Goal: Information Seeking & Learning: Learn about a topic

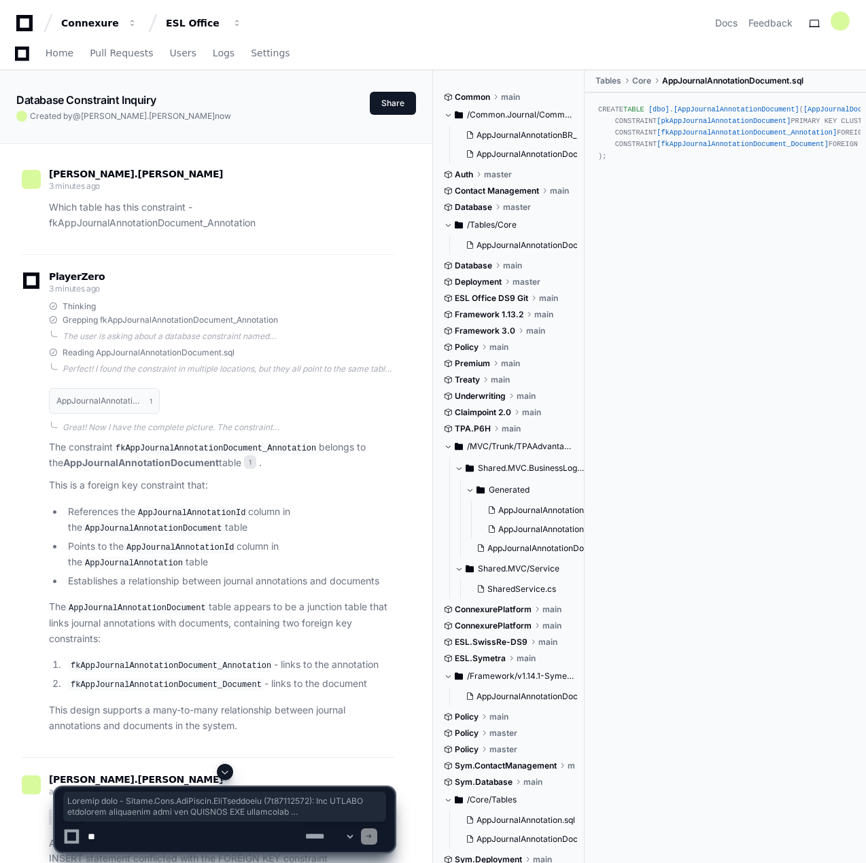
scroll to position [1291, 0]
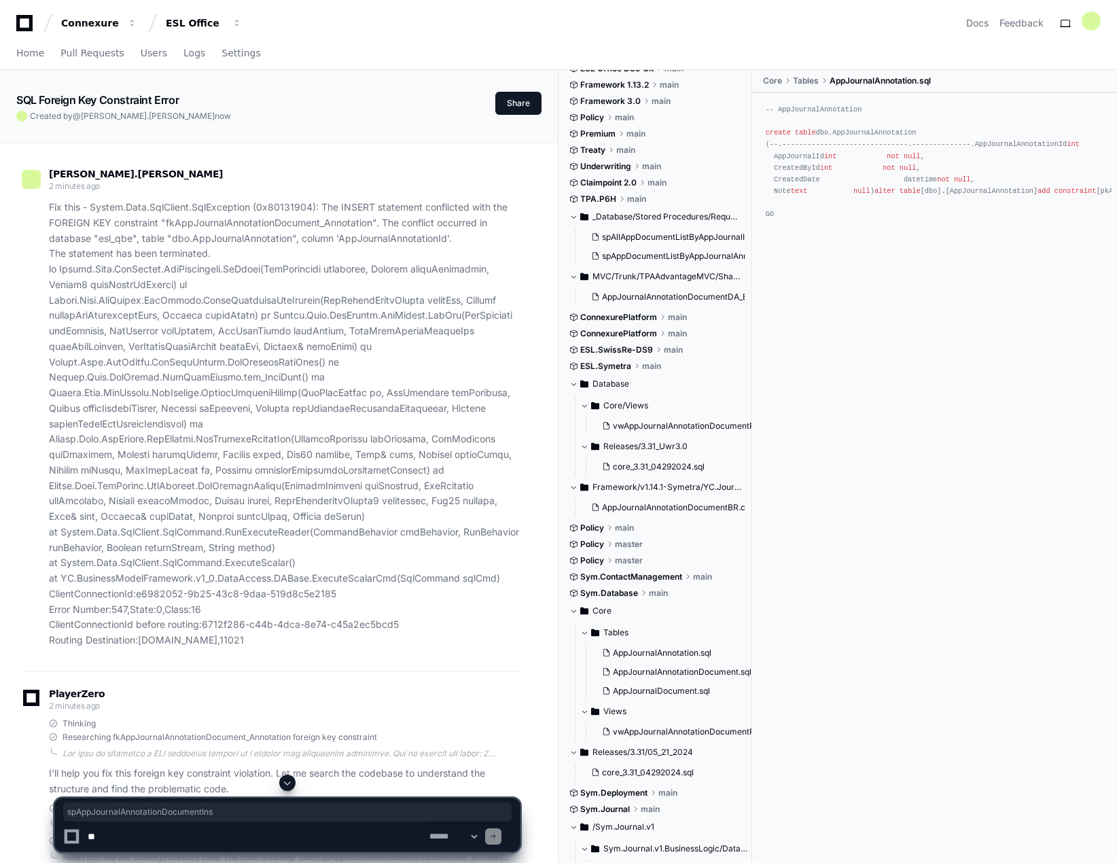
click at [33, 23] on icon at bounding box center [24, 23] width 16 height 16
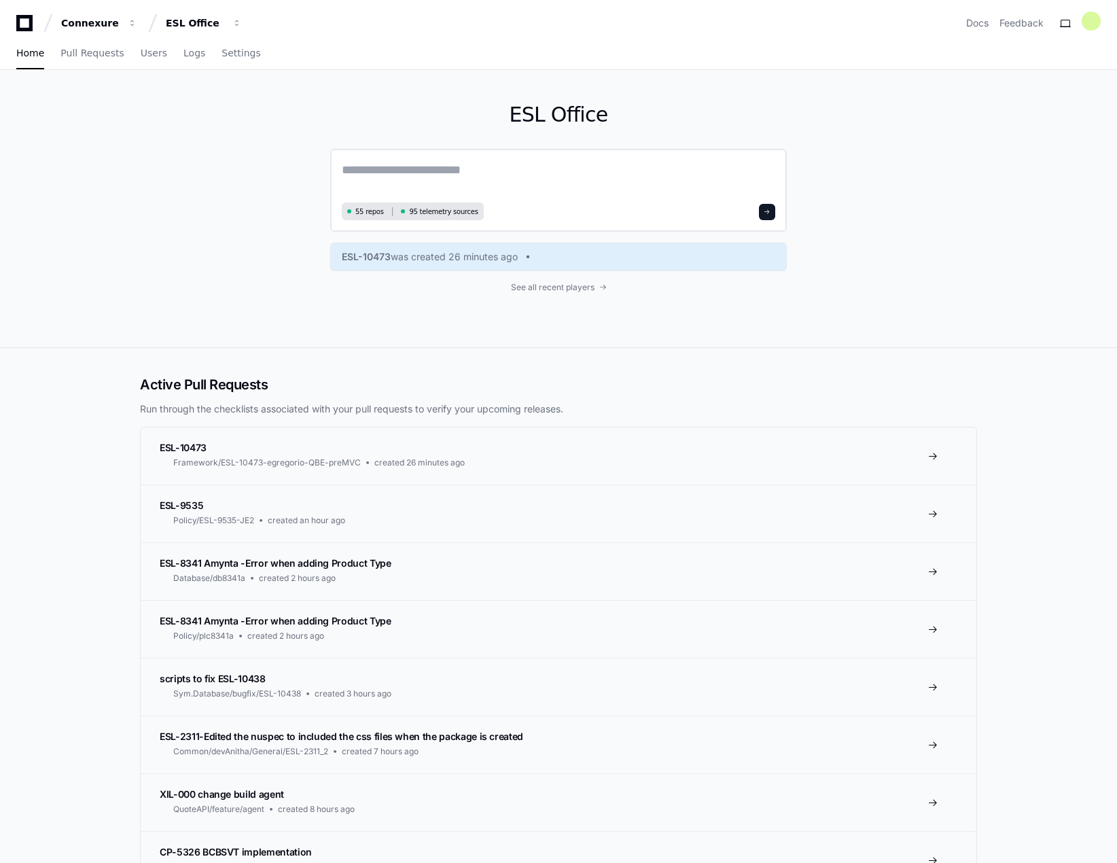
click at [389, 174] on textarea at bounding box center [558, 179] width 433 height 38
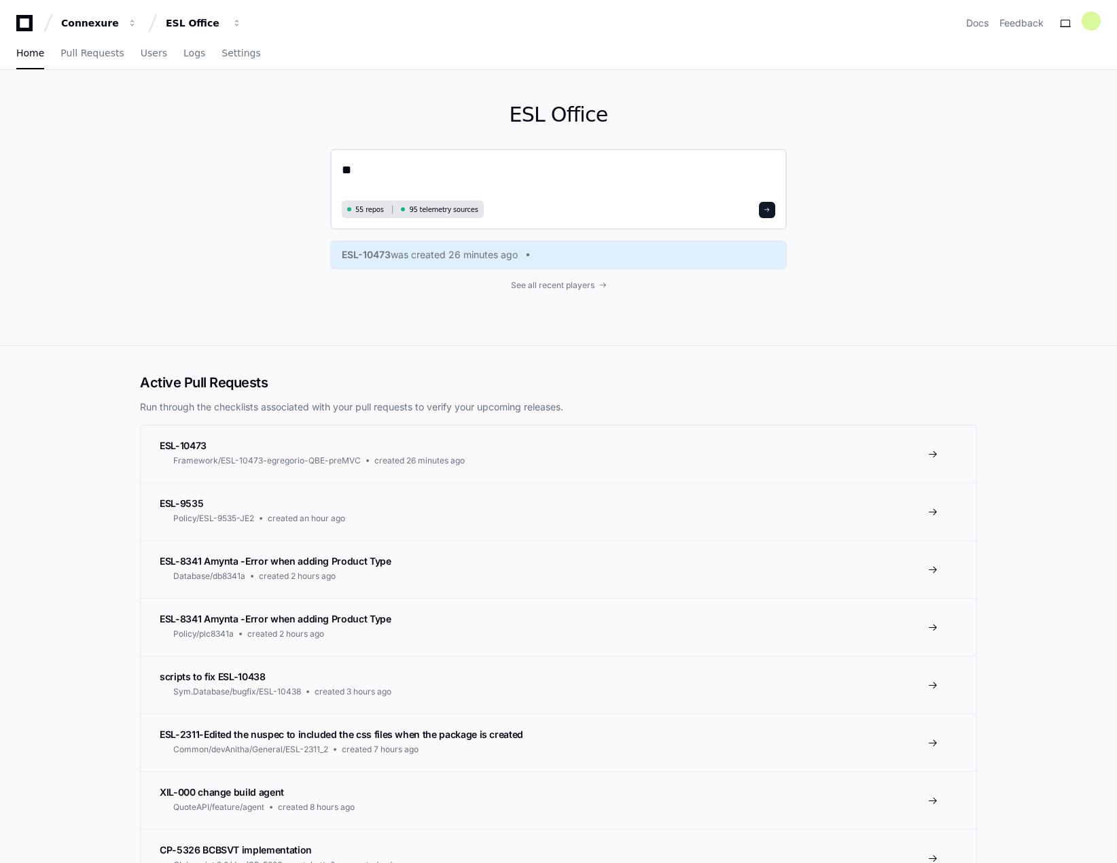
type textarea "*"
type textarea "**********"
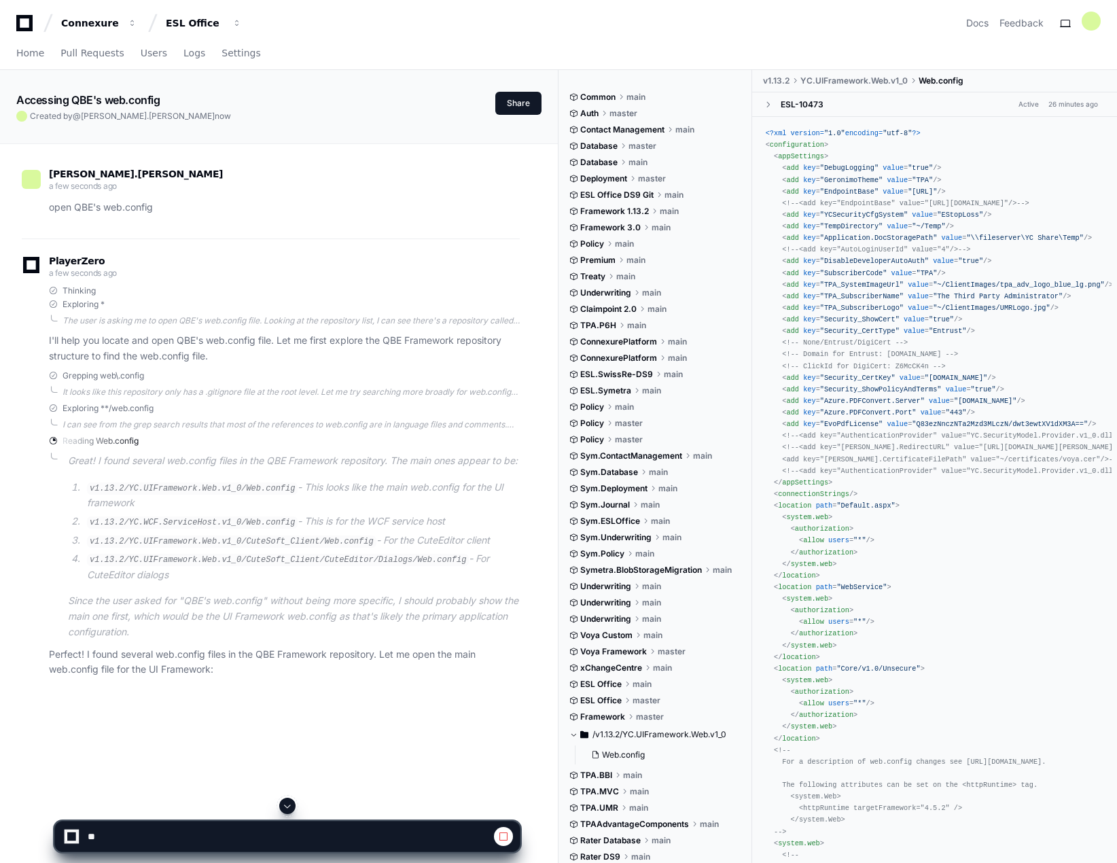
click at [558, 329] on div "Accessing QBE's web.config Created by @ raghav.vemula now Share raghav.vemula a…" at bounding box center [279, 571] width 558 height 1003
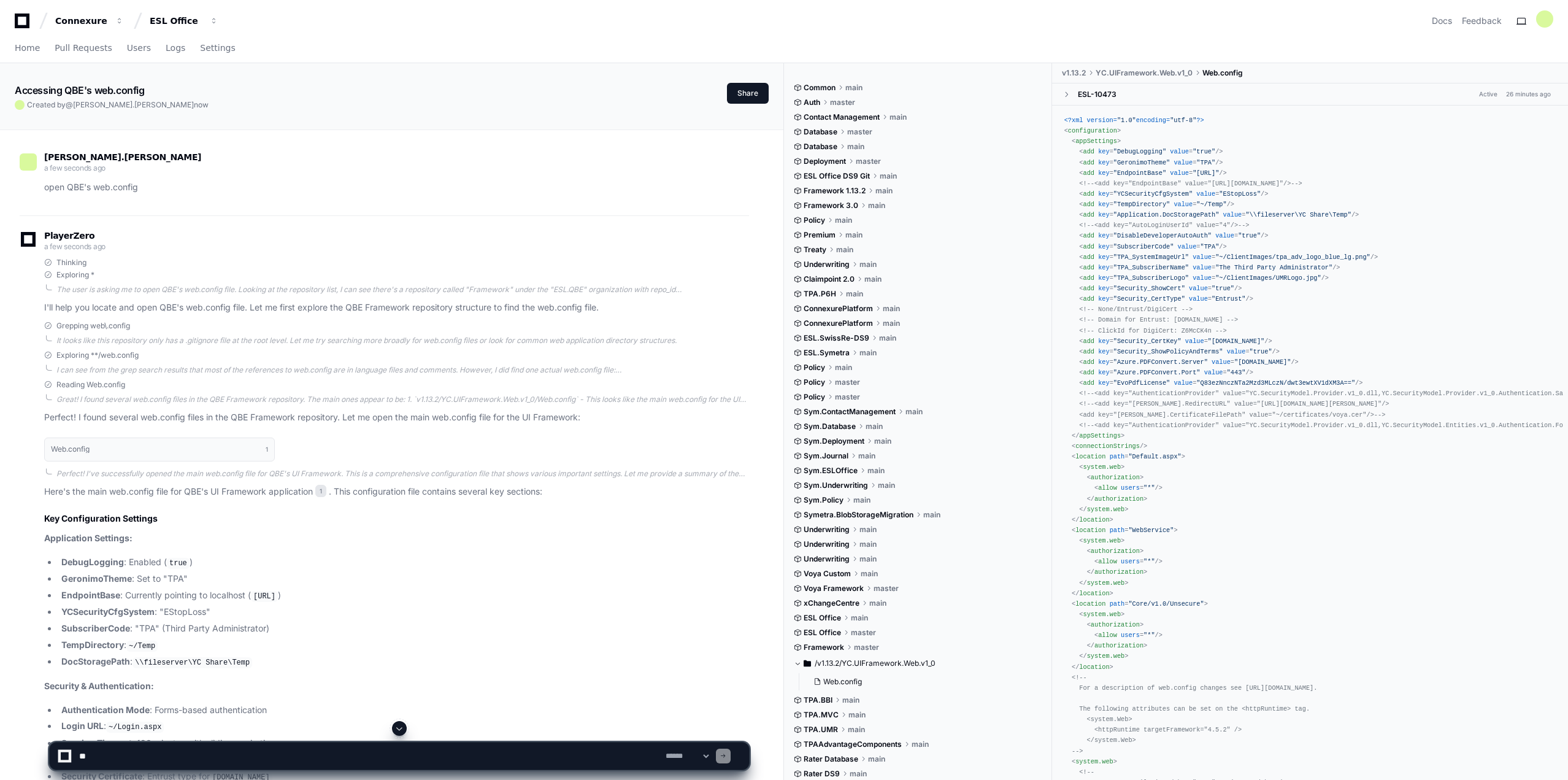
drag, startPoint x: 1327, startPoint y: 156, endPoint x: 1320, endPoint y: 155, distance: 7.1
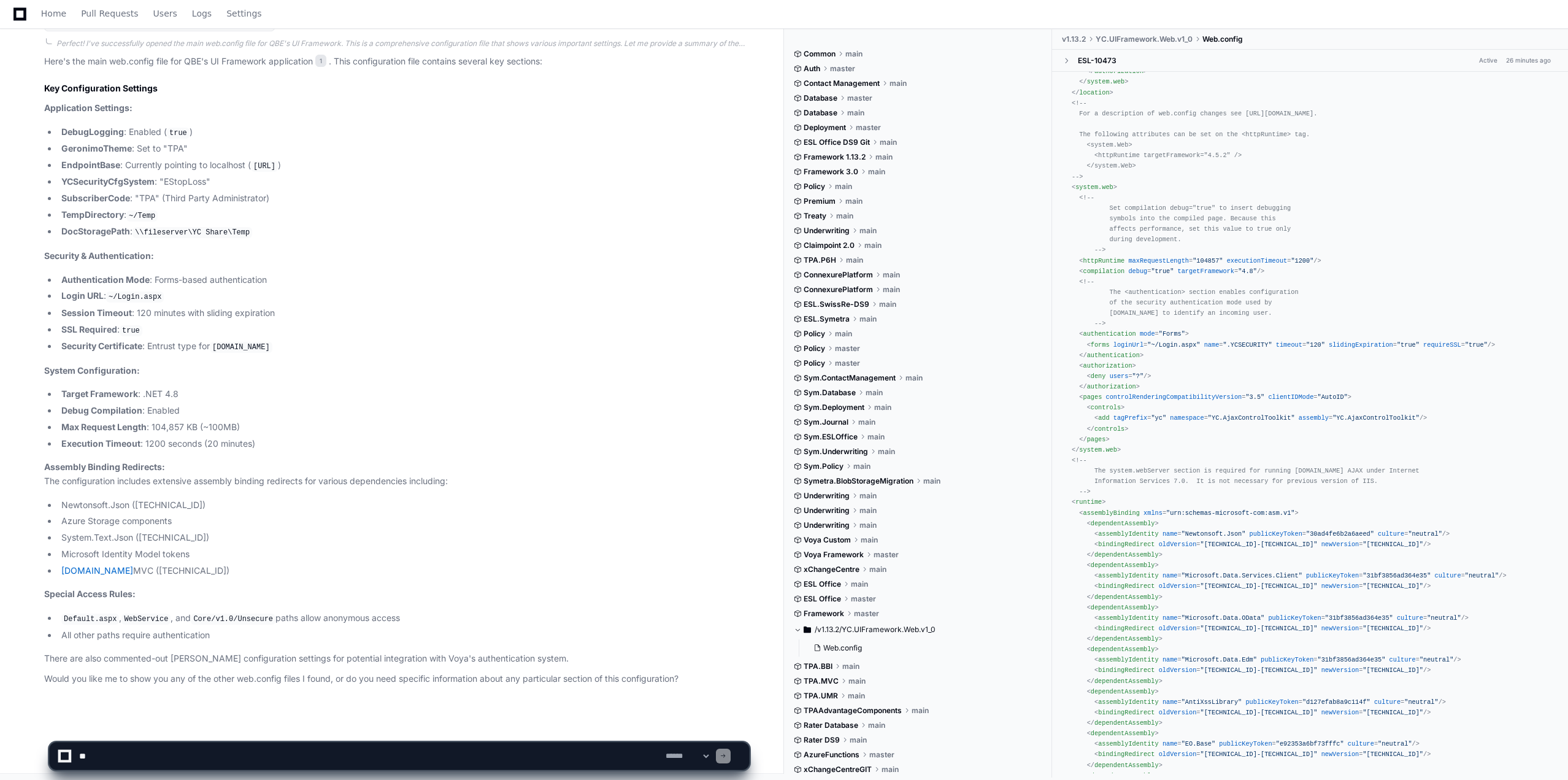
scroll to position [562, 0]
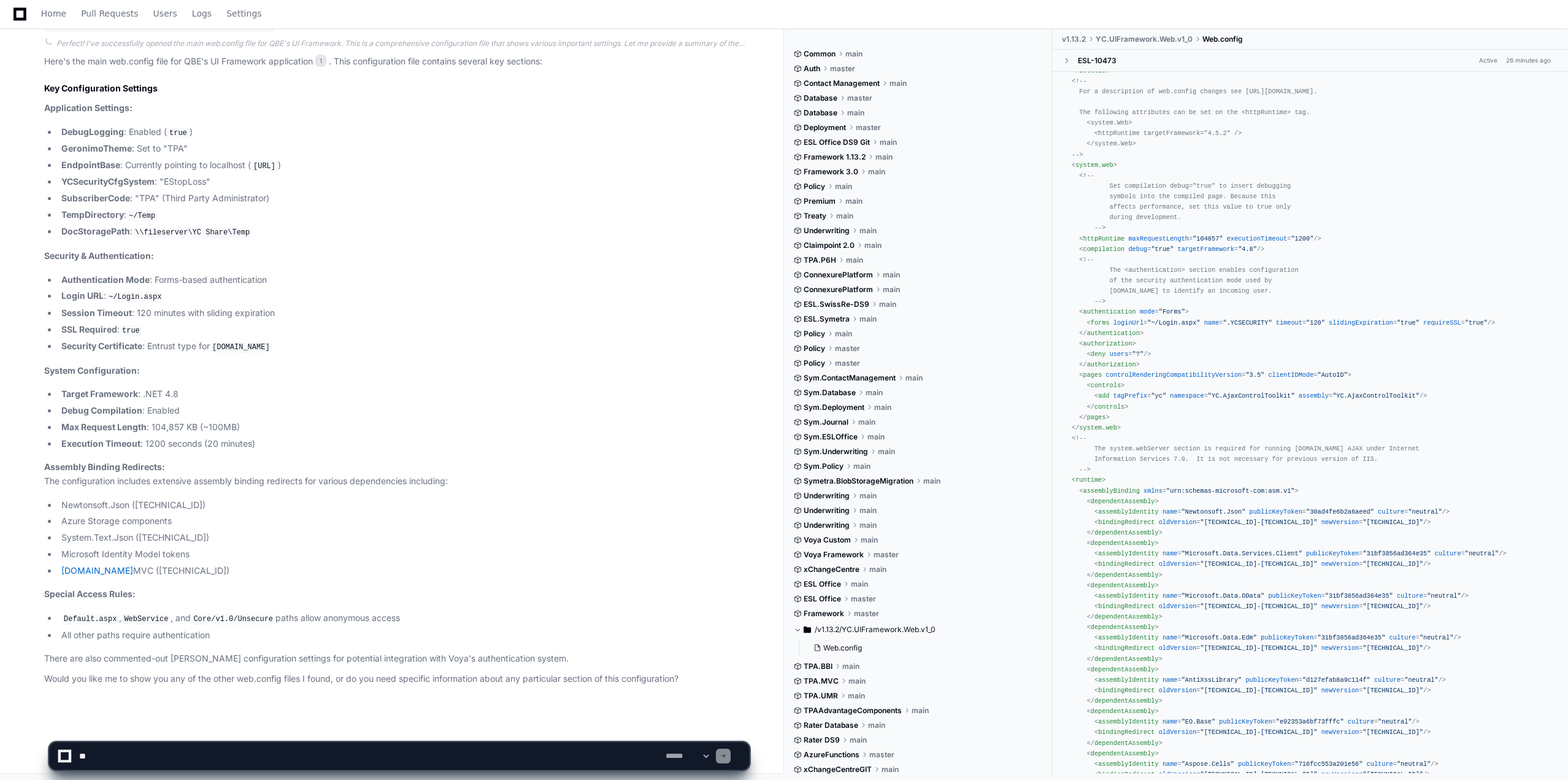
click at [781, 147] on div "<?xml version= "1.0" encoding= "utf-8" ?> < configuration > < appSettings > < a…" at bounding box center [1310, 695] width 491 height 2353
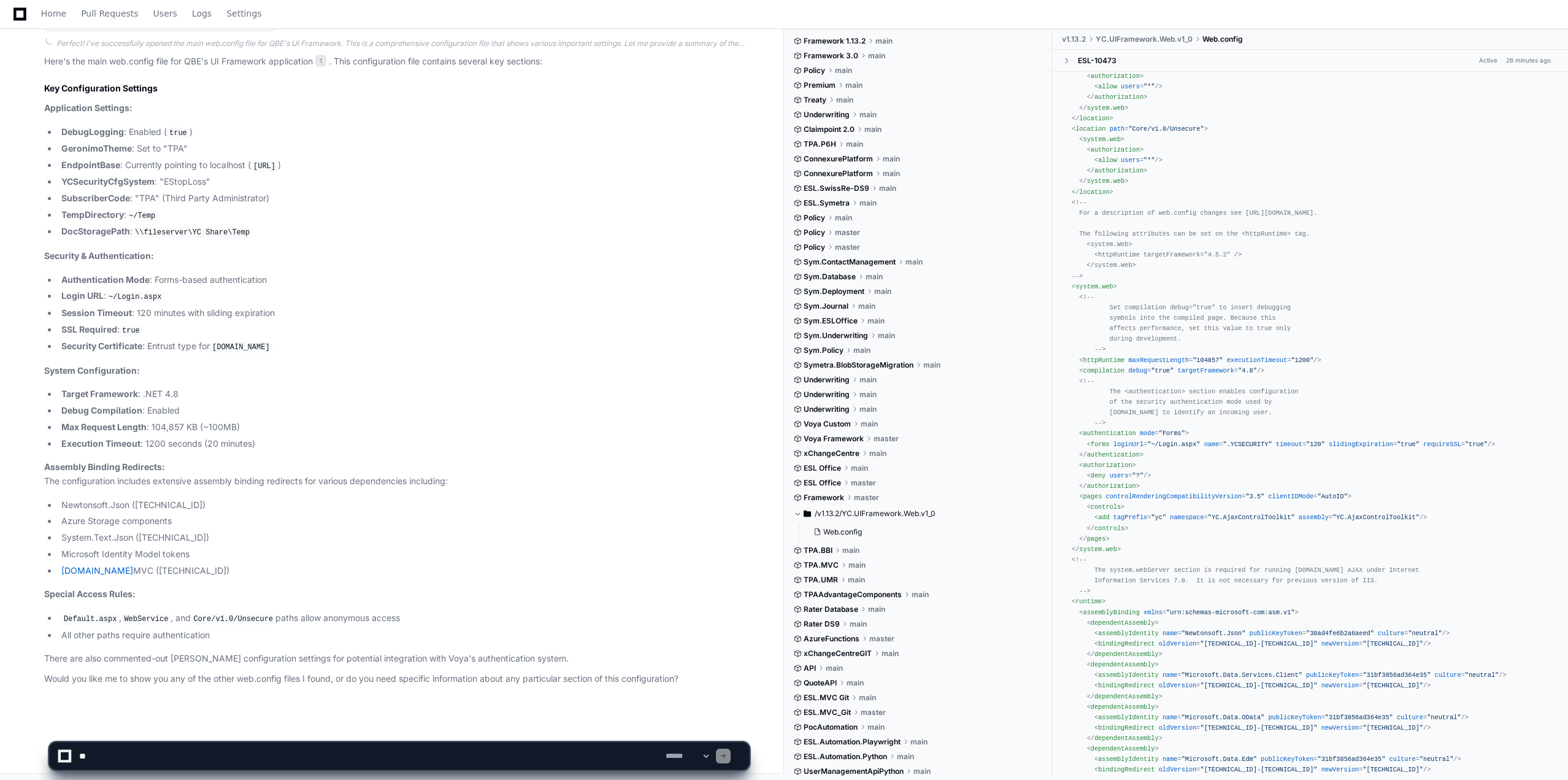
scroll to position [384, 0]
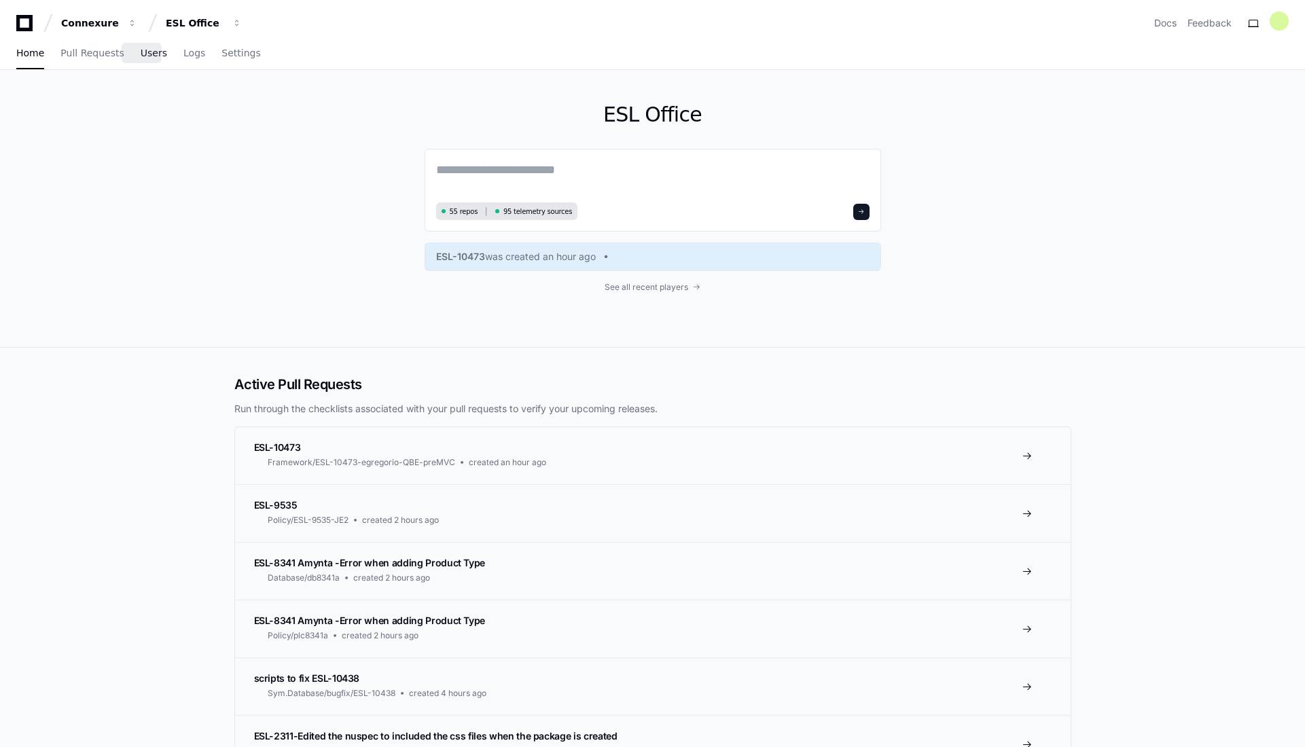
click at [141, 50] on span "Users" at bounding box center [154, 53] width 26 height 8
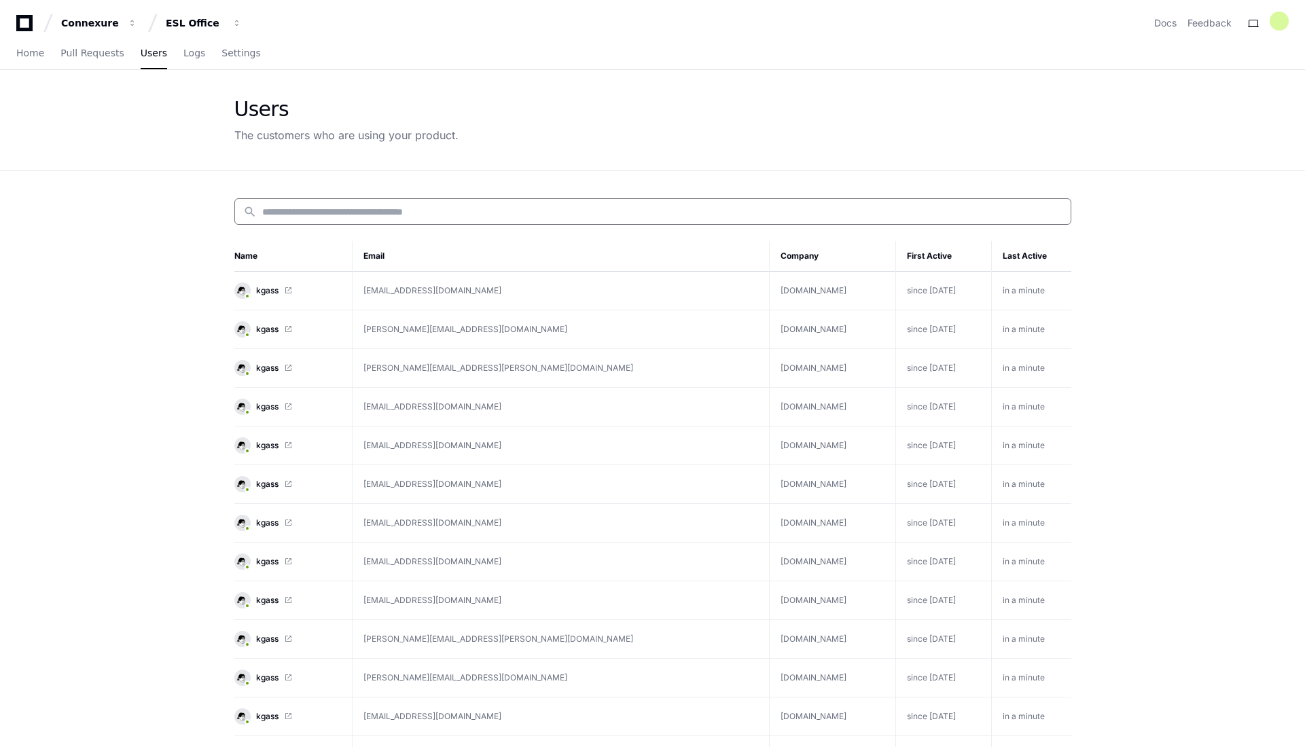
click at [505, 209] on input at bounding box center [662, 212] width 800 height 14
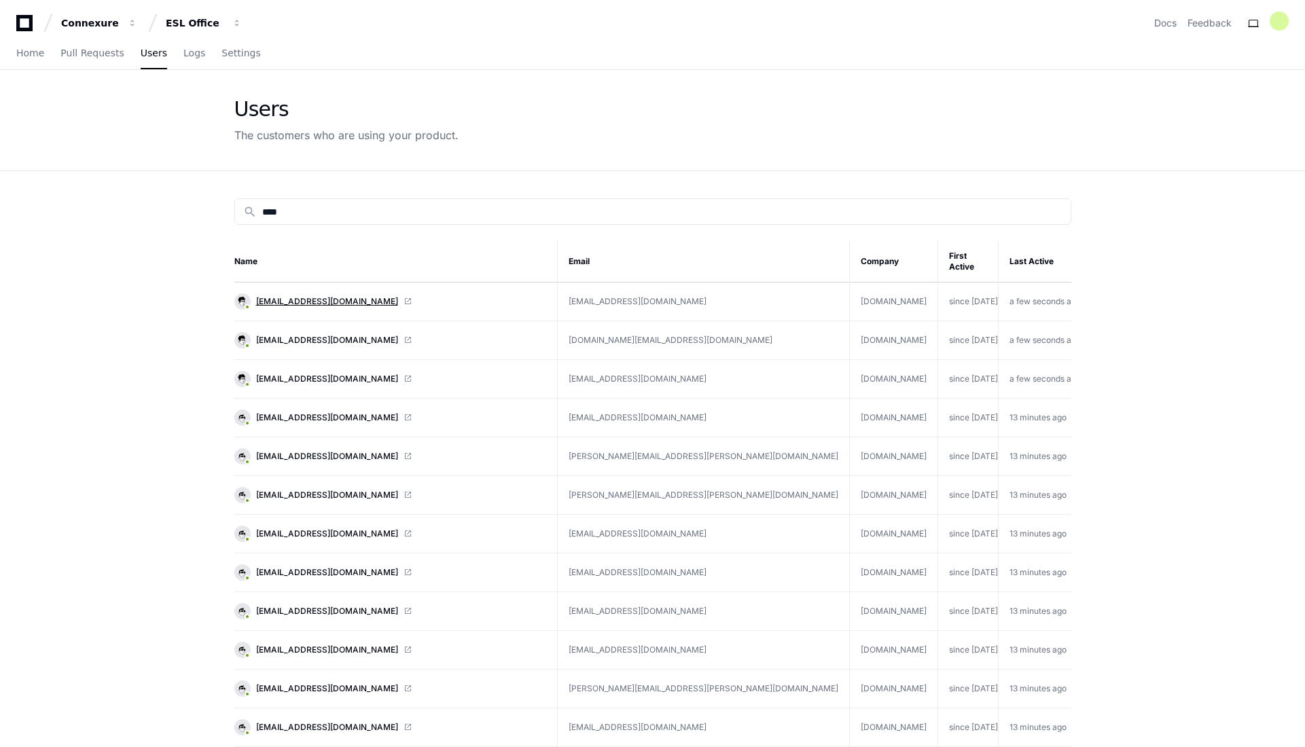
click at [320, 296] on span "[EMAIL_ADDRESS][DOMAIN_NAME]" at bounding box center [327, 301] width 142 height 11
click at [336, 296] on span "[EMAIL_ADDRESS][DOMAIN_NAME]" at bounding box center [327, 301] width 142 height 11
click at [849, 291] on td "[DOMAIN_NAME]" at bounding box center [893, 302] width 88 height 39
click at [849, 257] on th "Company" at bounding box center [893, 261] width 88 height 41
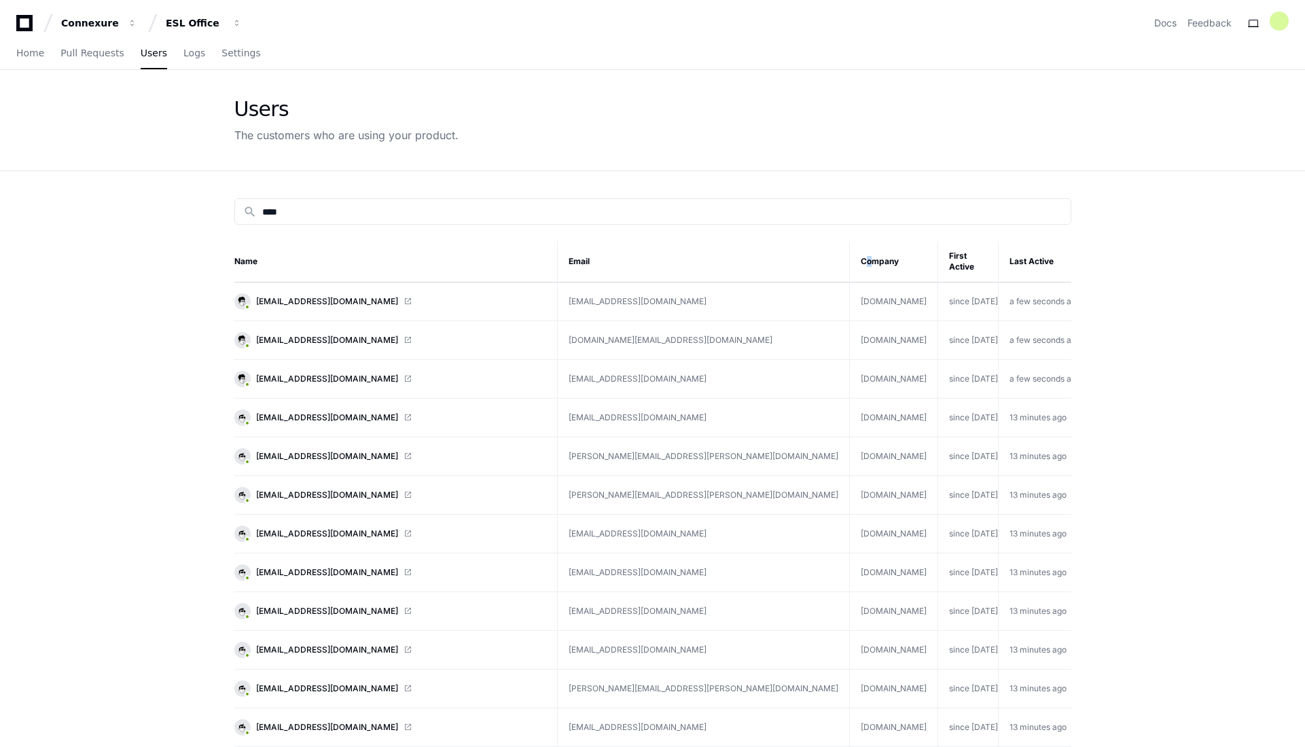
click at [849, 258] on th "Company" at bounding box center [893, 261] width 88 height 41
click at [849, 254] on th "Company" at bounding box center [893, 261] width 88 height 41
click at [702, 209] on input "****" at bounding box center [662, 212] width 800 height 14
click at [700, 211] on input "****" at bounding box center [662, 212] width 800 height 14
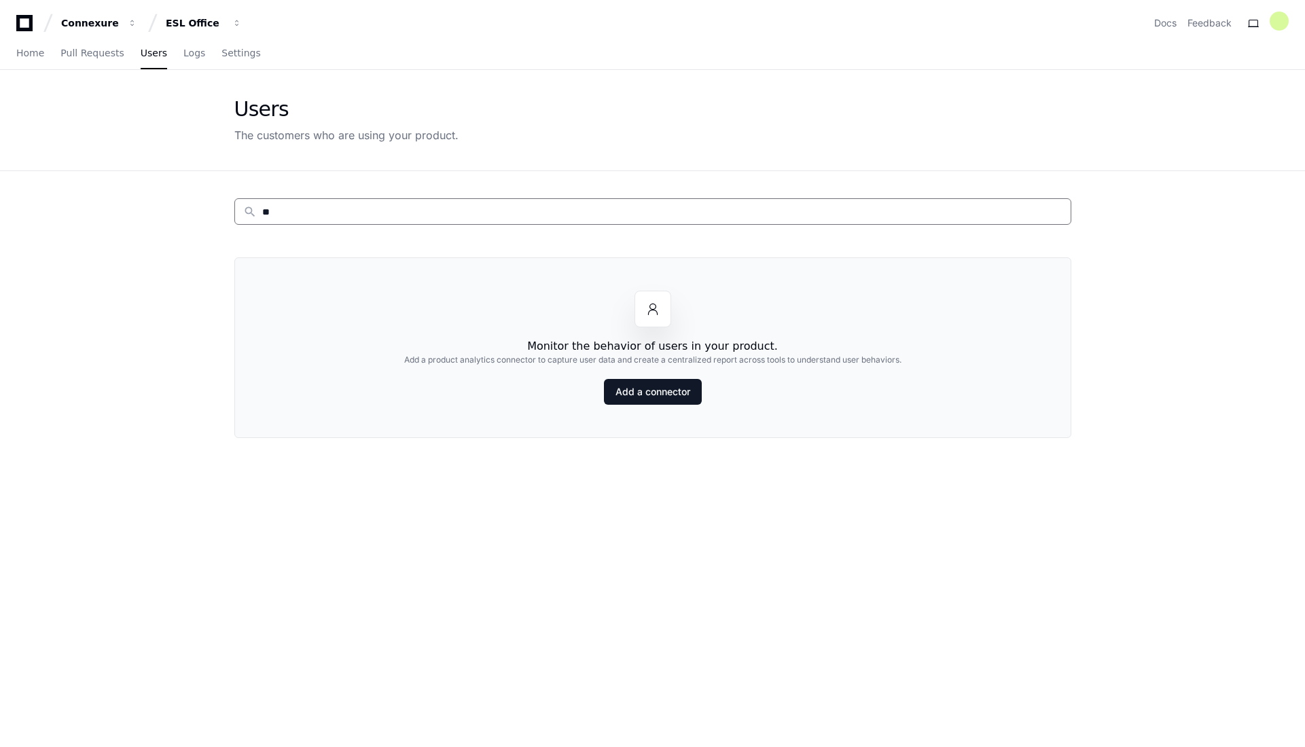
type input "*"
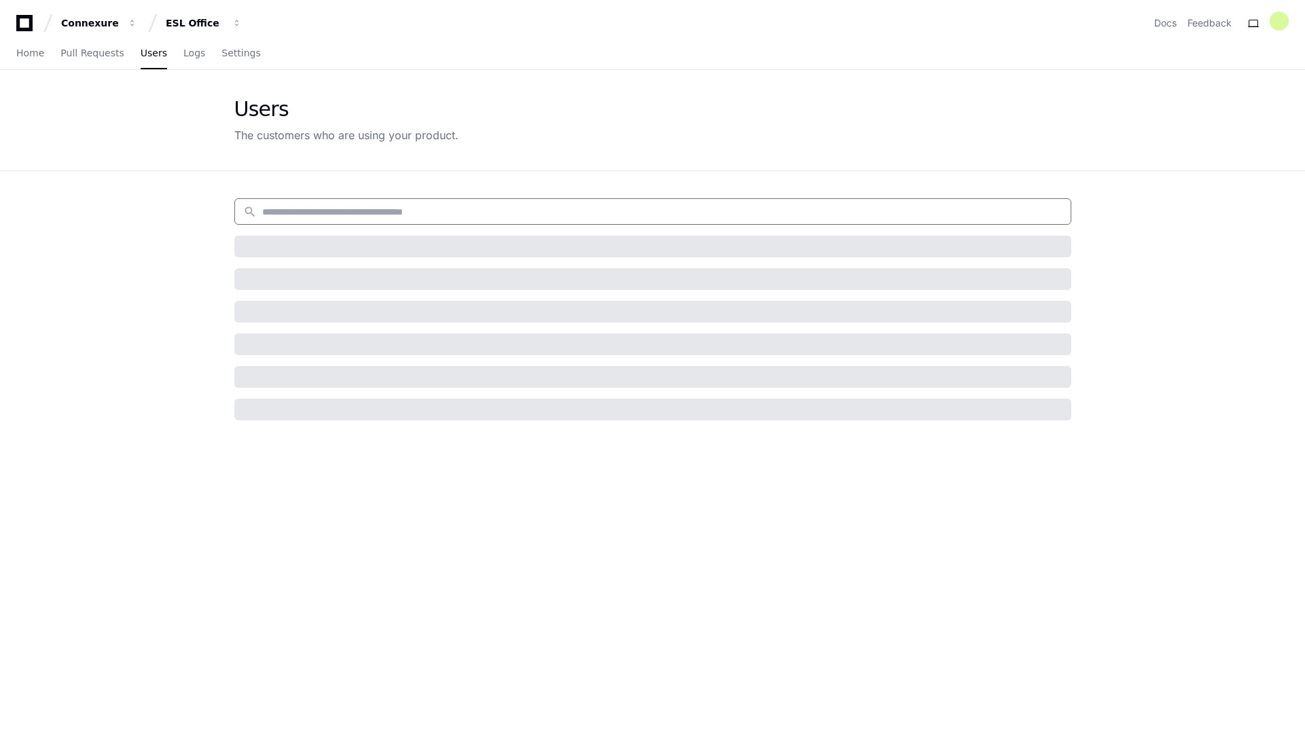
click at [1120, 230] on app-customers-list "Users The customers who are using your product. search Name Email Company First…" at bounding box center [652, 494] width 1305 height 849
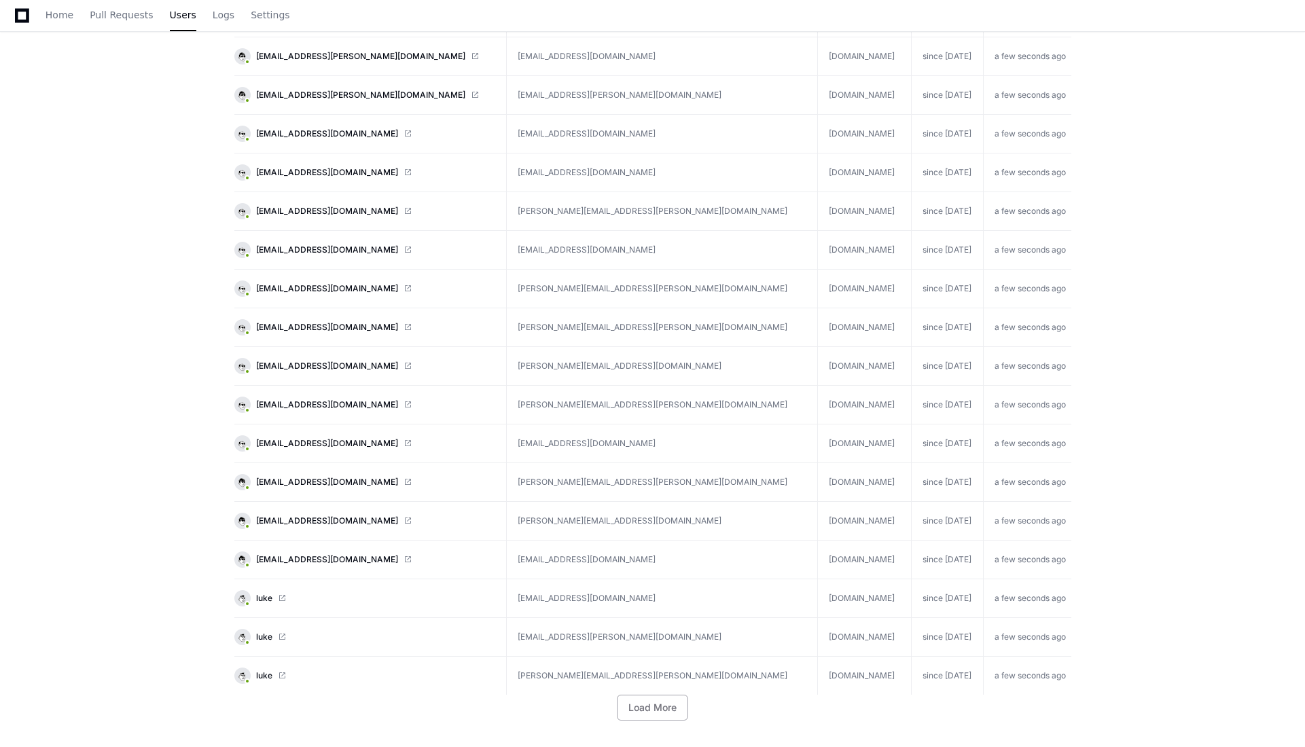
scroll to position [1592, 0]
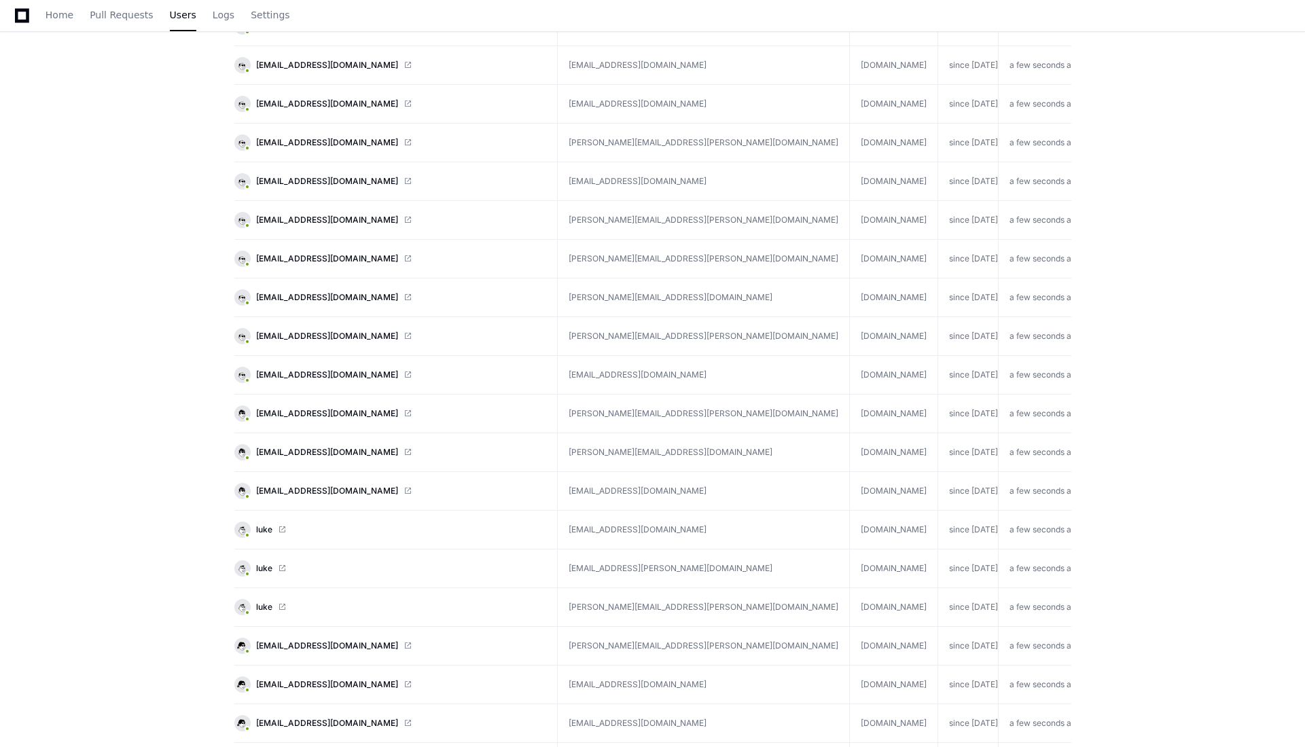
click at [1138, 483] on app-customers-list "Users The customers who are using your product. search Name Email Company First…" at bounding box center [652, 62] width 1305 height 3169
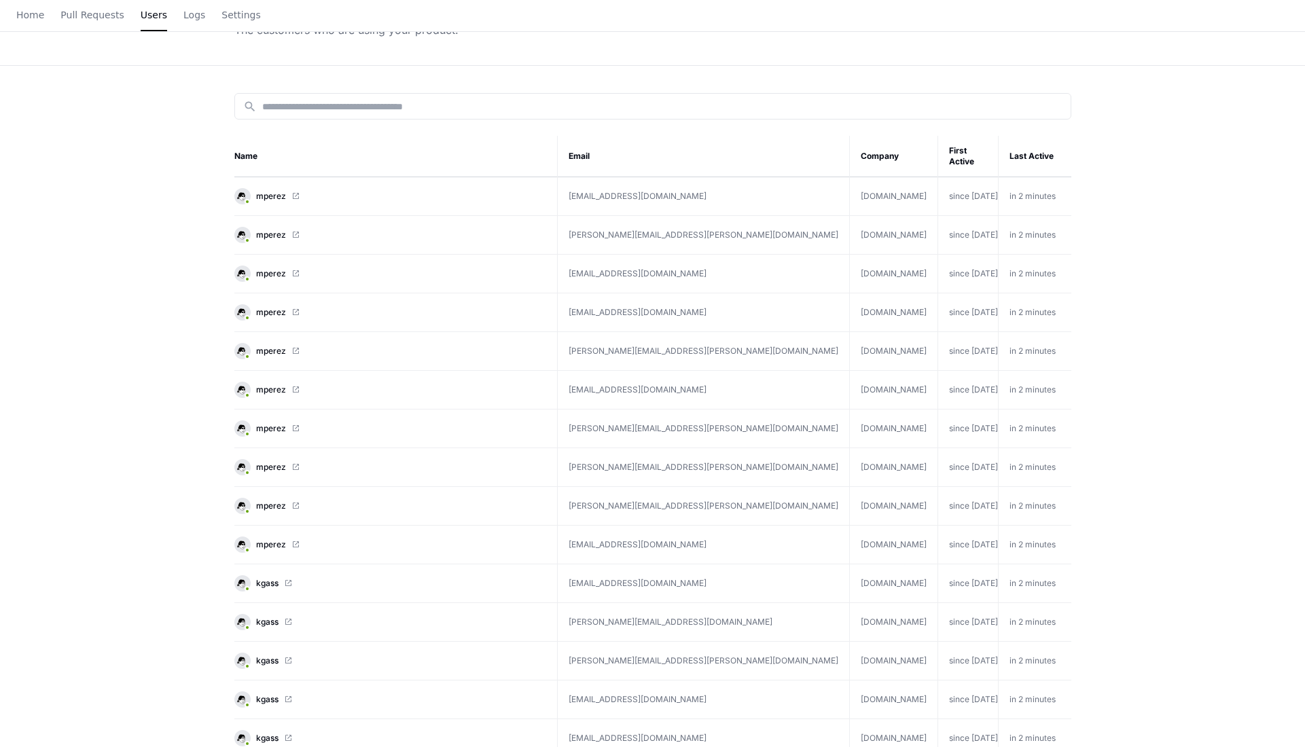
scroll to position [0, 0]
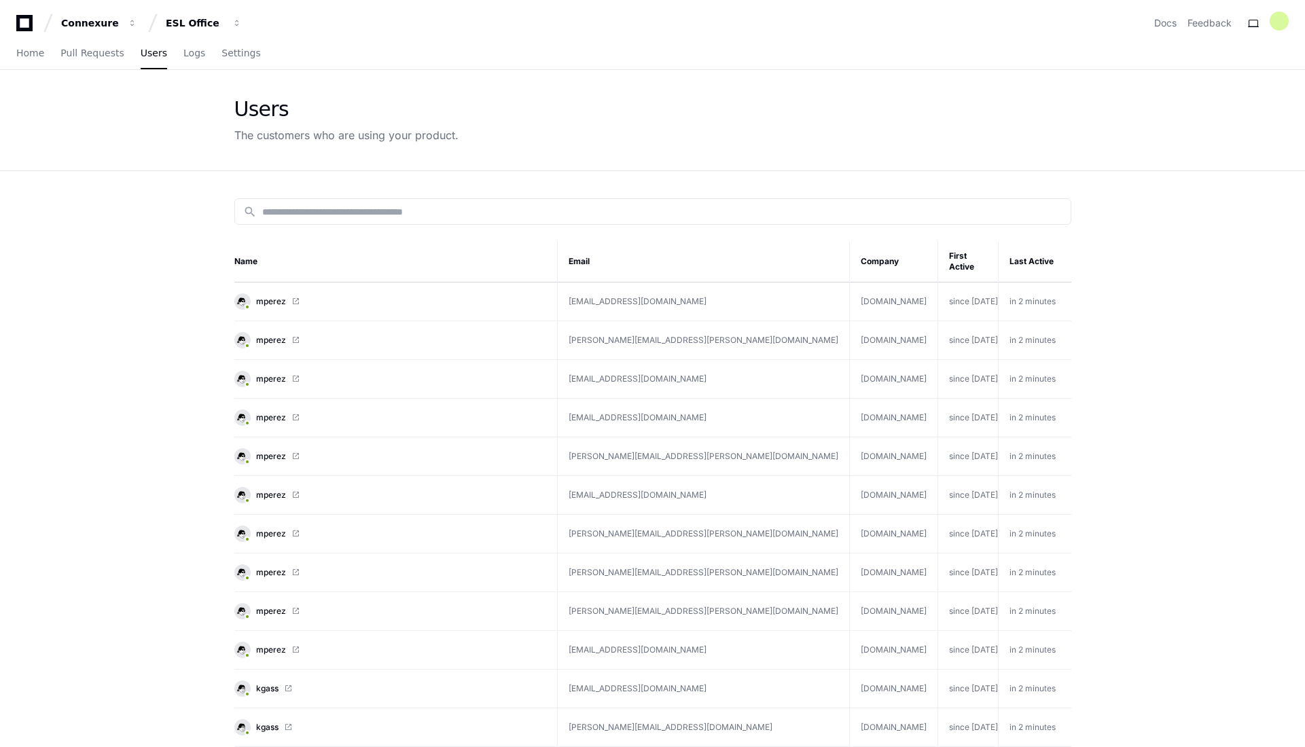
click at [1007, 253] on th "Last Active" at bounding box center [1039, 261] width 83 height 41
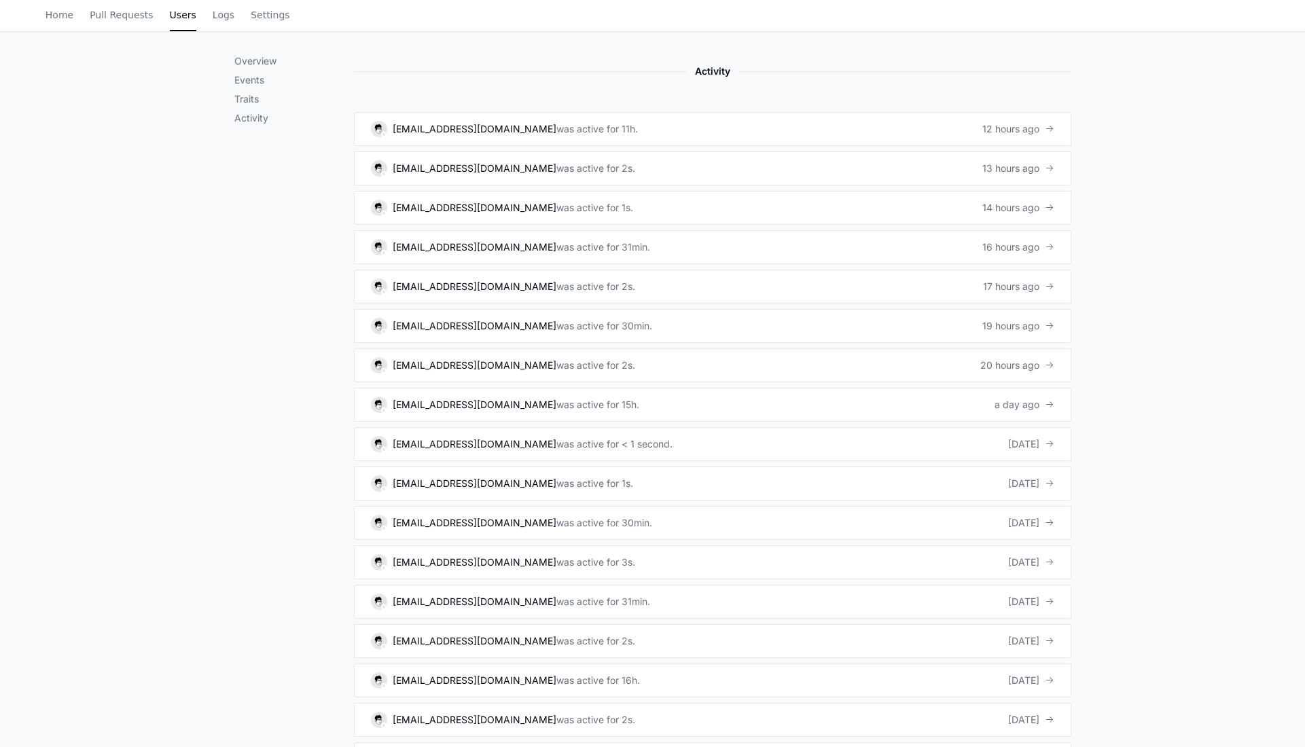
scroll to position [1087, 0]
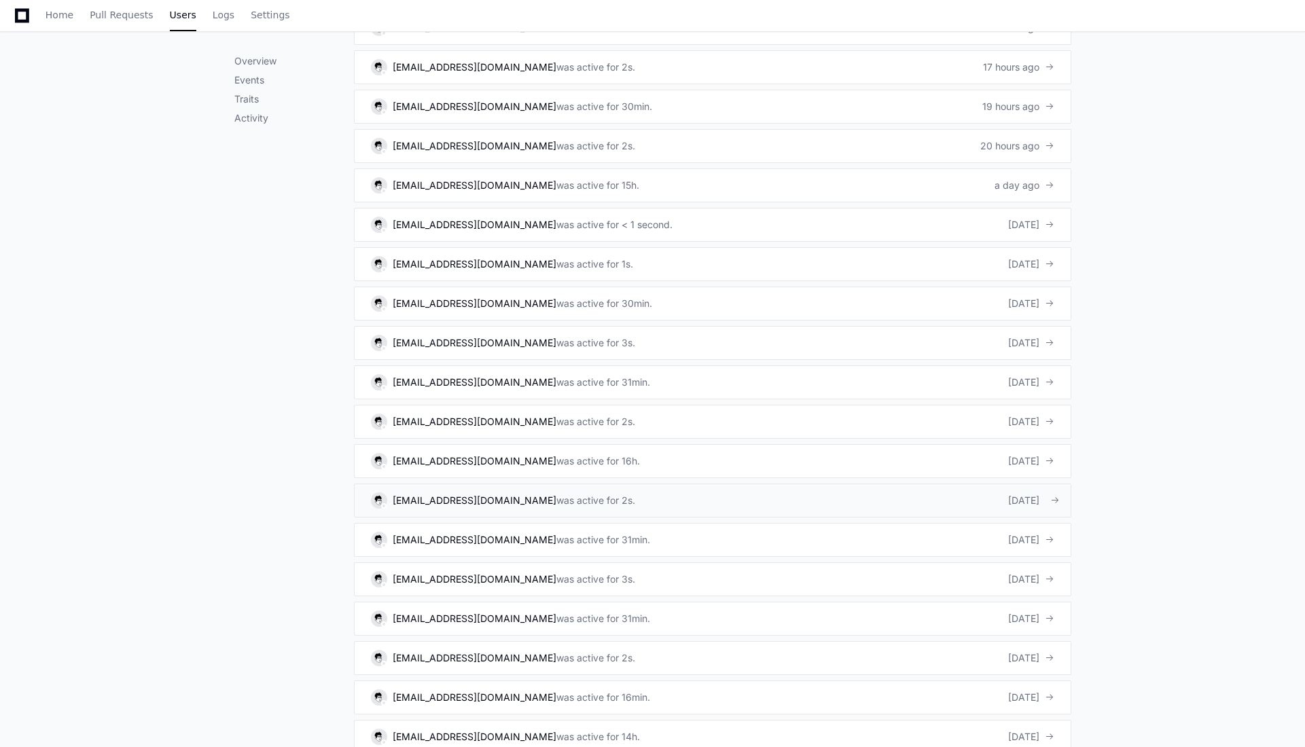
click at [568, 499] on div "was active for 2s." at bounding box center [595, 501] width 79 height 14
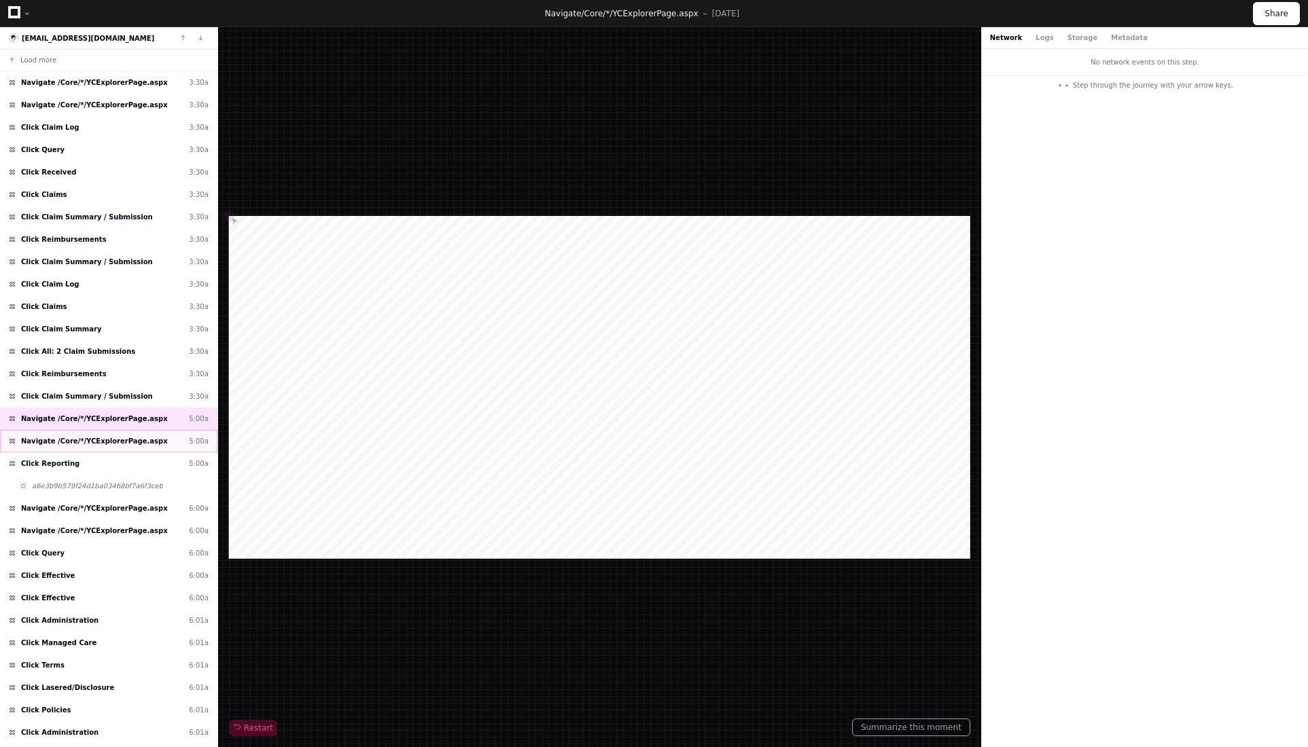
click at [102, 440] on span "Navigate /Core/*/YCExplorerPage.aspx" at bounding box center [94, 441] width 147 height 10
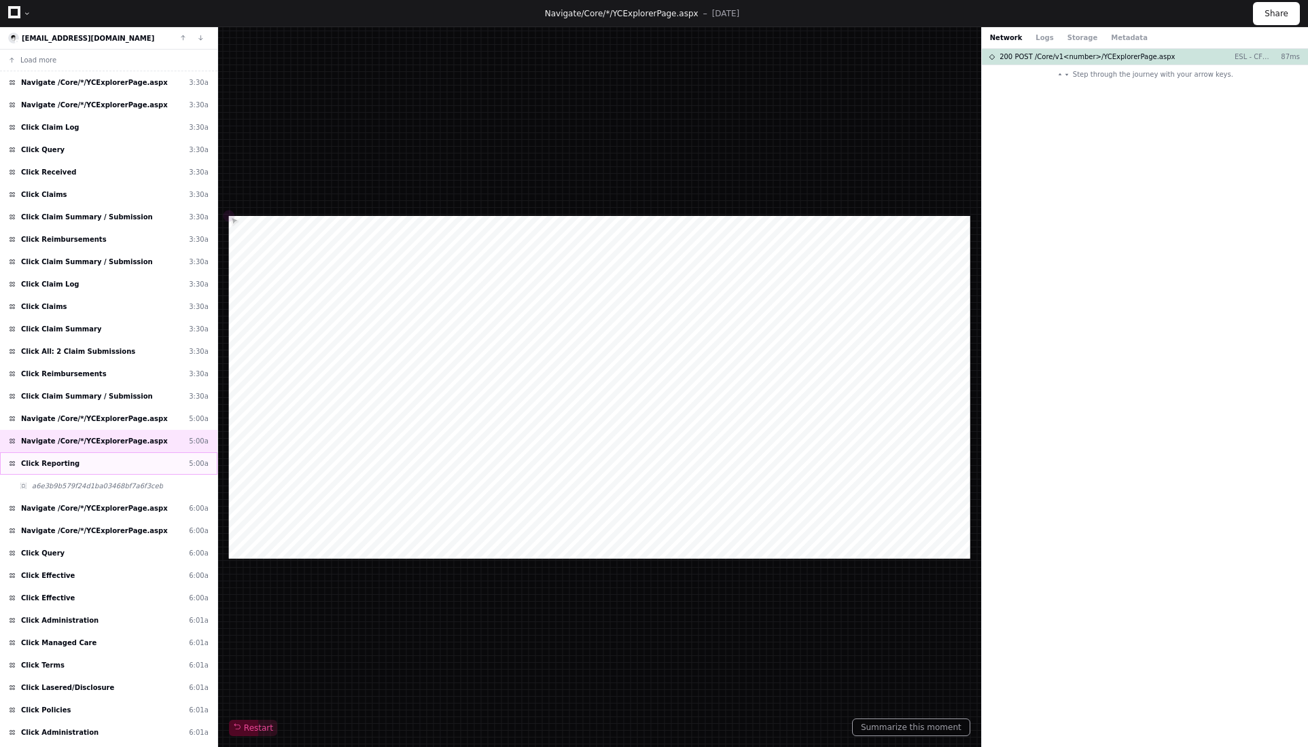
click at [101, 464] on div "Click Reporting 5:00a" at bounding box center [108, 463] width 217 height 22
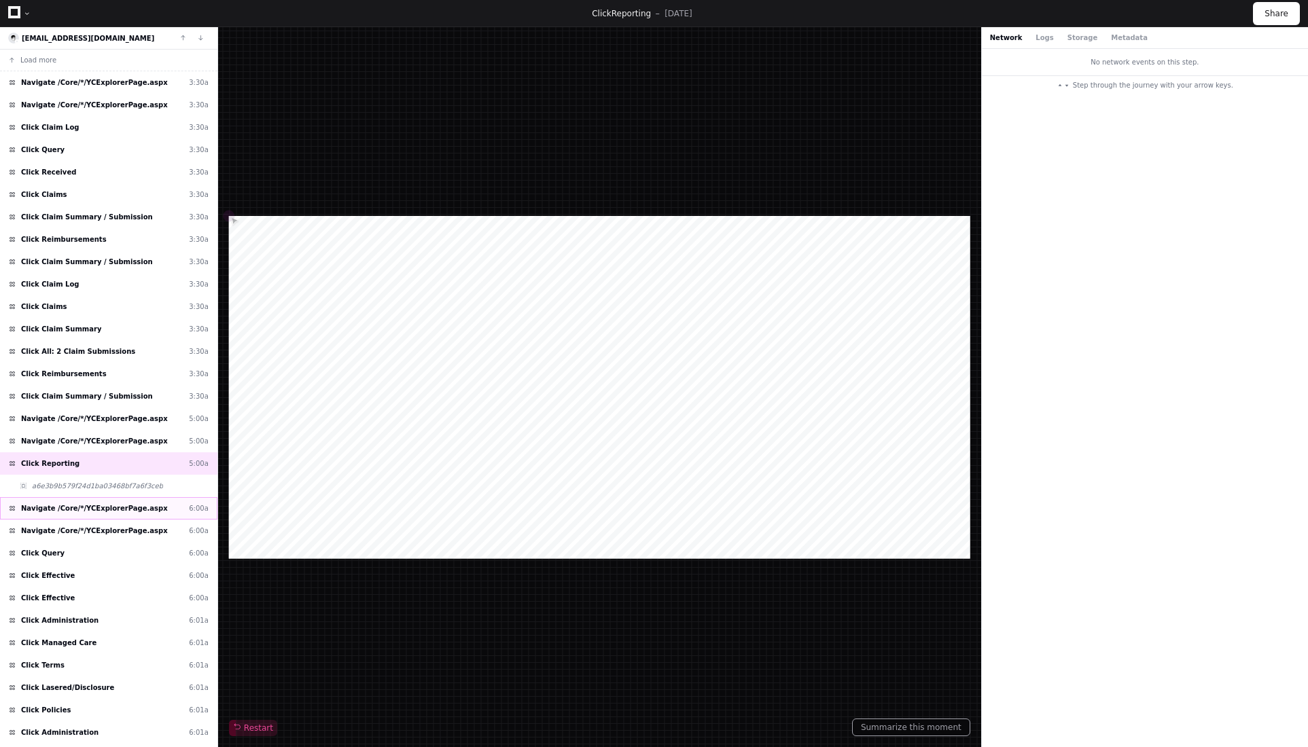
click at [92, 508] on span "Navigate /Core/*/YCExplorerPage.aspx" at bounding box center [94, 508] width 147 height 10
click at [88, 576] on div "Click Effective 6:00a" at bounding box center [108, 576] width 217 height 22
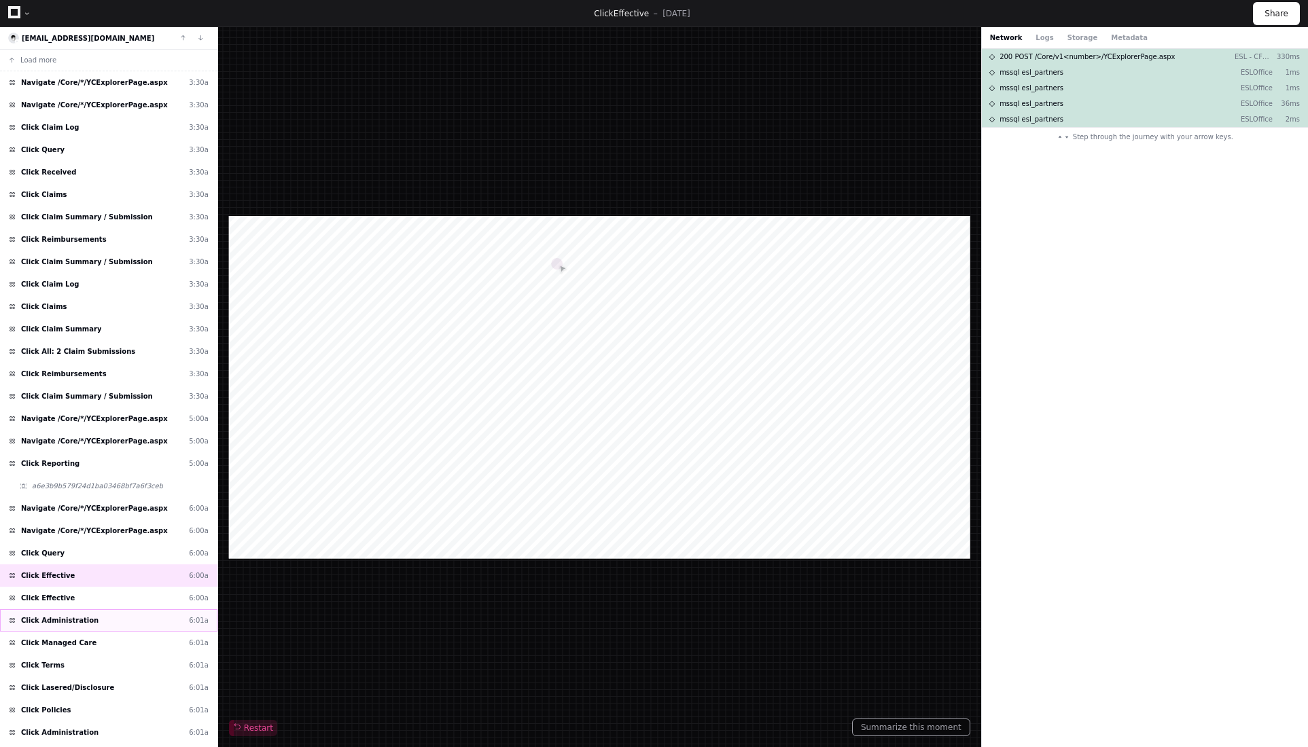
click at [85, 609] on div "Click Administration 6:01a" at bounding box center [108, 620] width 217 height 22
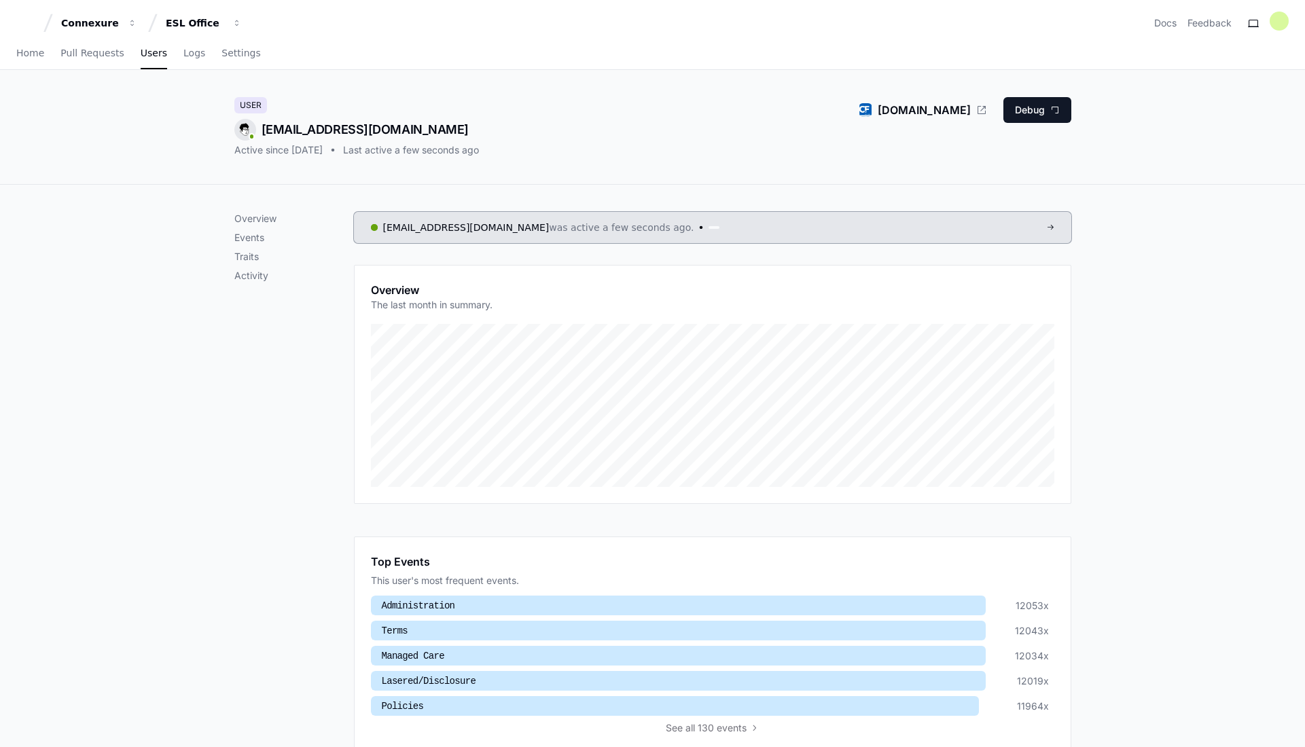
scroll to position [408, 0]
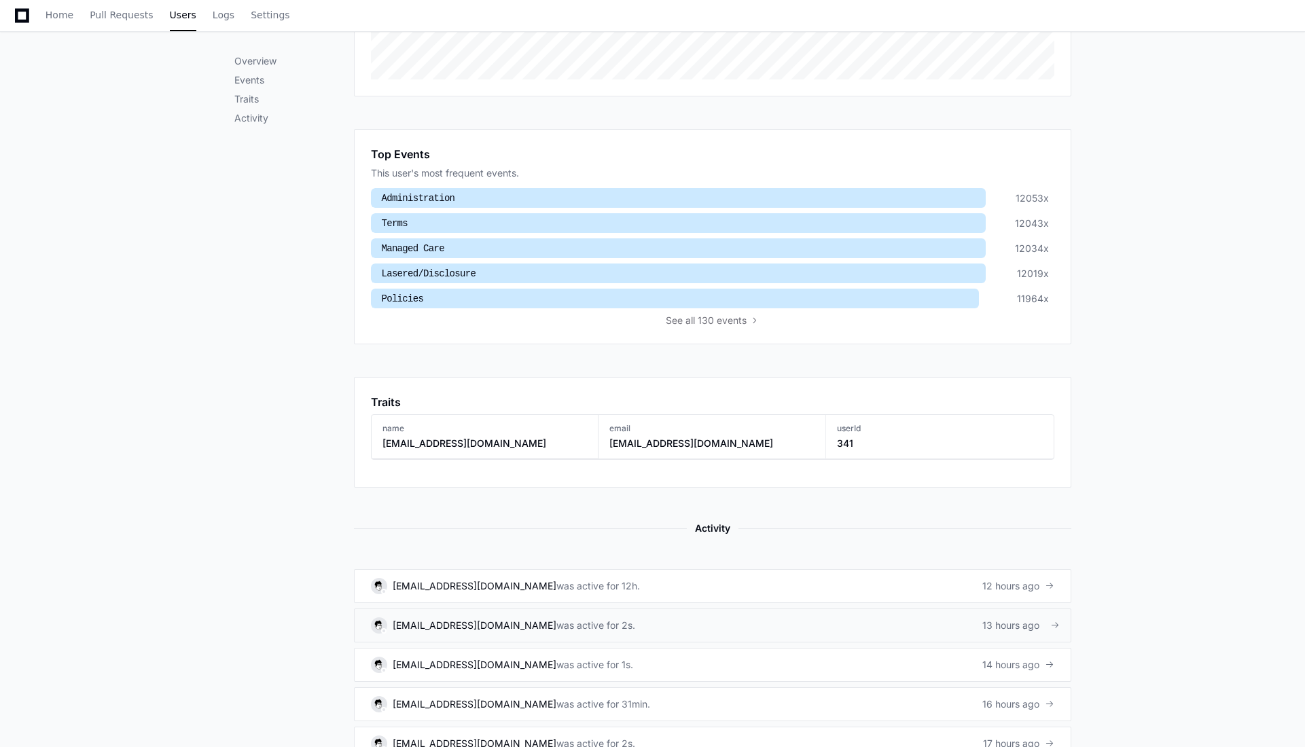
click at [460, 625] on div "[EMAIL_ADDRESS][DOMAIN_NAME]" at bounding box center [475, 626] width 164 height 14
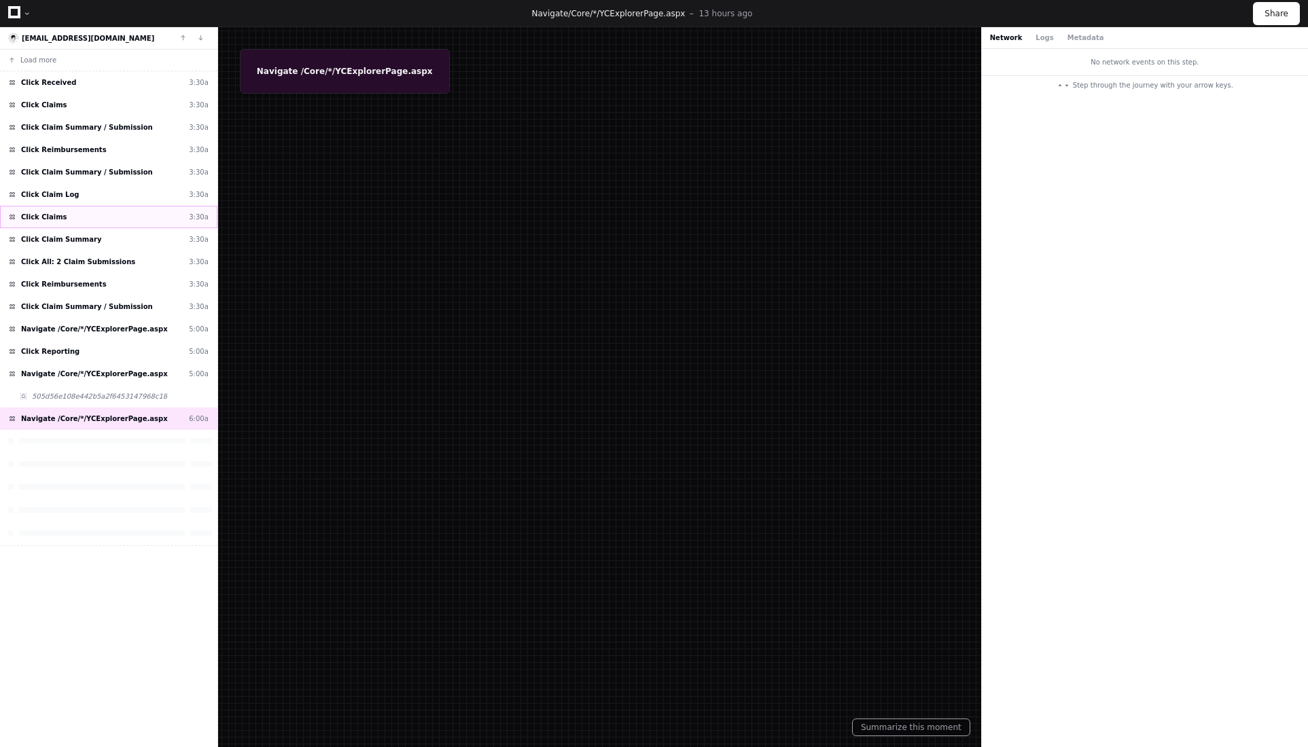
click at [99, 209] on div "Click Claims 3:30a" at bounding box center [108, 217] width 217 height 22
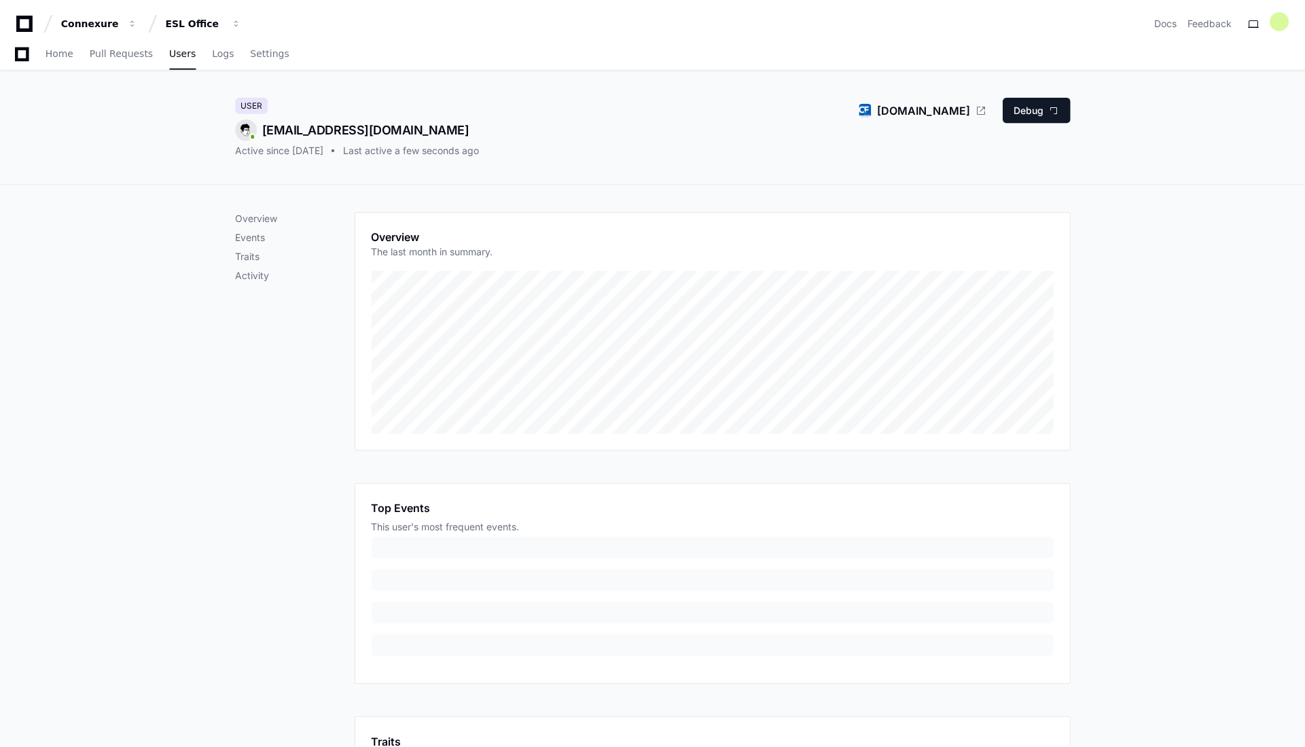
scroll to position [264, 0]
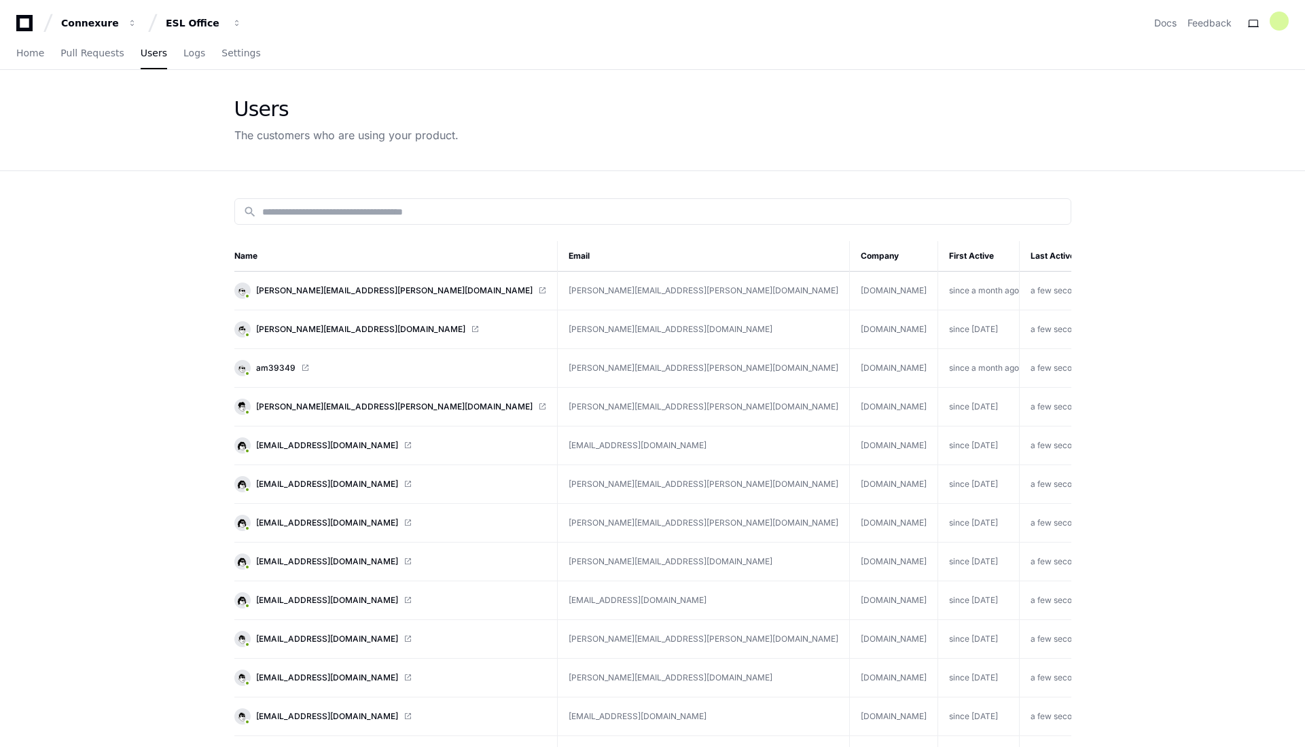
click at [455, 206] on input at bounding box center [662, 212] width 800 height 14
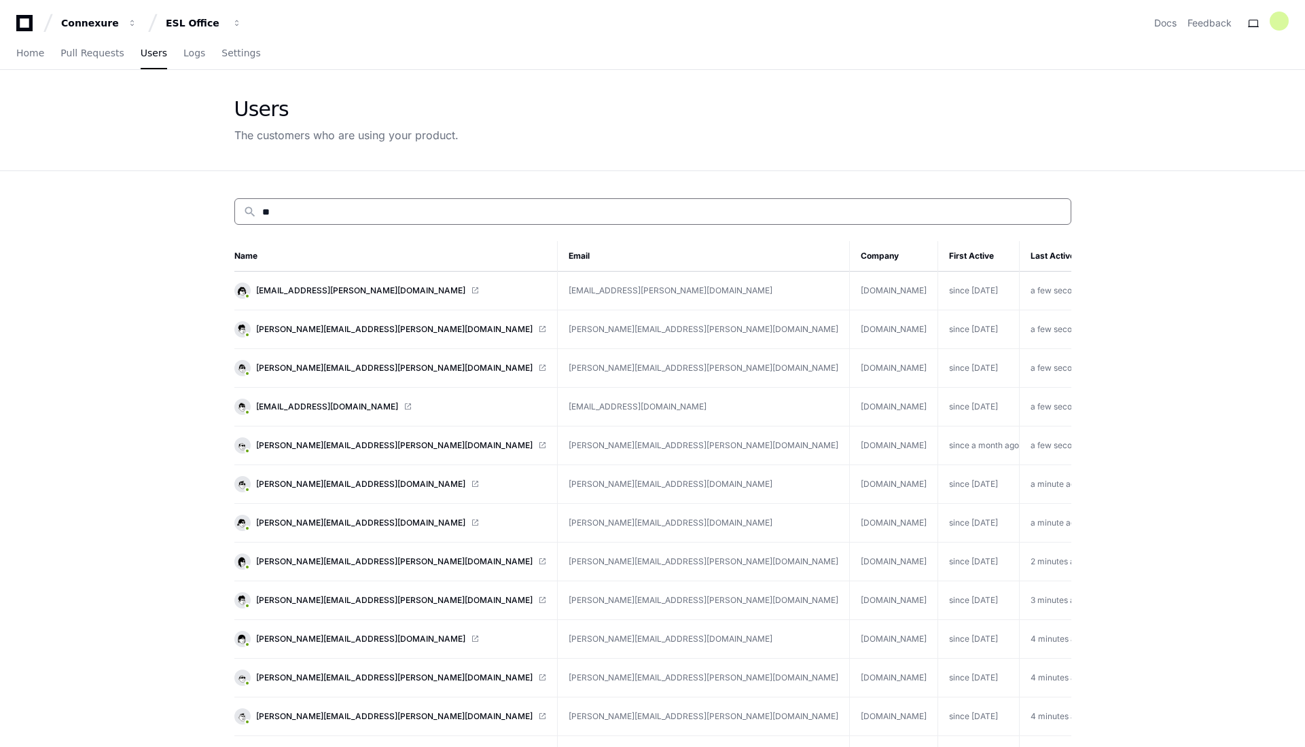
type input "*"
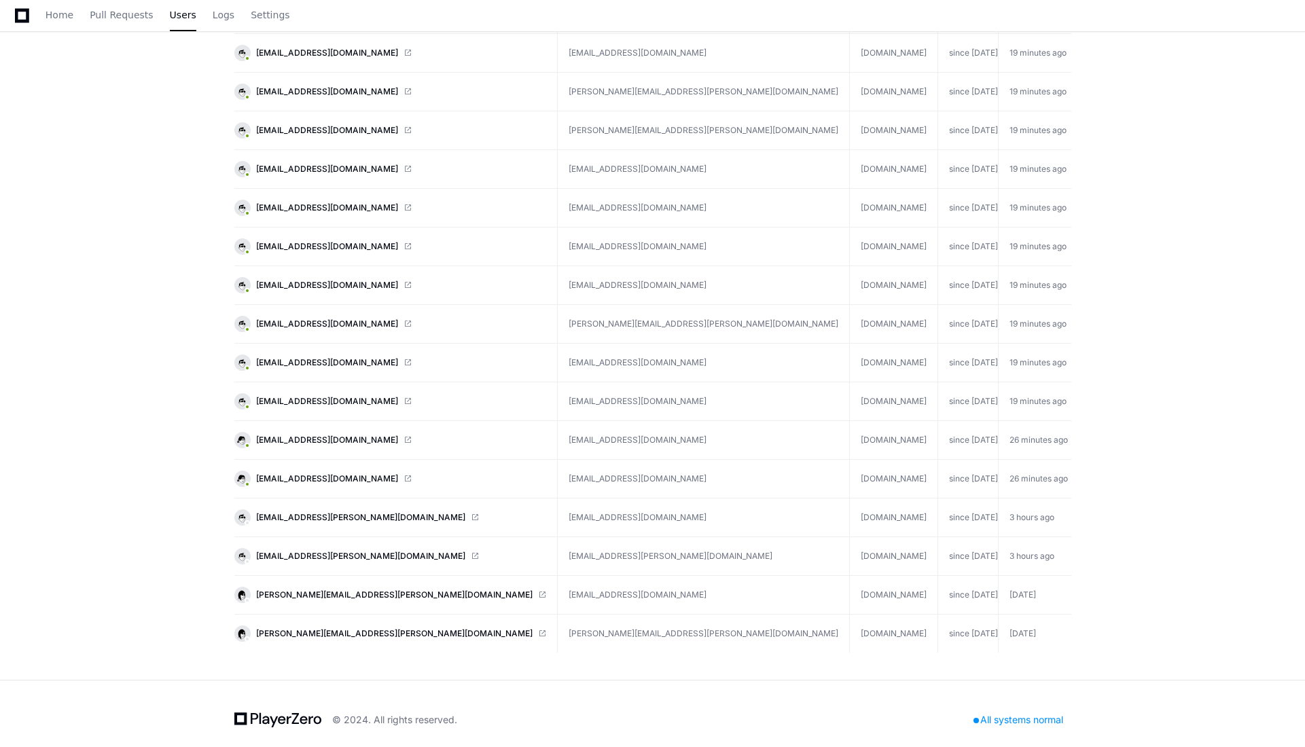
scroll to position [366, 0]
click at [1171, 602] on app-customers-list "Users The customers who are using your product. search ********* Name Email Com…" at bounding box center [652, 191] width 1305 height 975
click at [1173, 602] on app-customers-list "Users The customers who are using your product. search ********* Name Email Com…" at bounding box center [652, 191] width 1305 height 975
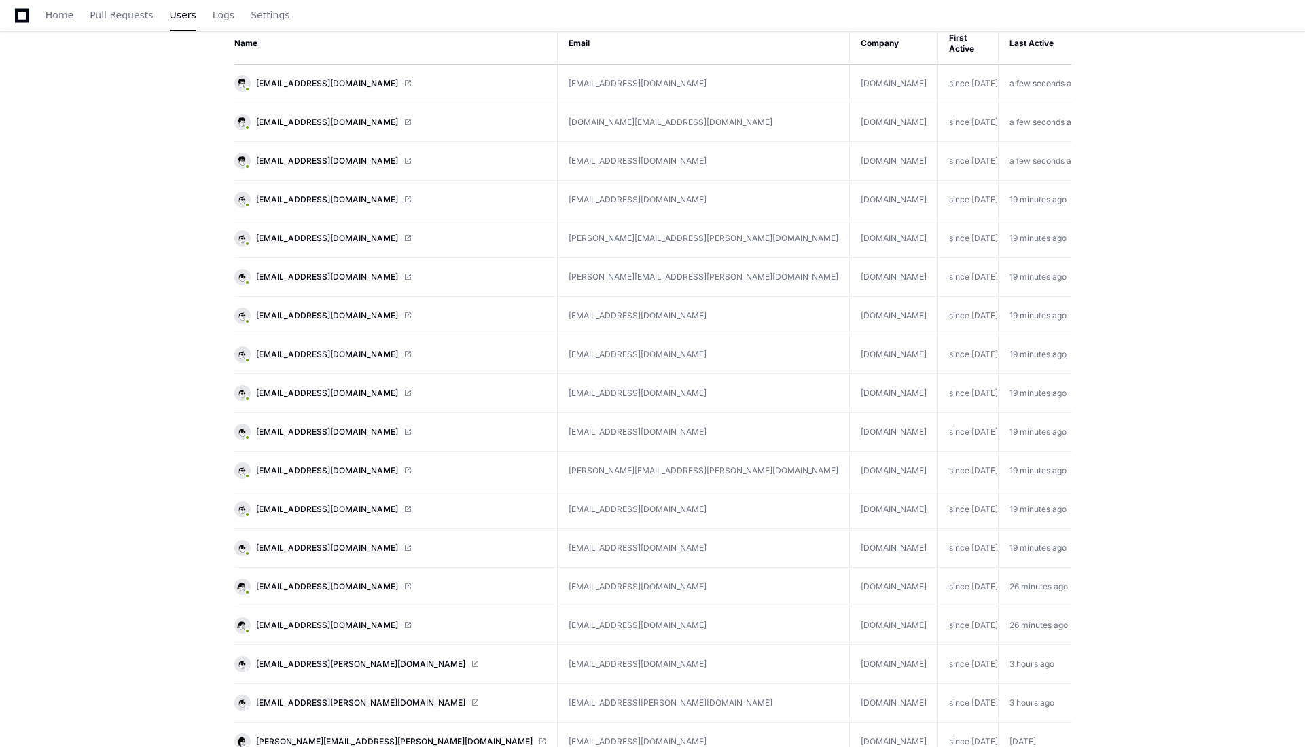
scroll to position [0, 0]
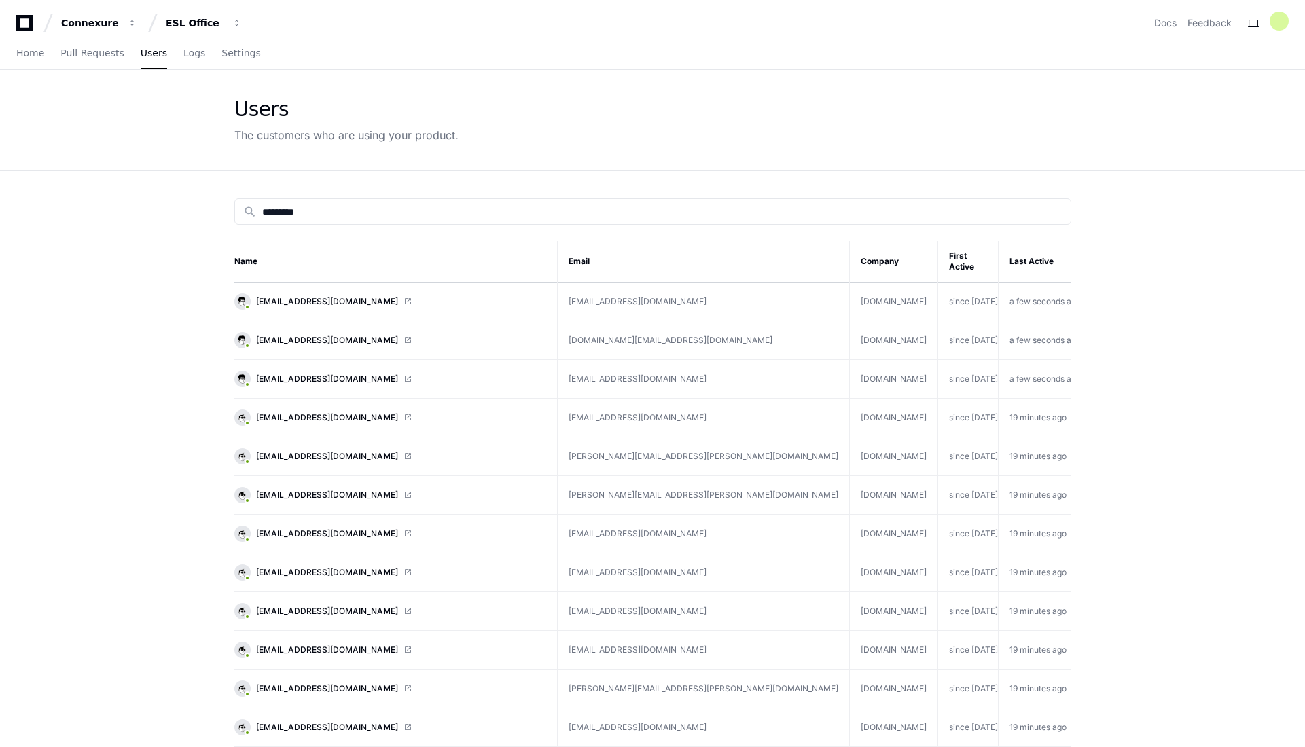
click at [1192, 538] on app-customers-list "Users The customers who are using your product. search ********* Name Email Com…" at bounding box center [652, 557] width 1305 height 975
click at [455, 209] on input "*********" at bounding box center [662, 212] width 800 height 14
type input "*******"
click at [315, 296] on span "svc-dy.datateam@cfins.com" at bounding box center [327, 301] width 142 height 11
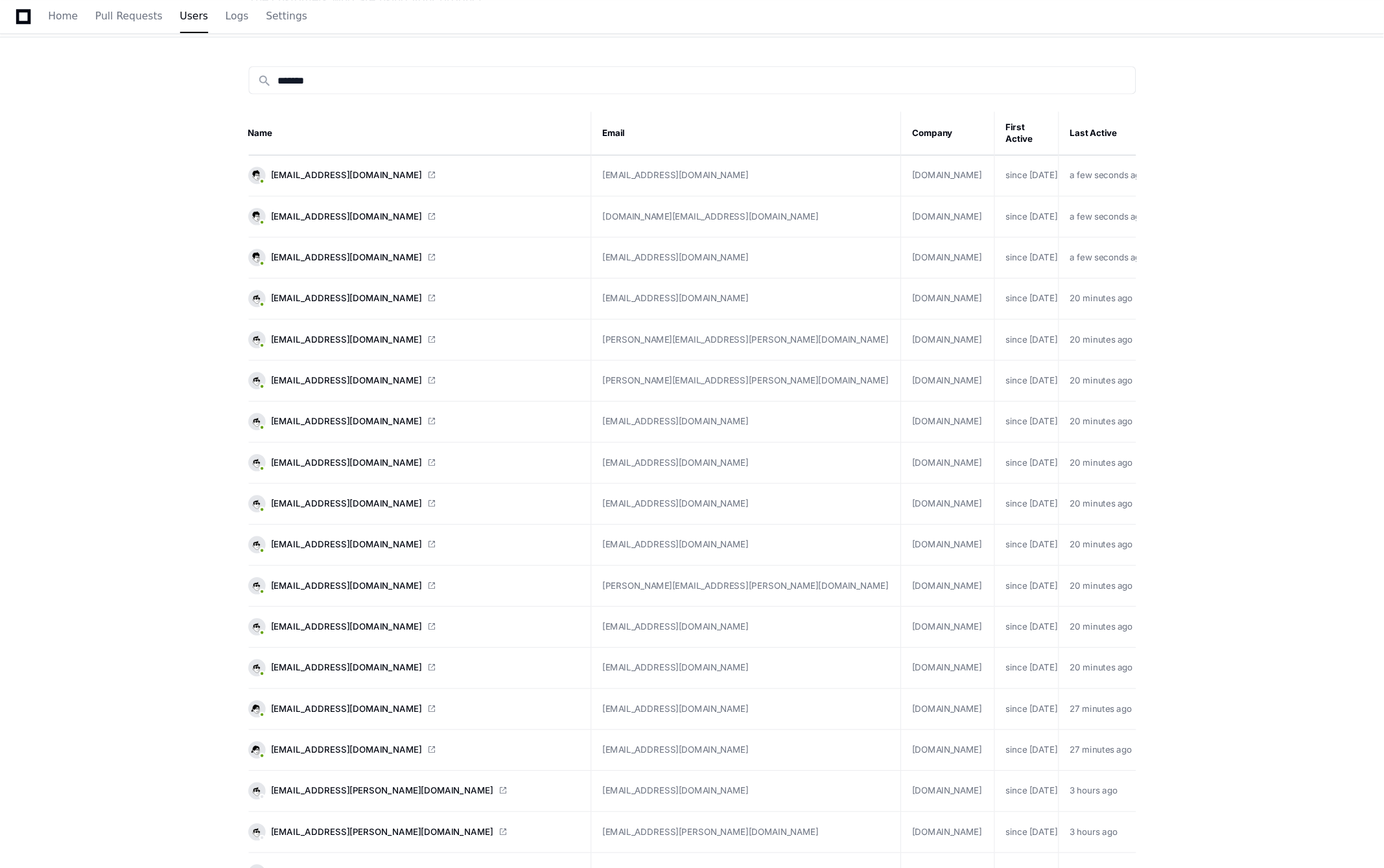
scroll to position [195, 0]
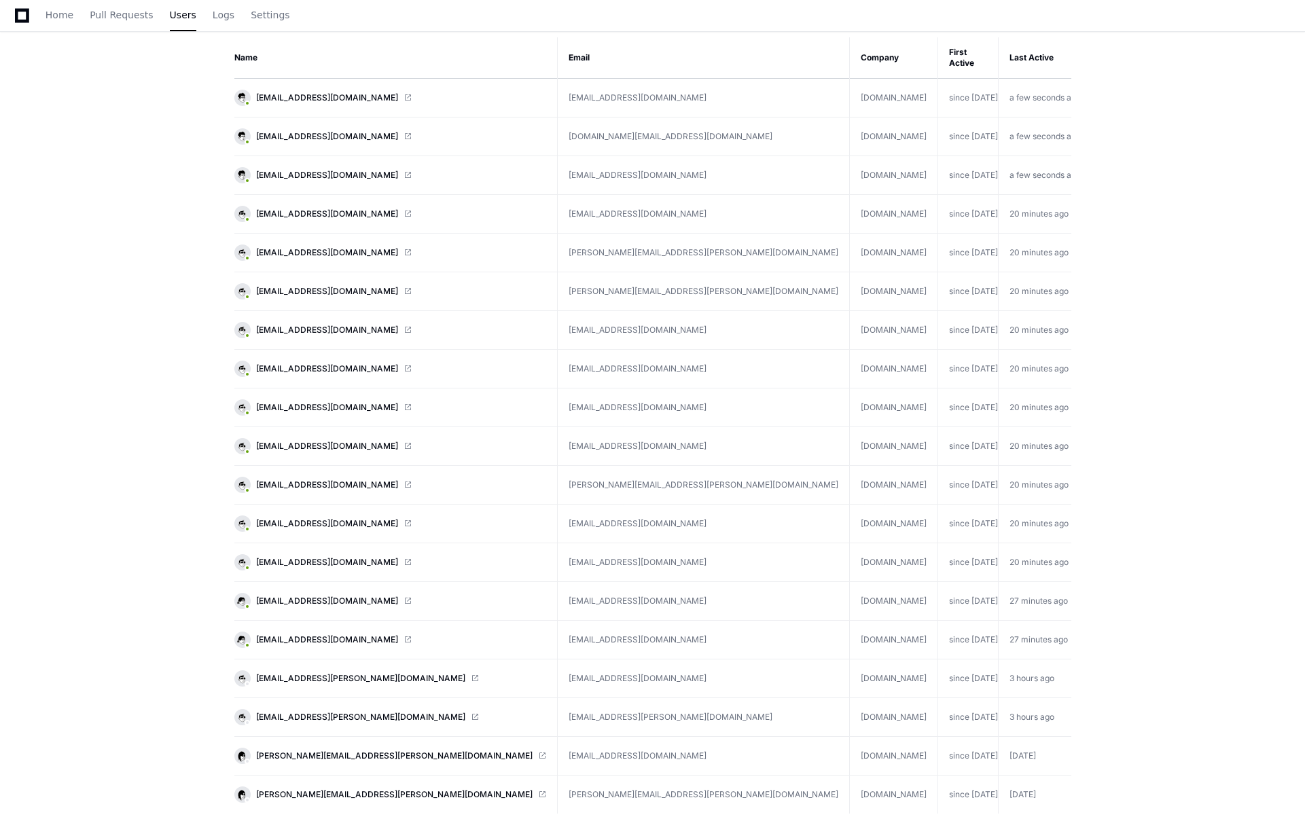
click at [1226, 303] on app-customers-list "Users The customers who are using your product. search ******* Name Email Compa…" at bounding box center [652, 353] width 1305 height 975
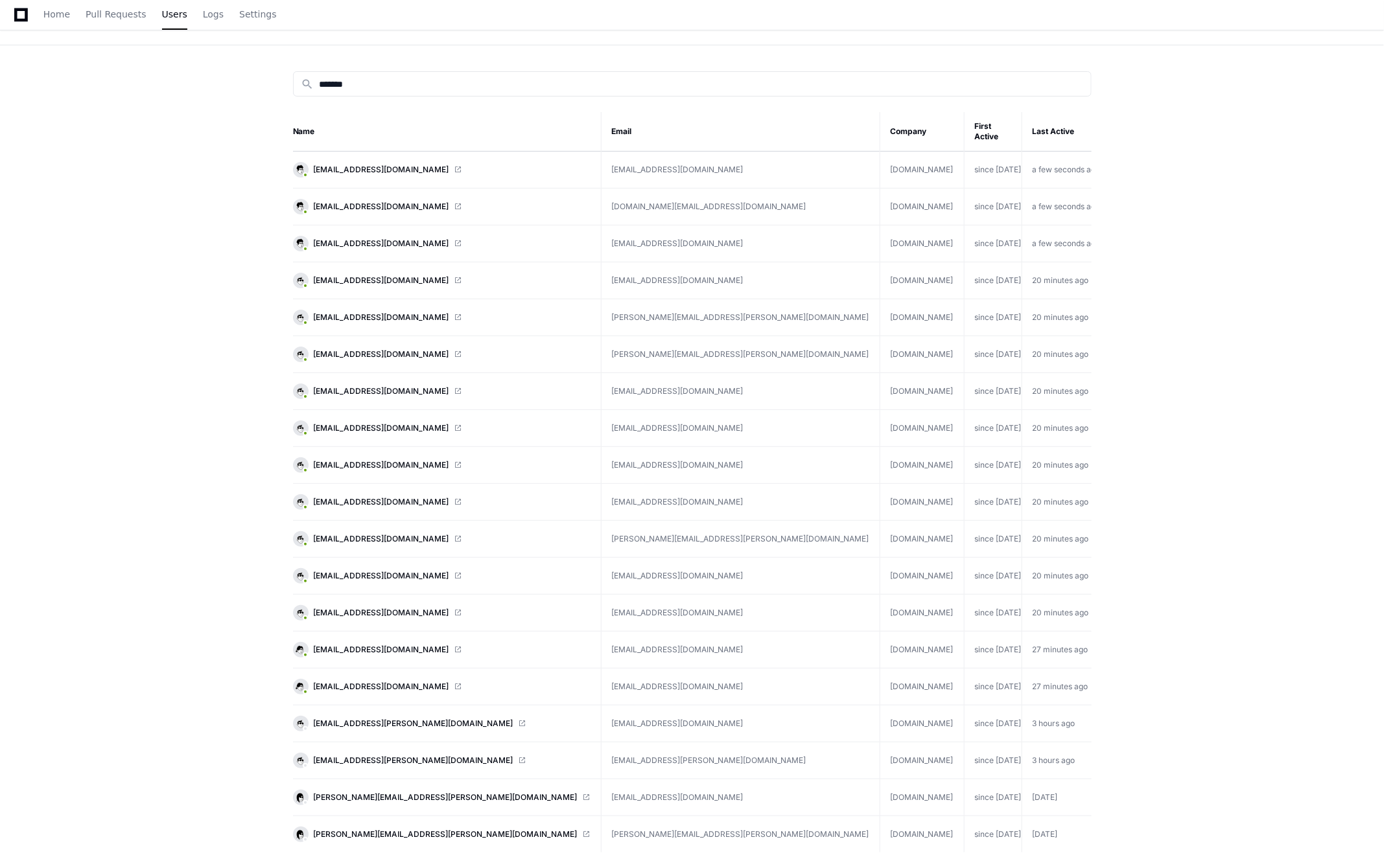
scroll to position [144, 0]
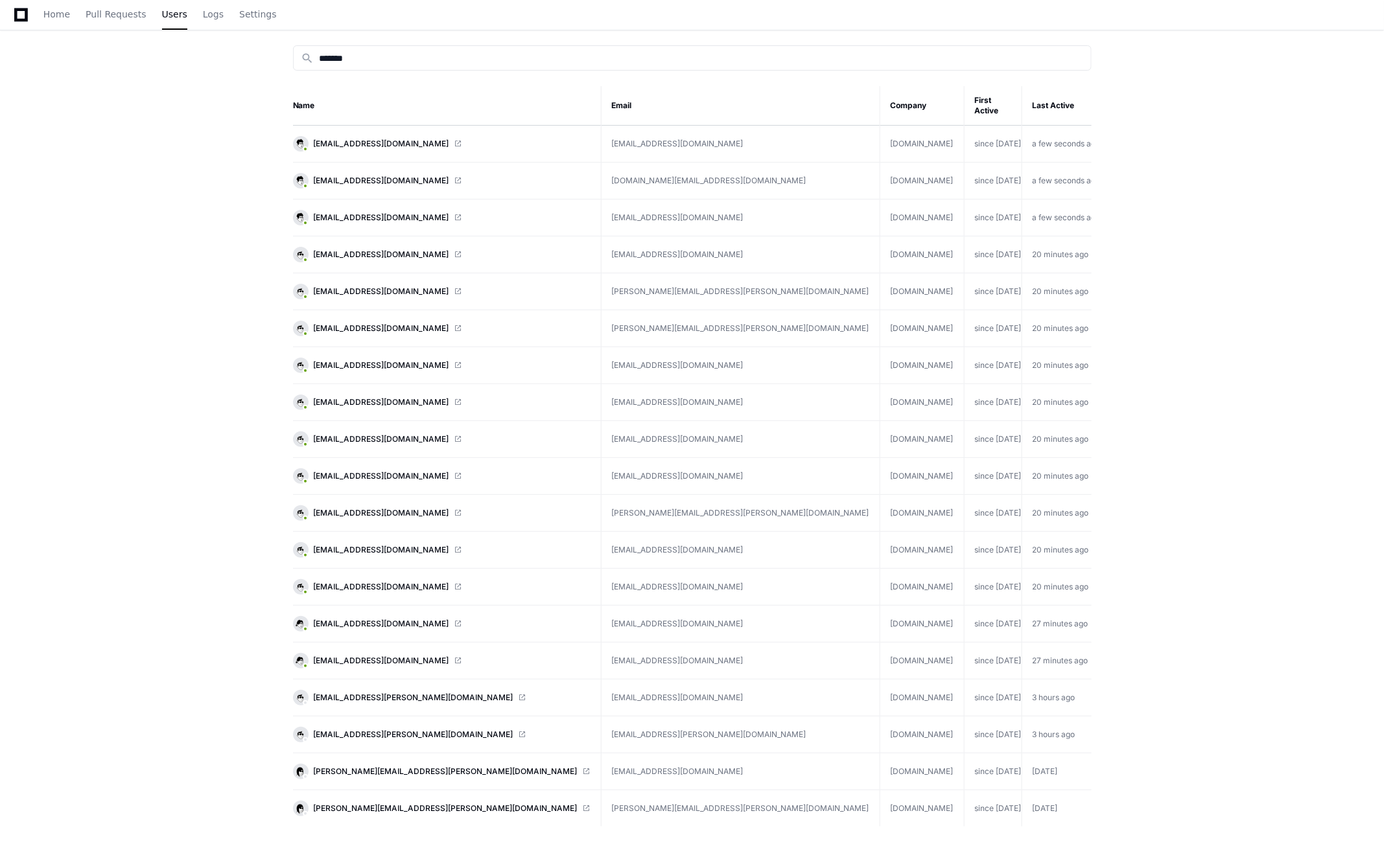
click at [221, 268] on app-customers-list "Users The customers who are using your product. search ******* Name Email Compa…" at bounding box center [692, 405] width 1384 height 965
click at [1229, 313] on app-customers-list "Users The customers who are using your product. search ******* Name Email Compa…" at bounding box center [692, 405] width 1384 height 965
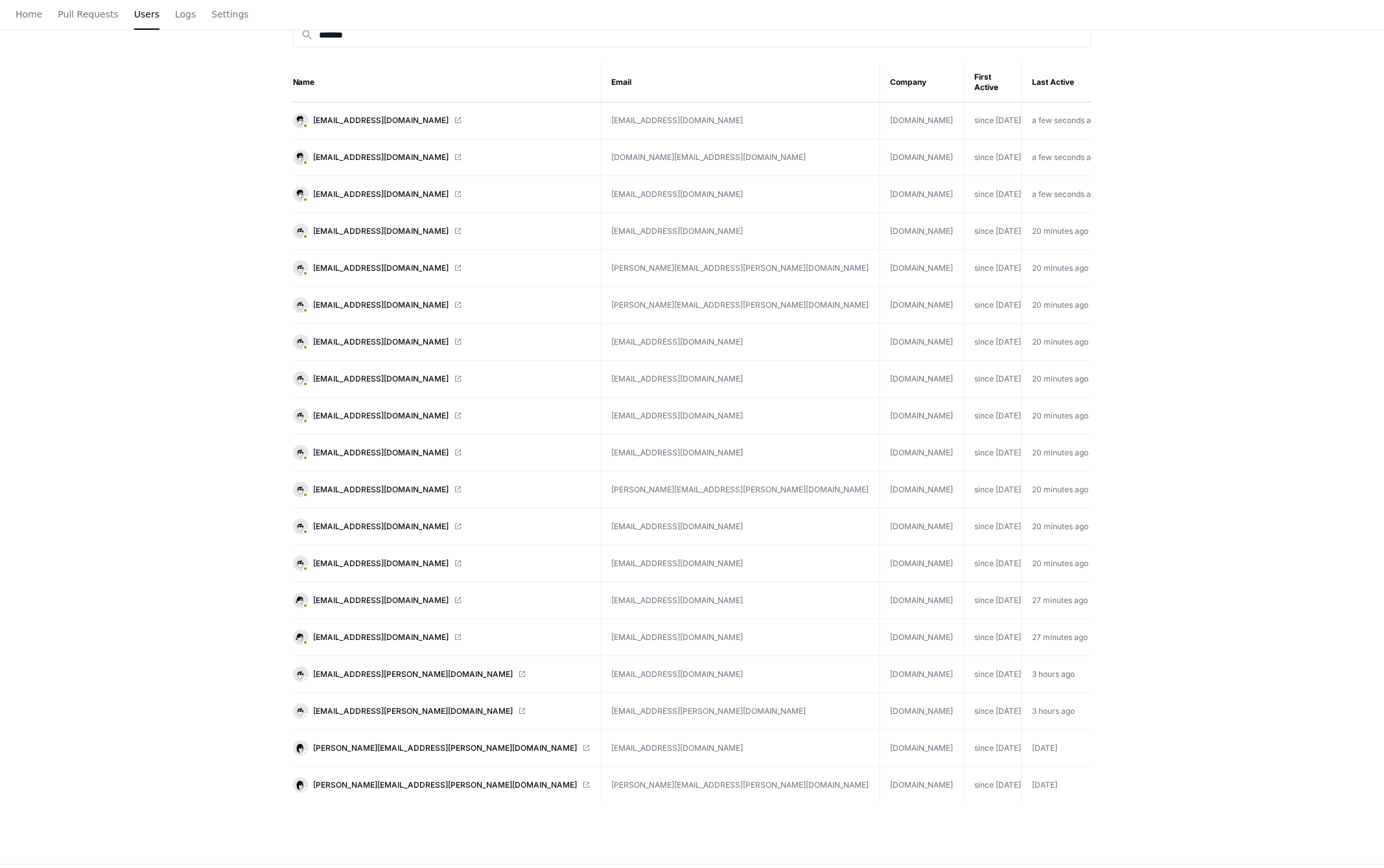
scroll to position [0, 0]
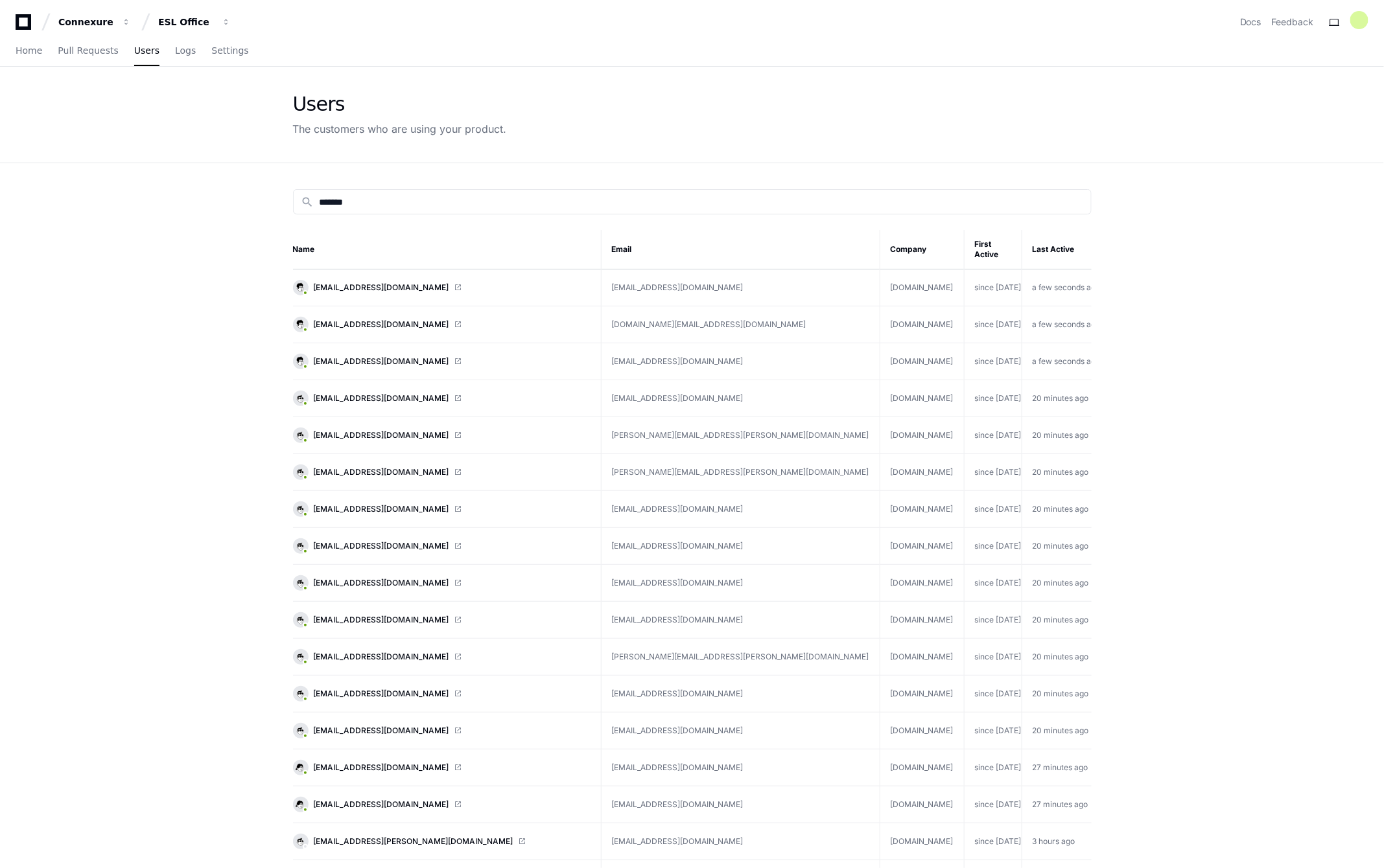
click at [1247, 335] on app-customers-list "Users The customers who are using your product. search ******* Name Email Compa…" at bounding box center [692, 549] width 1384 height 965
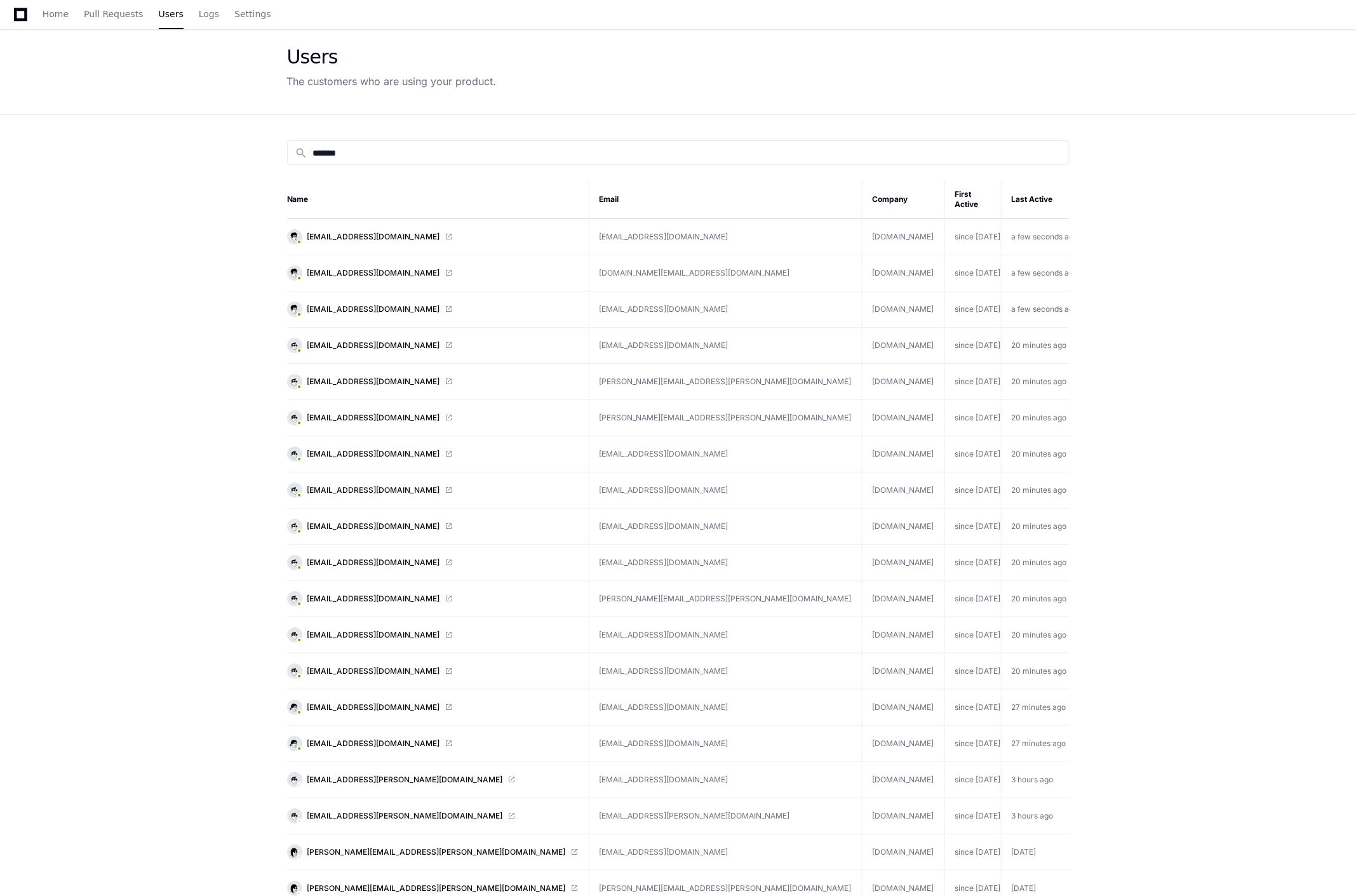
scroll to position [70, 0]
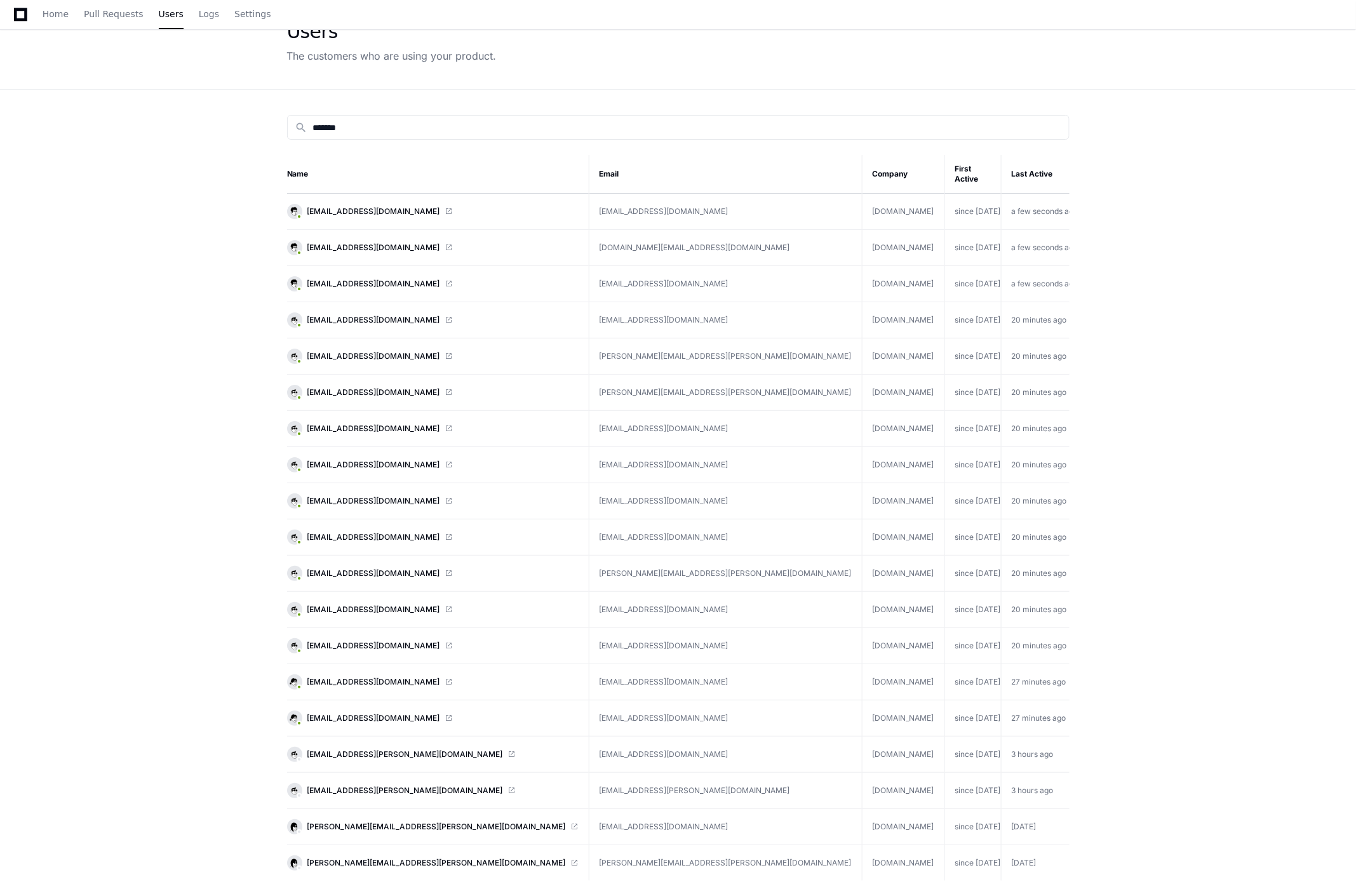
click at [148, 384] on app-customers-list "Users The customers who are using your product. search ******* Name Email Compa…" at bounding box center [678, 491] width 1356 height 990
click at [358, 315] on span "[EMAIL_ADDRESS][DOMAIN_NAME]" at bounding box center [374, 320] width 133 height 10
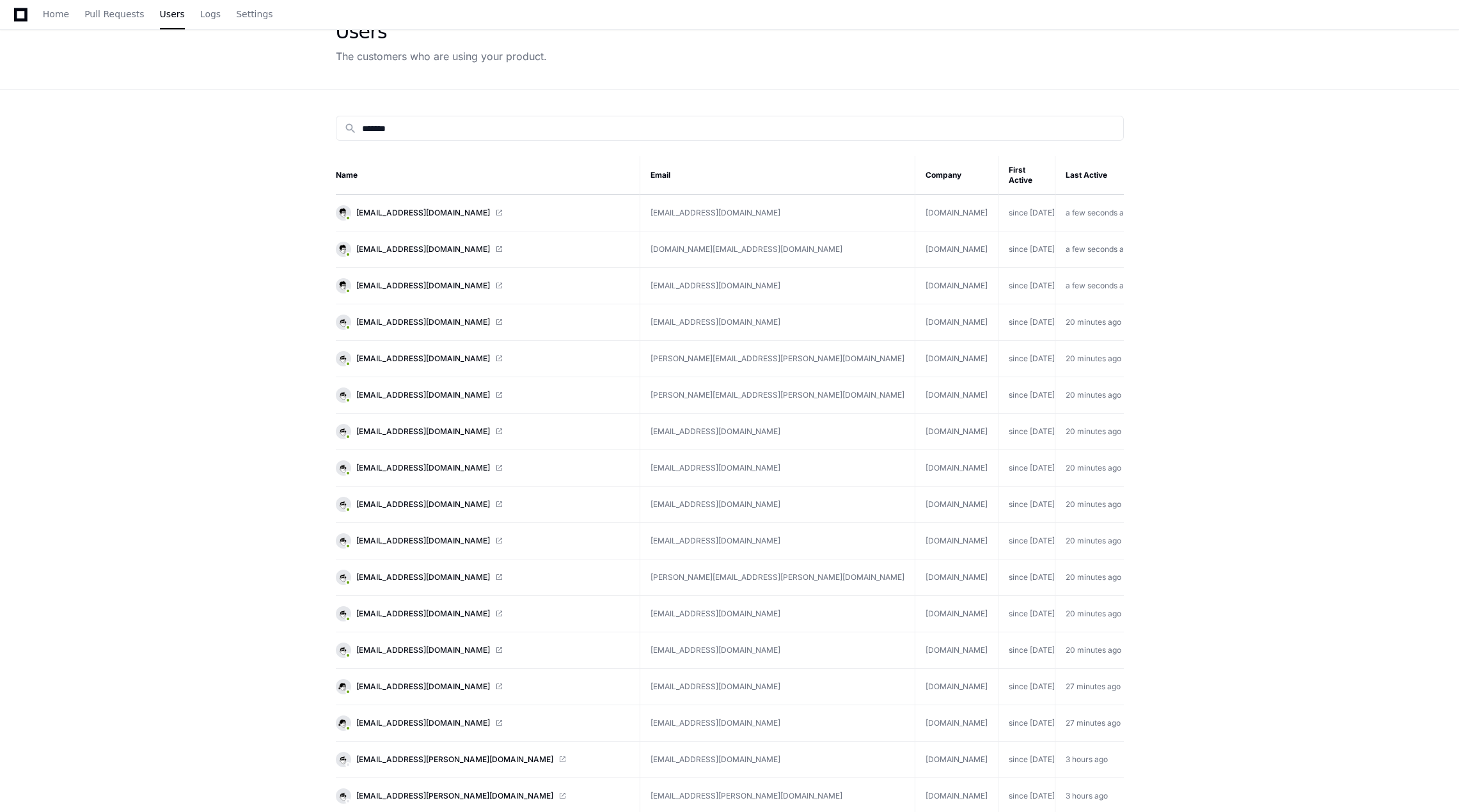
click at [1230, 357] on app-customers-list "Users The customers who are using your product. search ******* Name Email Compa…" at bounding box center [730, 454] width 1459 height 917
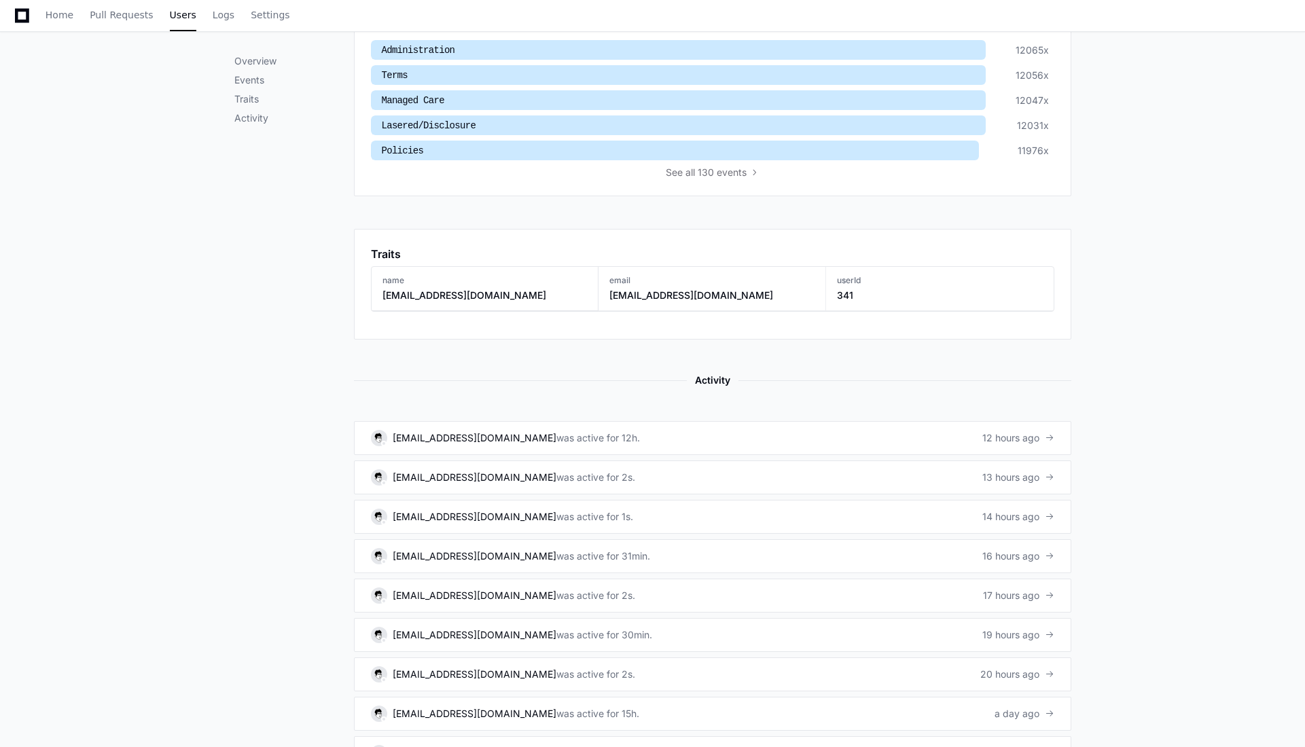
scroll to position [744, 0]
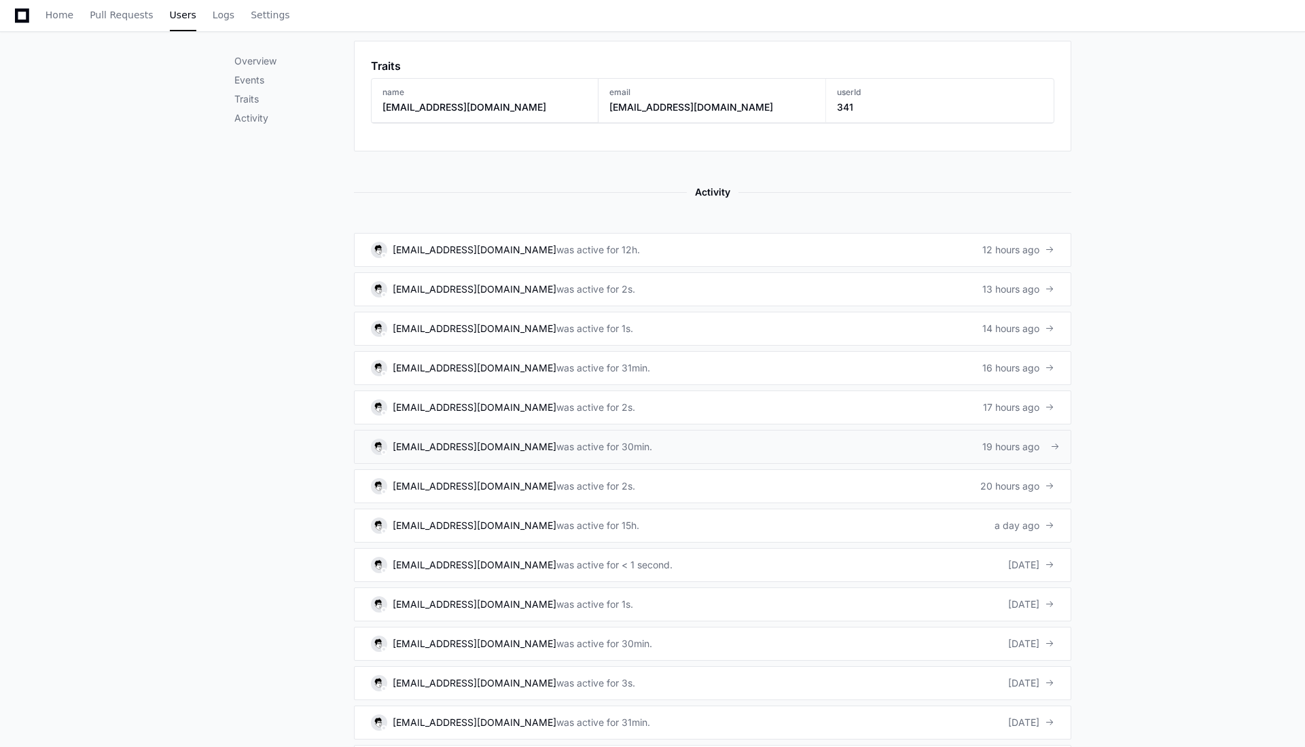
click at [469, 446] on div "[EMAIL_ADDRESS][DOMAIN_NAME]" at bounding box center [475, 447] width 164 height 14
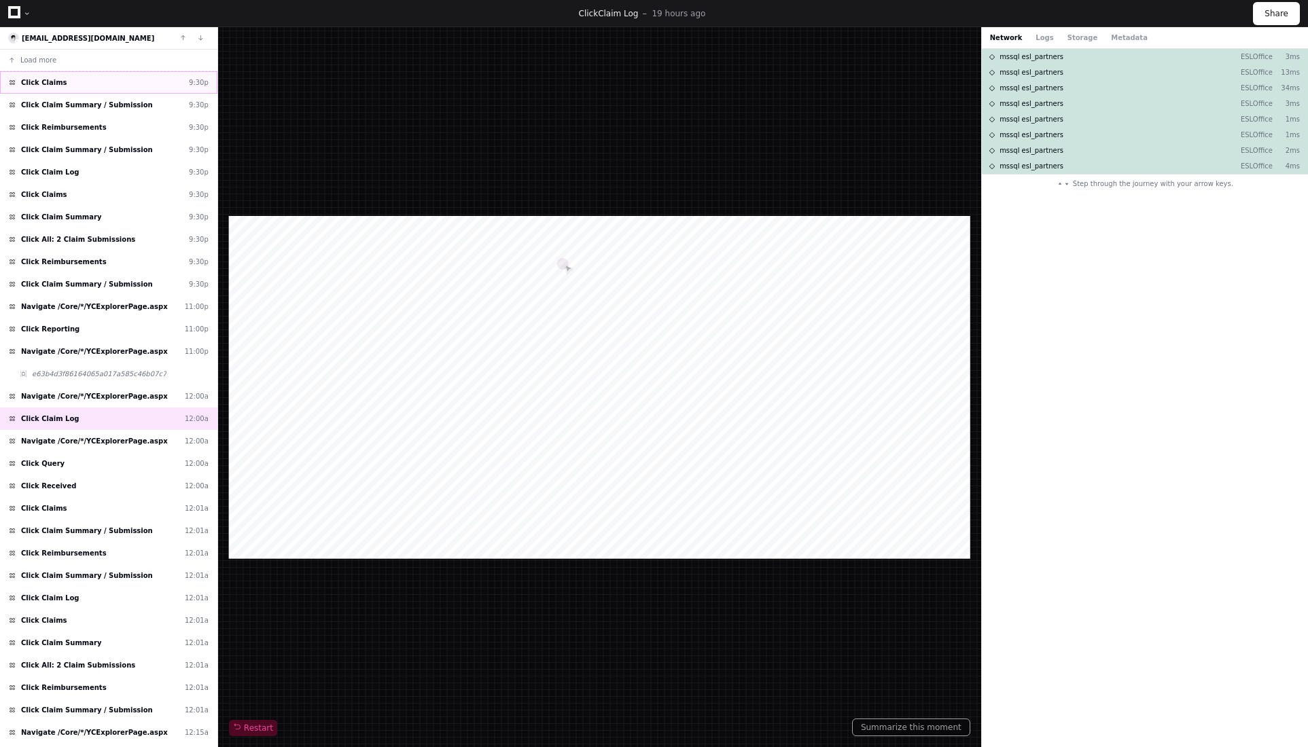
click at [82, 86] on div "Click Claims 9:30p" at bounding box center [108, 82] width 217 height 22
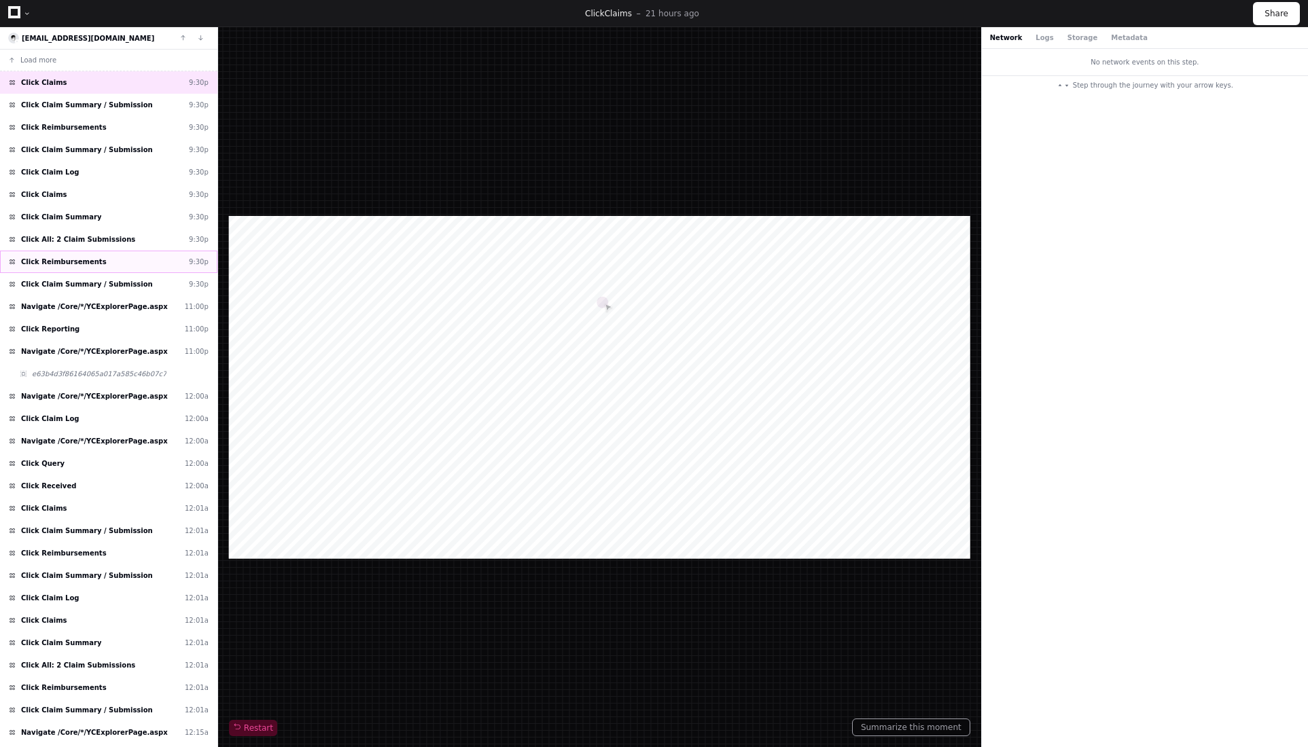
click at [107, 261] on div "Click Reimbursements 9:30p" at bounding box center [108, 262] width 217 height 22
click at [103, 283] on span "Click Claim Summary / Submission" at bounding box center [87, 284] width 132 height 10
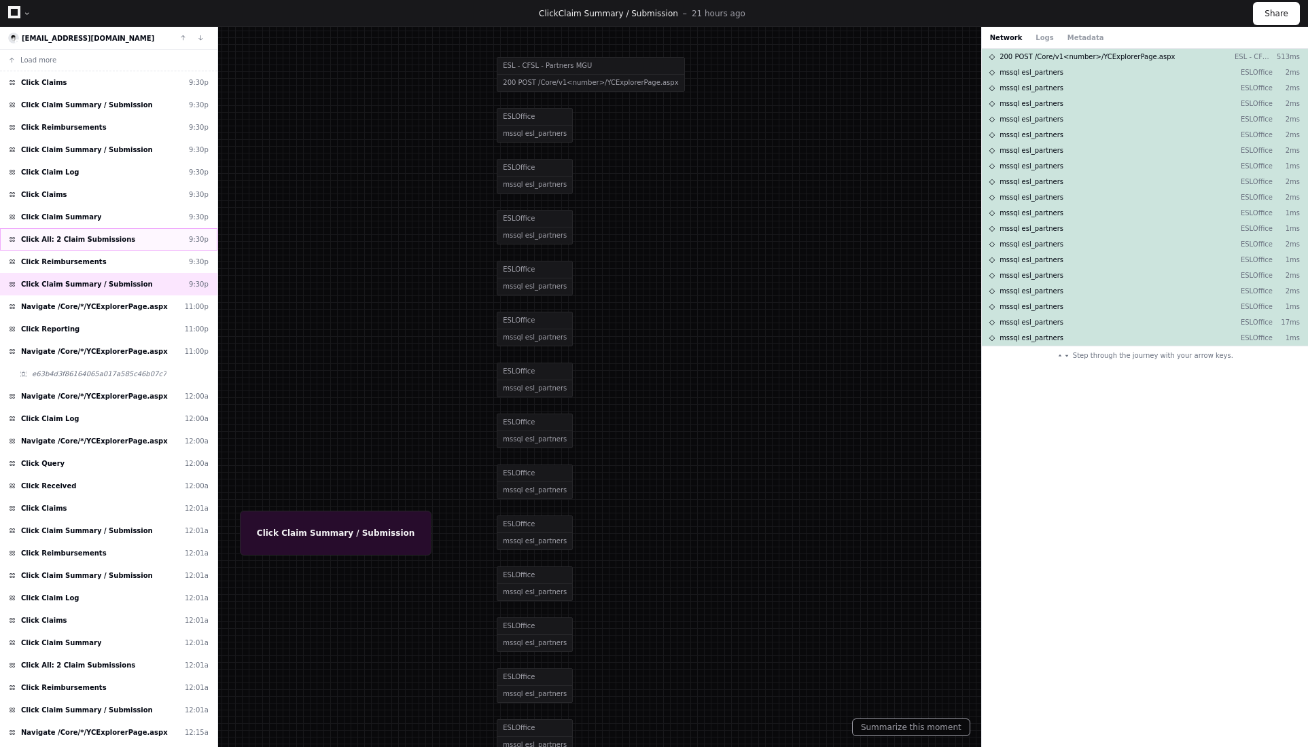
click at [124, 241] on div "Click All: 2 Claim Submissions 9:30p" at bounding box center [108, 239] width 217 height 22
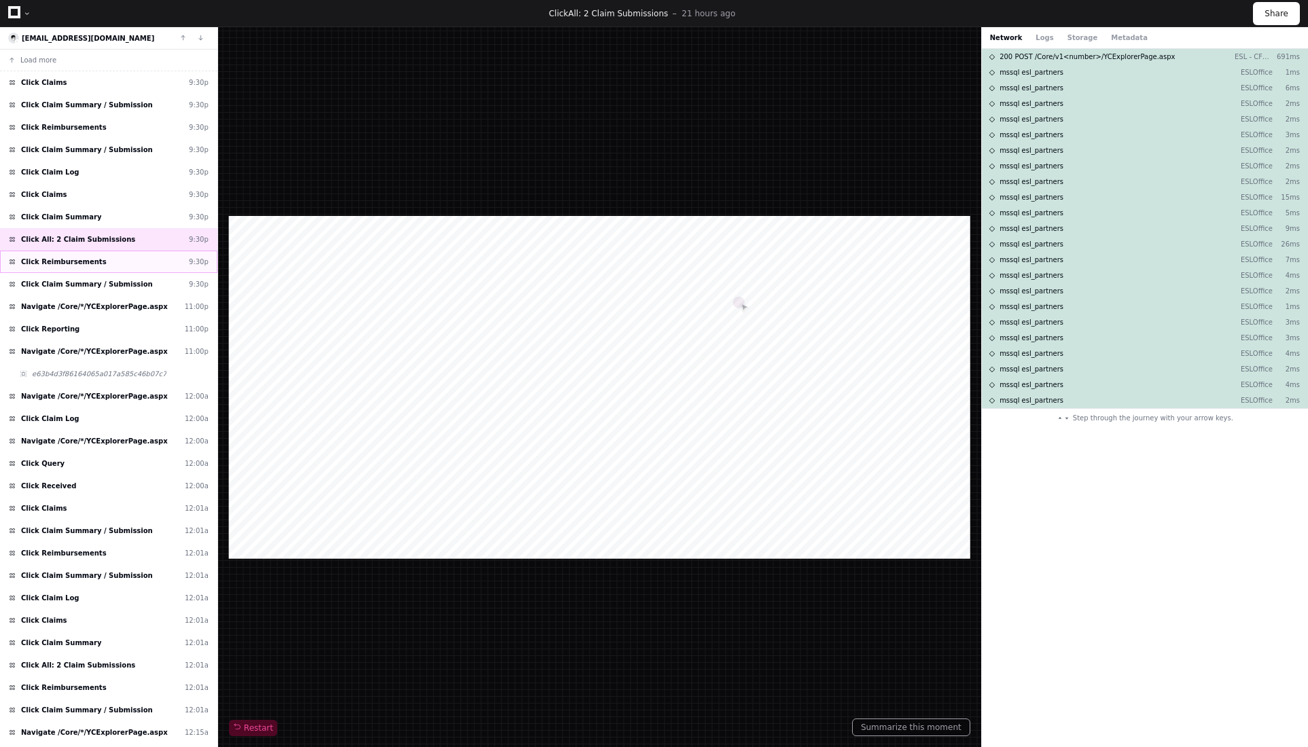
click at [137, 264] on div "Click Reimbursements 9:30p" at bounding box center [108, 262] width 217 height 22
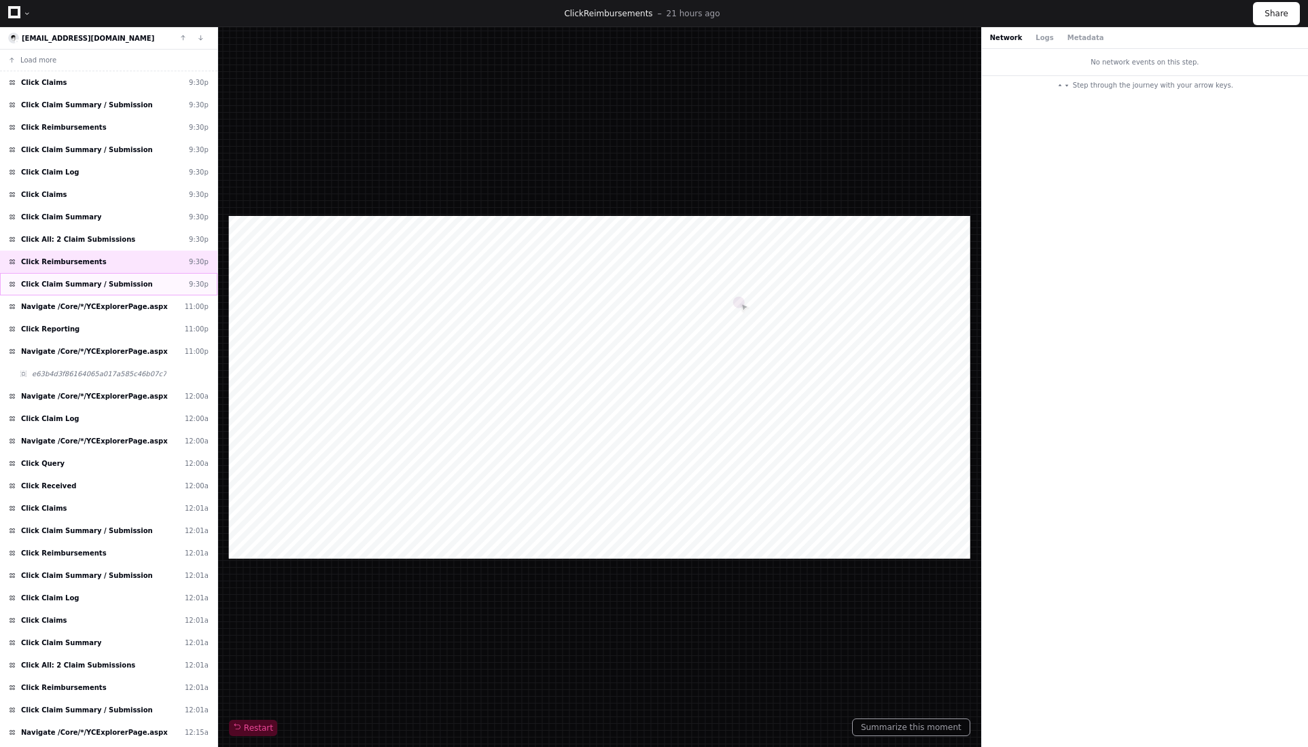
click at [103, 280] on span "Click Claim Summary / Submission" at bounding box center [87, 284] width 132 height 10
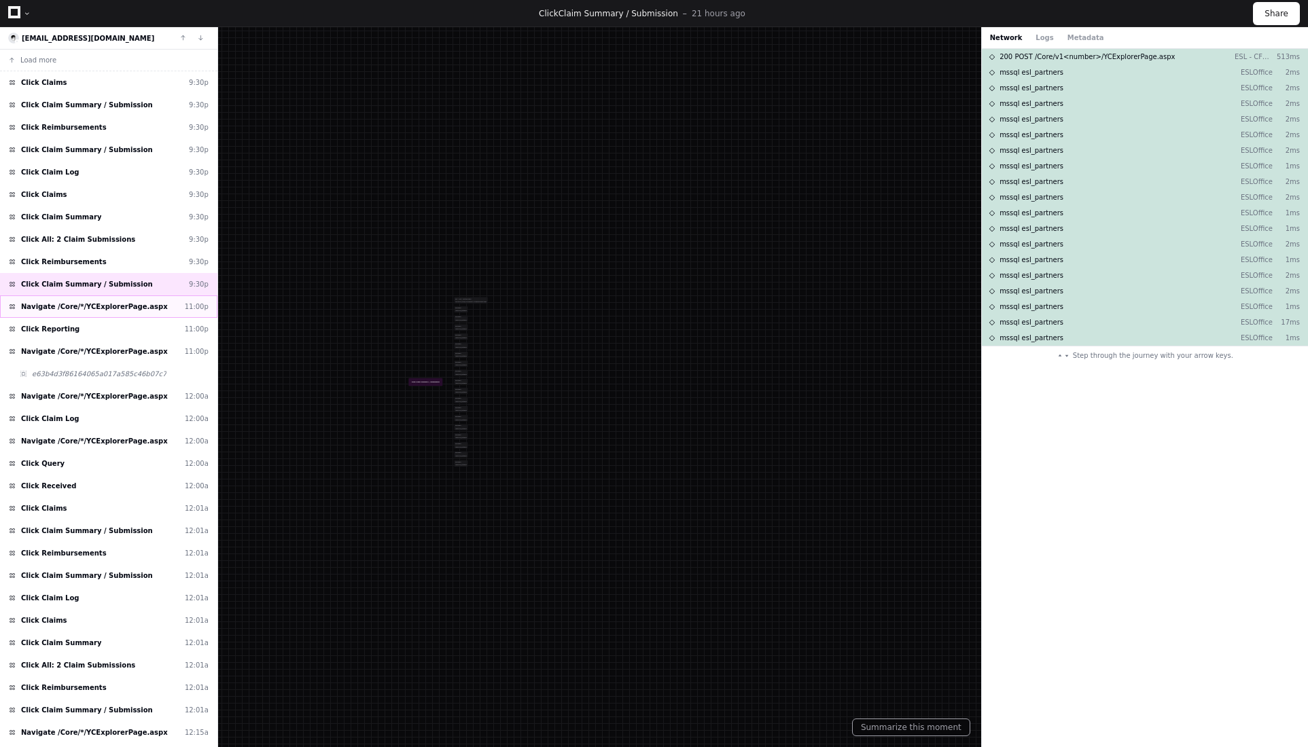
click at [130, 308] on span "Navigate /Core/*/YCExplorerPage.aspx" at bounding box center [94, 307] width 147 height 10
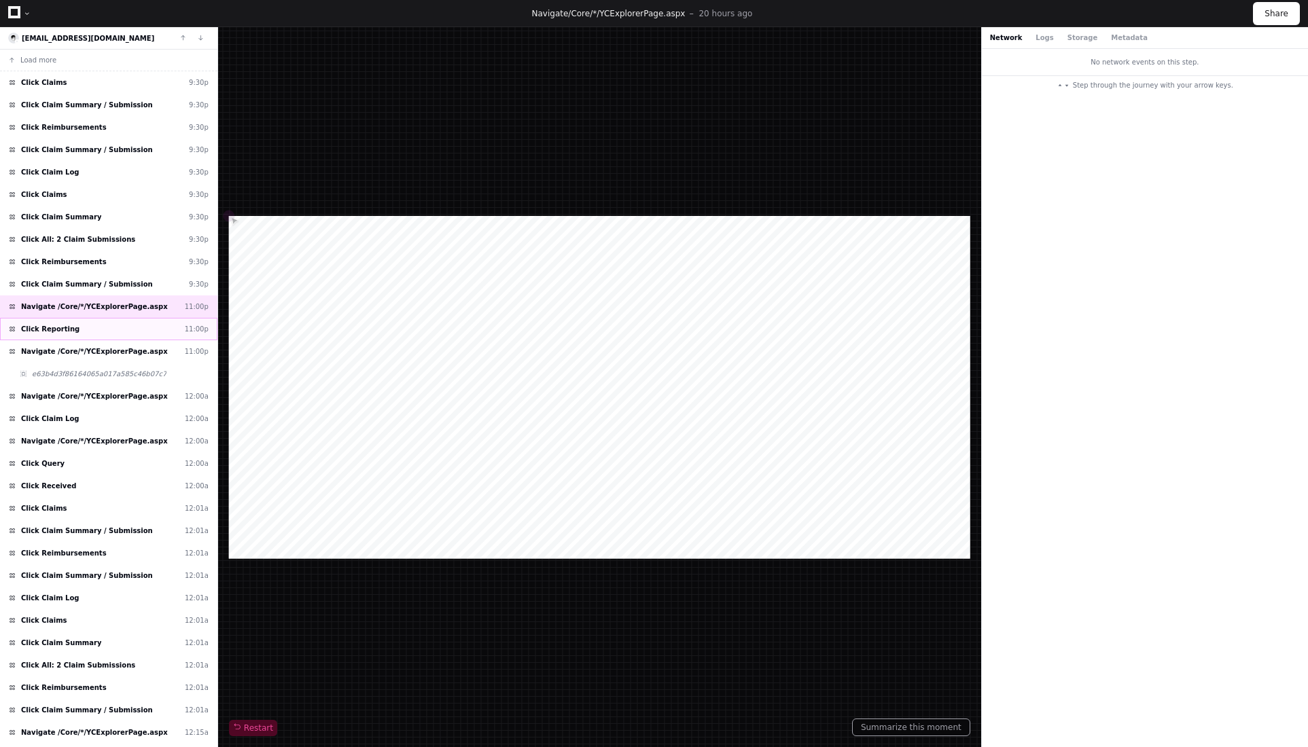
click at [110, 329] on div "Click Reporting 11:00p" at bounding box center [108, 329] width 217 height 22
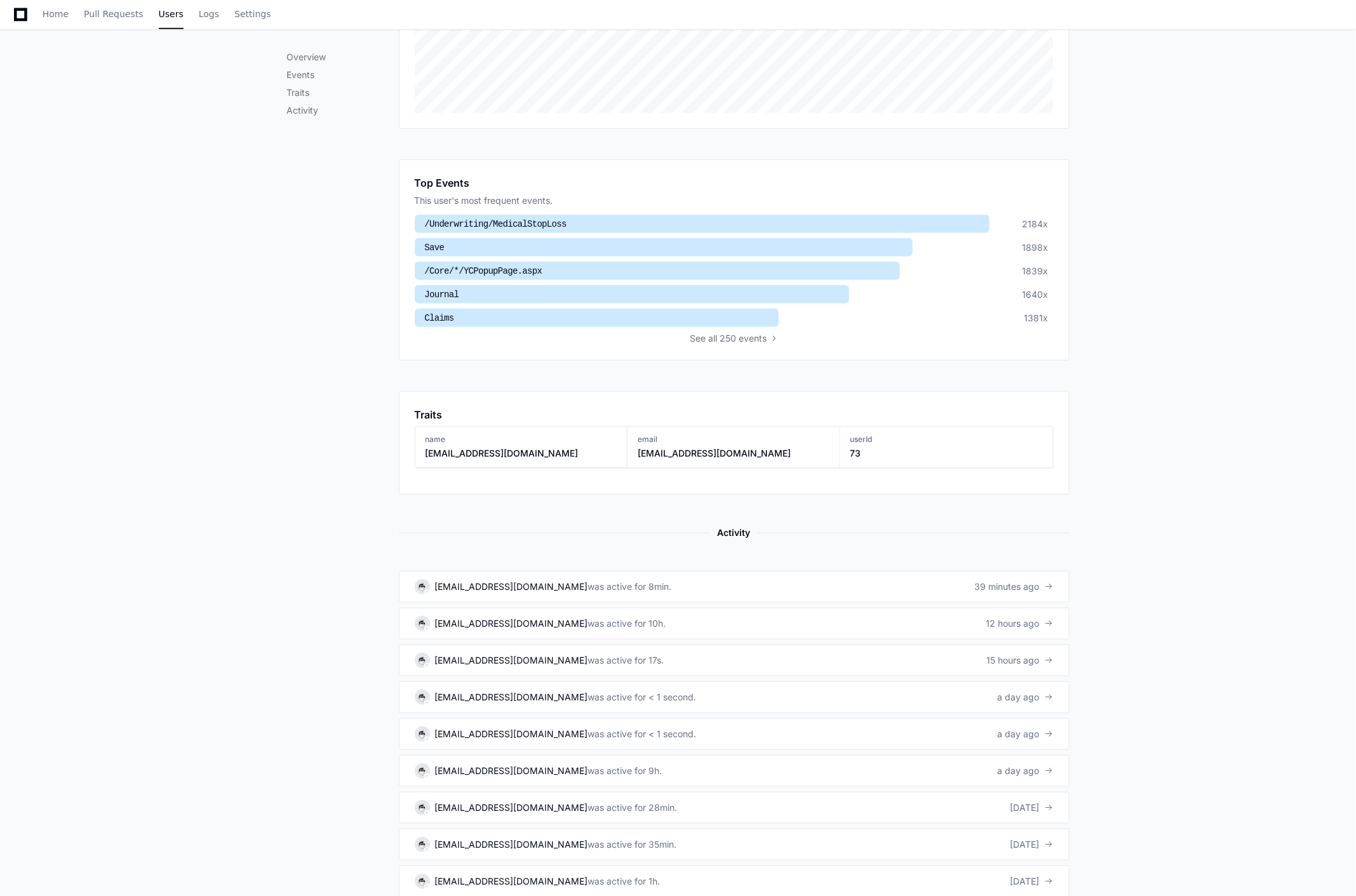
scroll to position [211, 0]
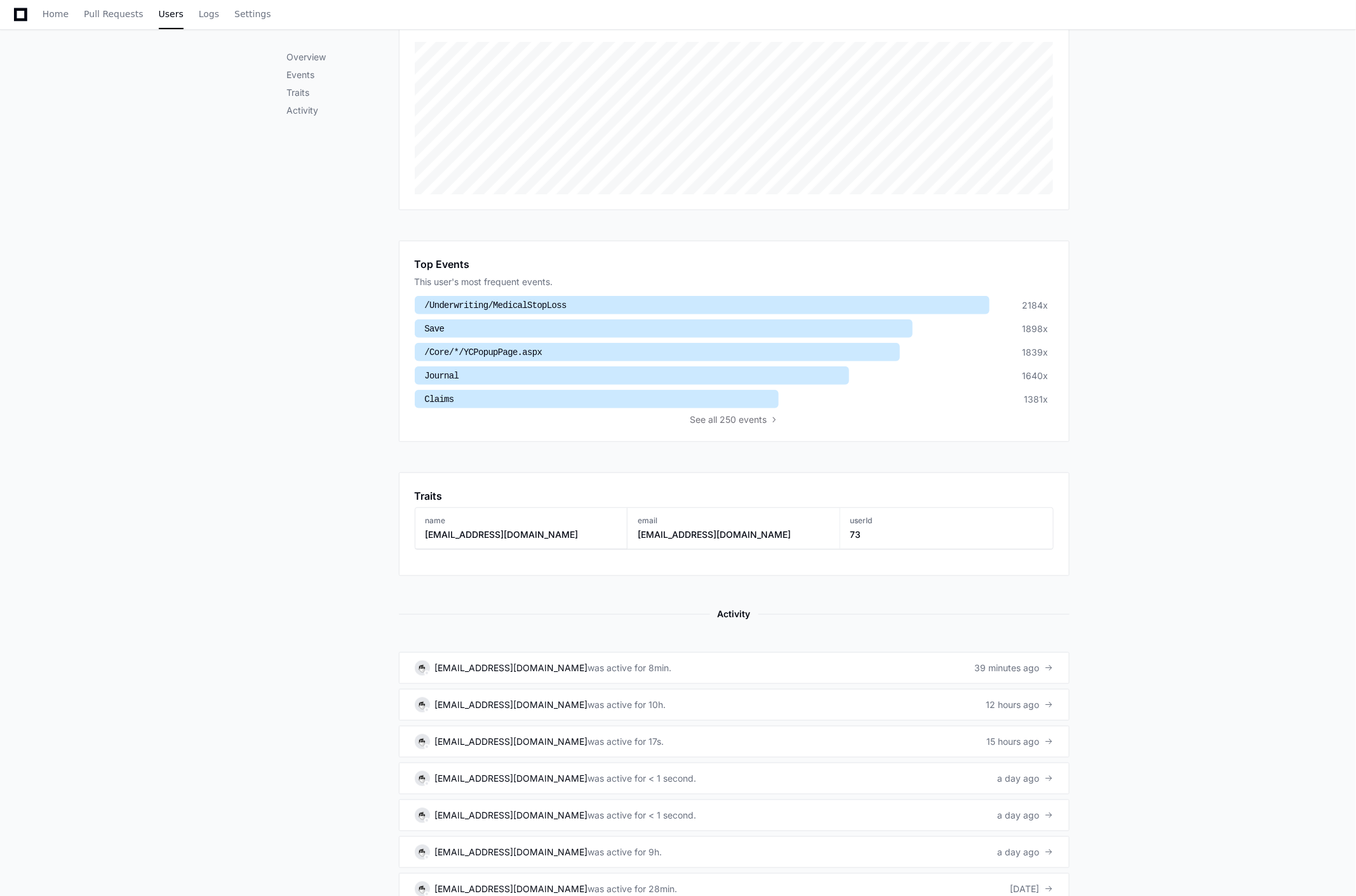
click at [1035, 301] on div "2184x" at bounding box center [1035, 306] width 26 height 13
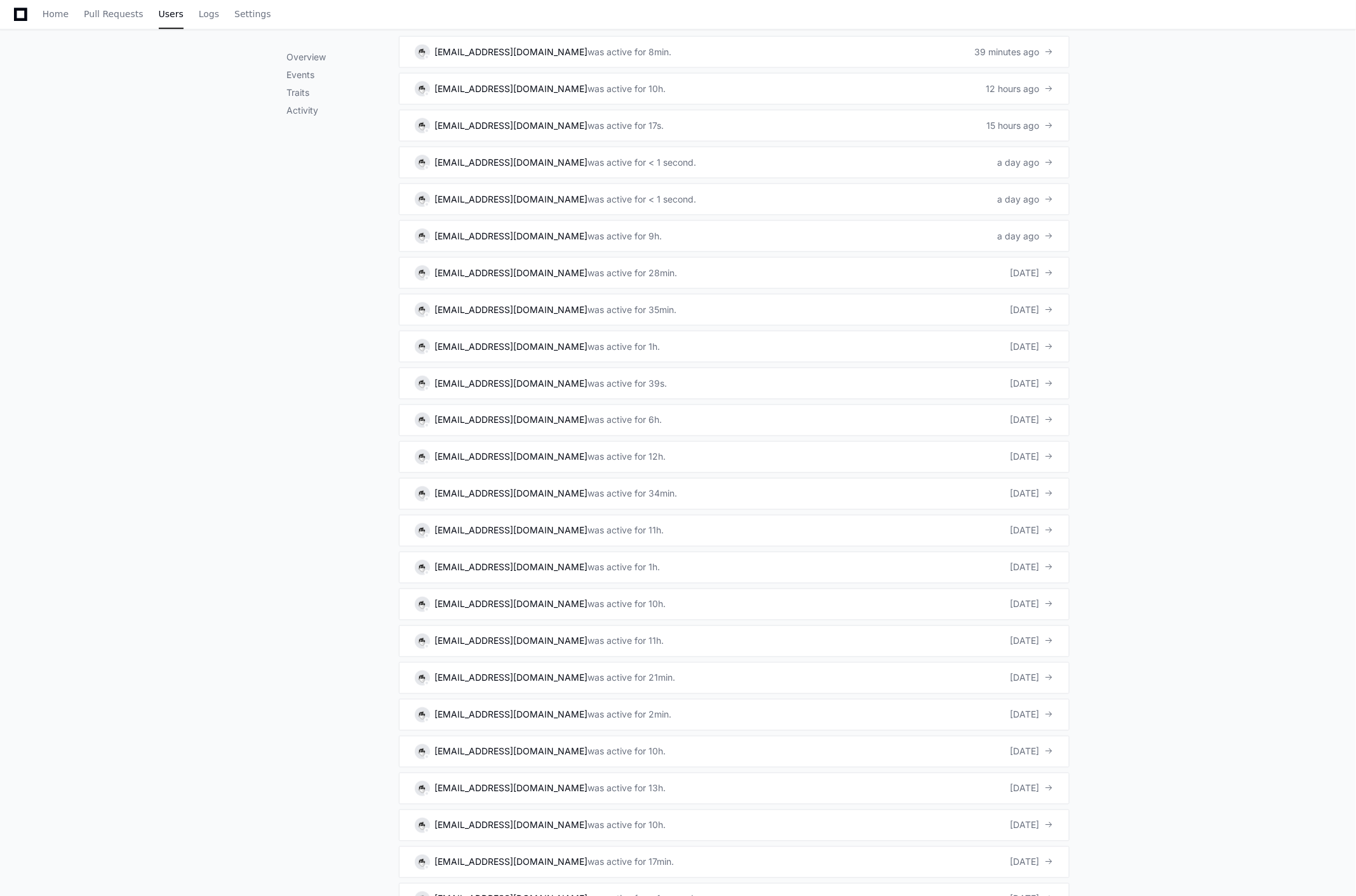
scroll to position [761, 0]
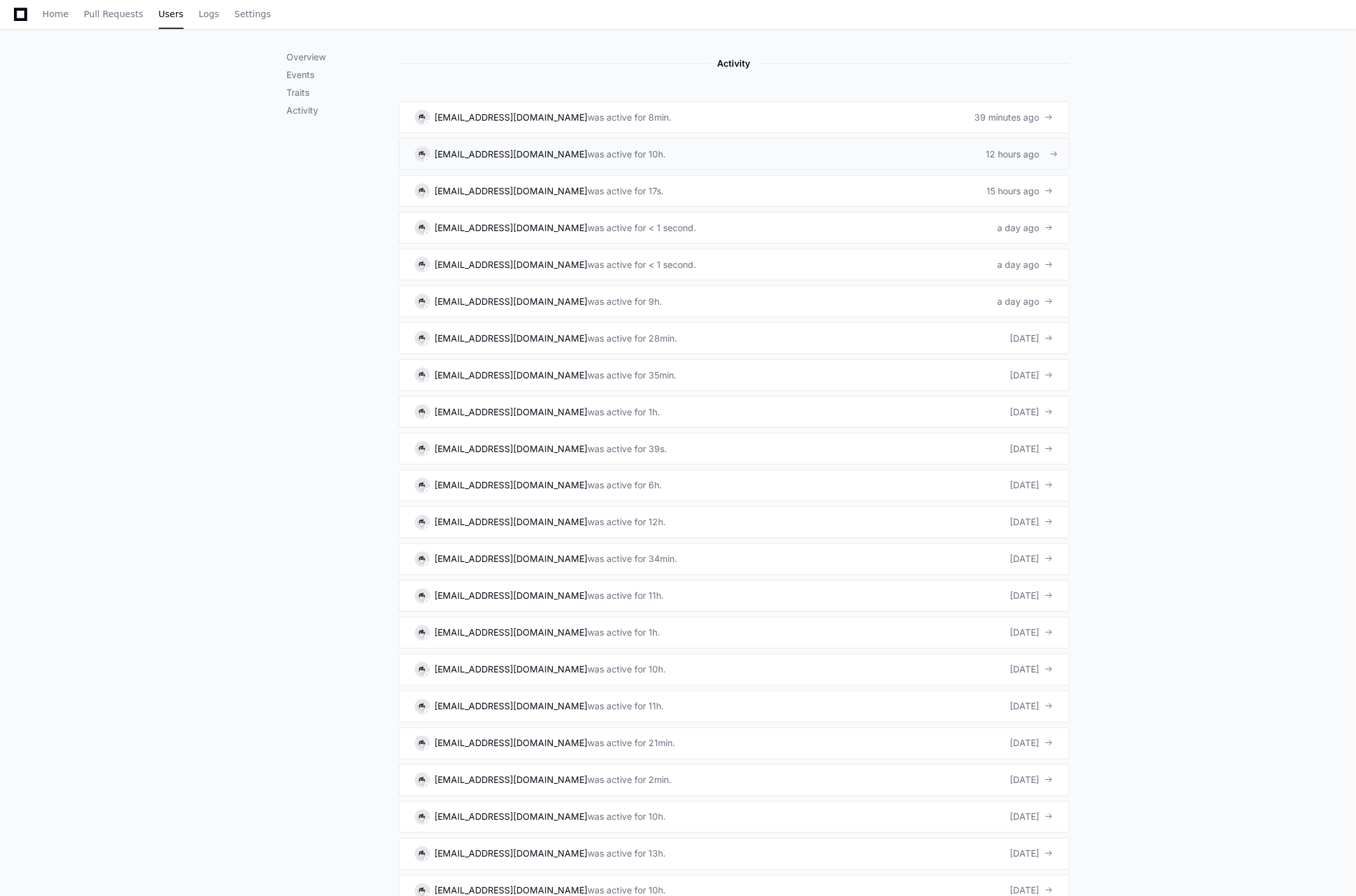
click at [900, 155] on link "[EMAIL_ADDRESS][DOMAIN_NAME] was active for 10h. 12 hours ago" at bounding box center [734, 154] width 670 height 32
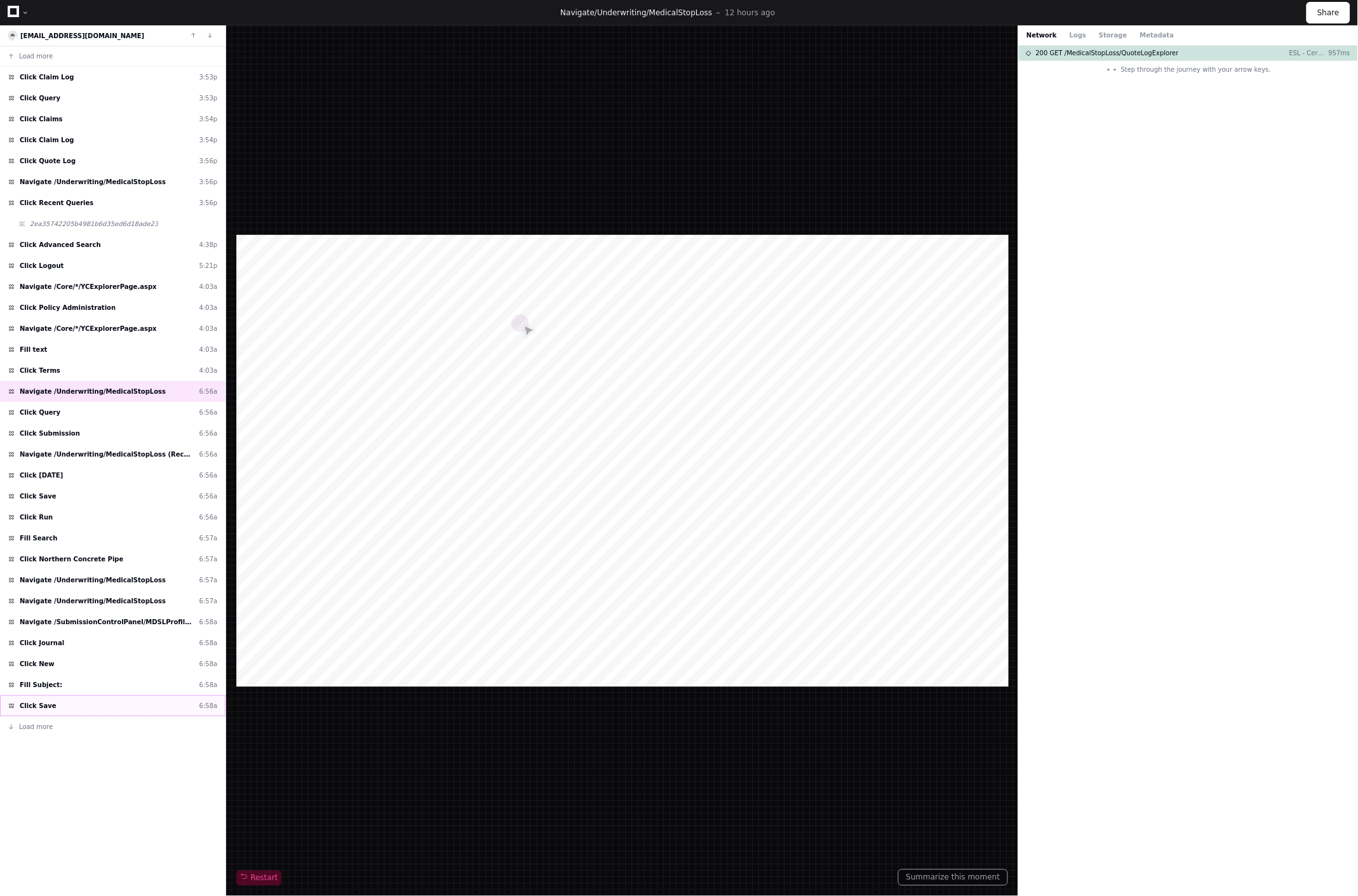
click at [82, 704] on div "Click Save 6:58a" at bounding box center [112, 705] width 225 height 21
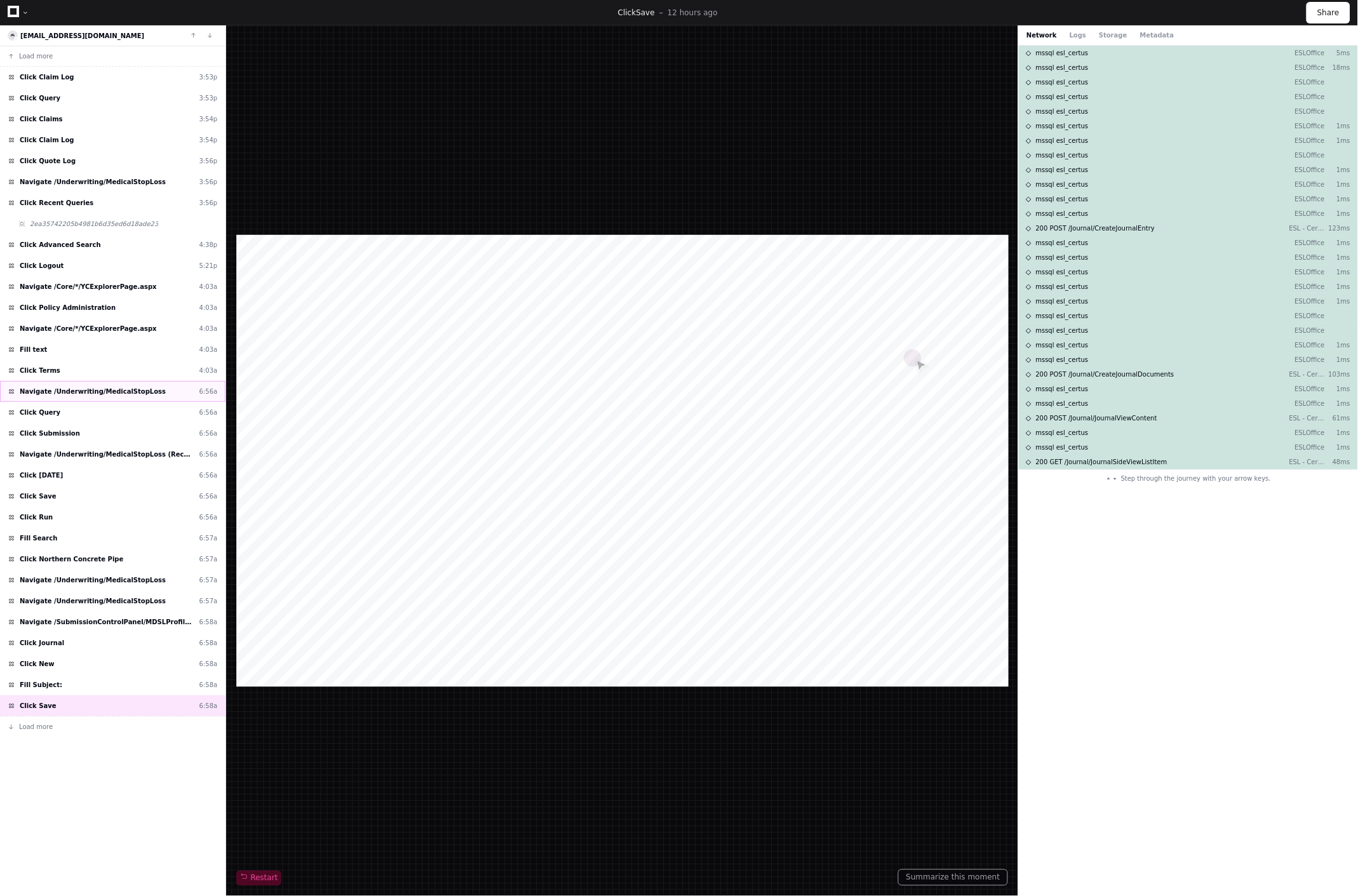
click at [89, 392] on span "Navigate /Underwriting/MedicalStopLoss" at bounding box center [93, 391] width 146 height 9
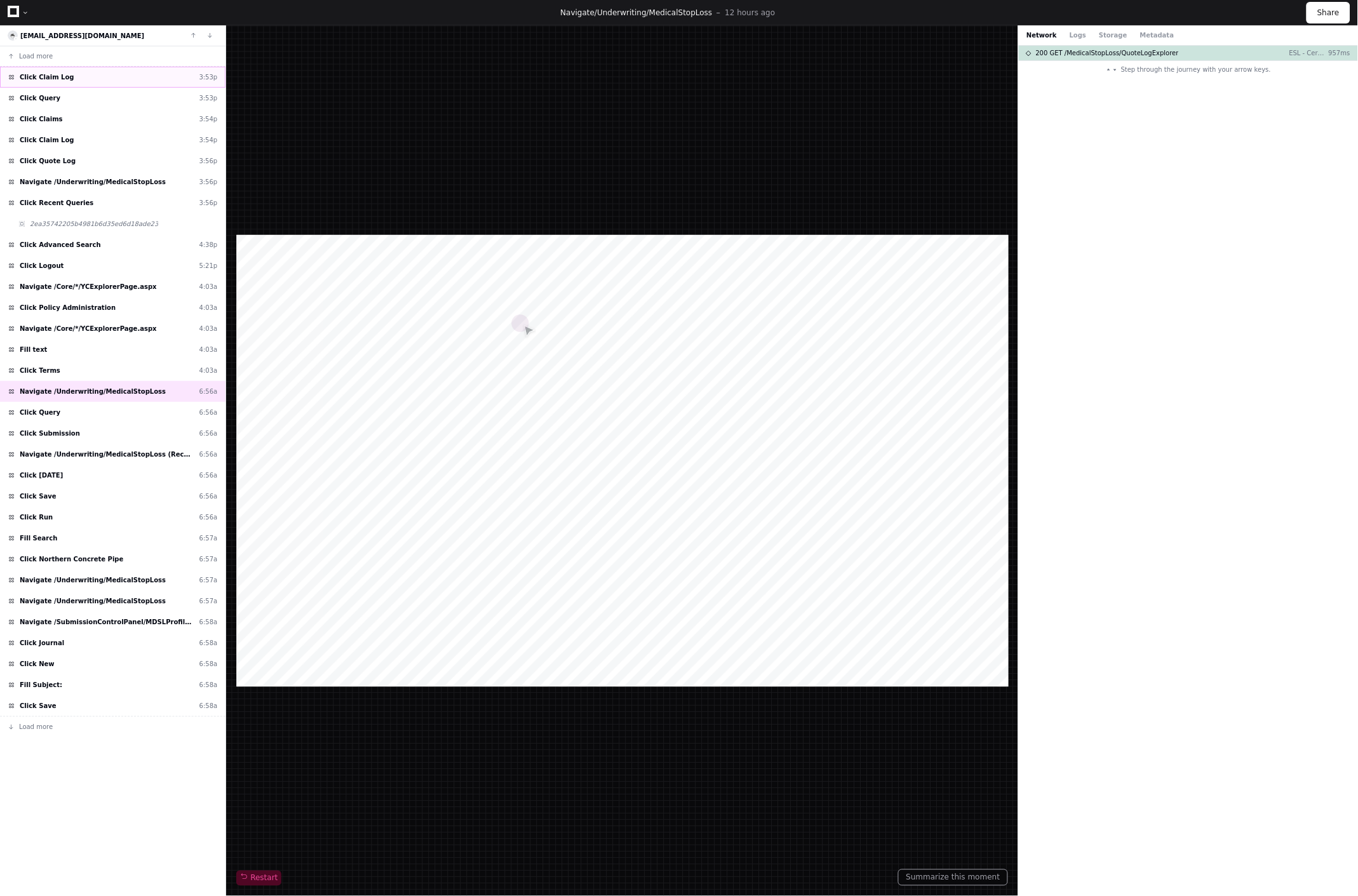
click at [79, 83] on div "Click Claim Log 3:53p" at bounding box center [112, 77] width 225 height 21
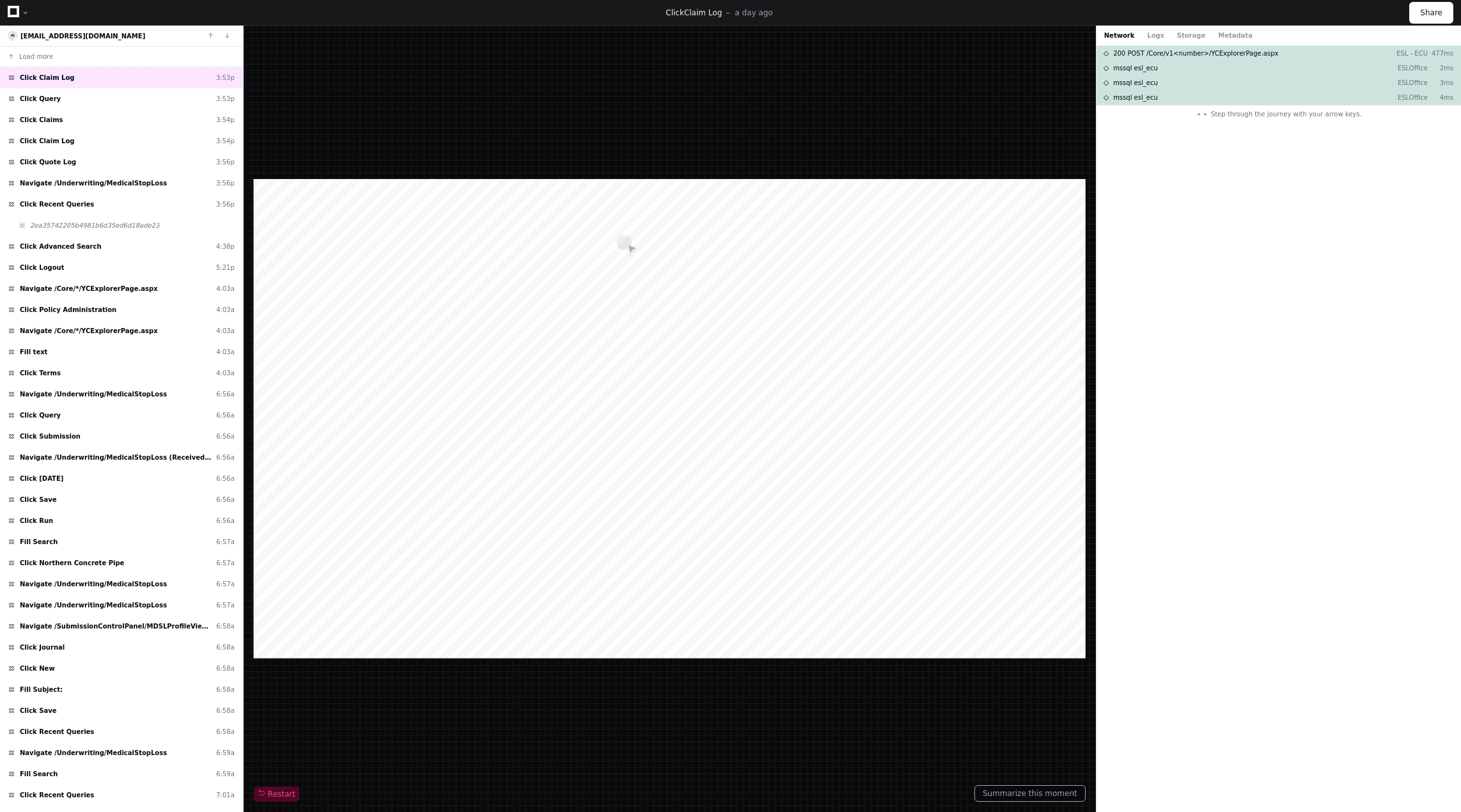
click at [390, 501] on div at bounding box center [670, 418] width 832 height 479
click at [362, 379] on div at bounding box center [670, 418] width 832 height 479
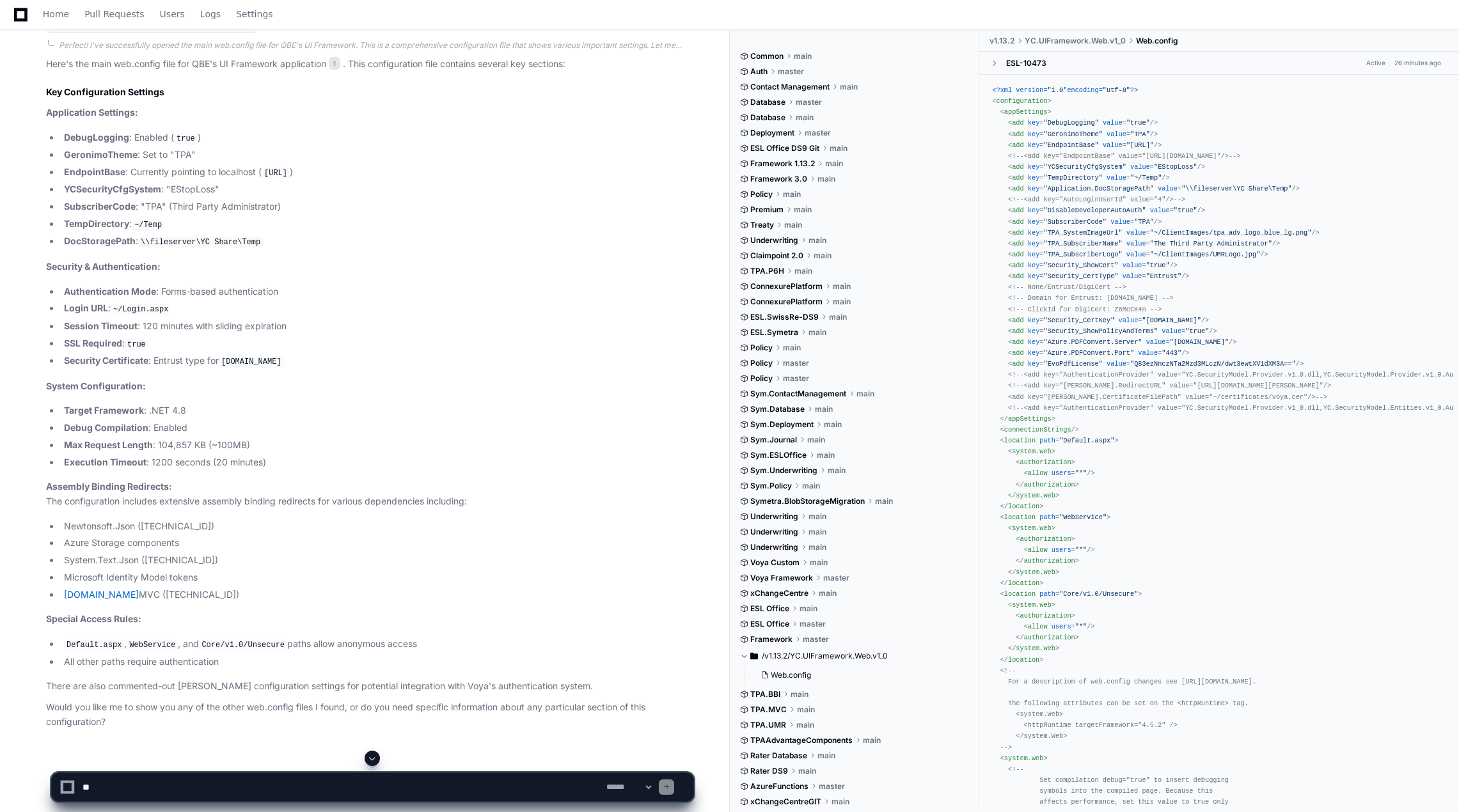
scroll to position [400, 0]
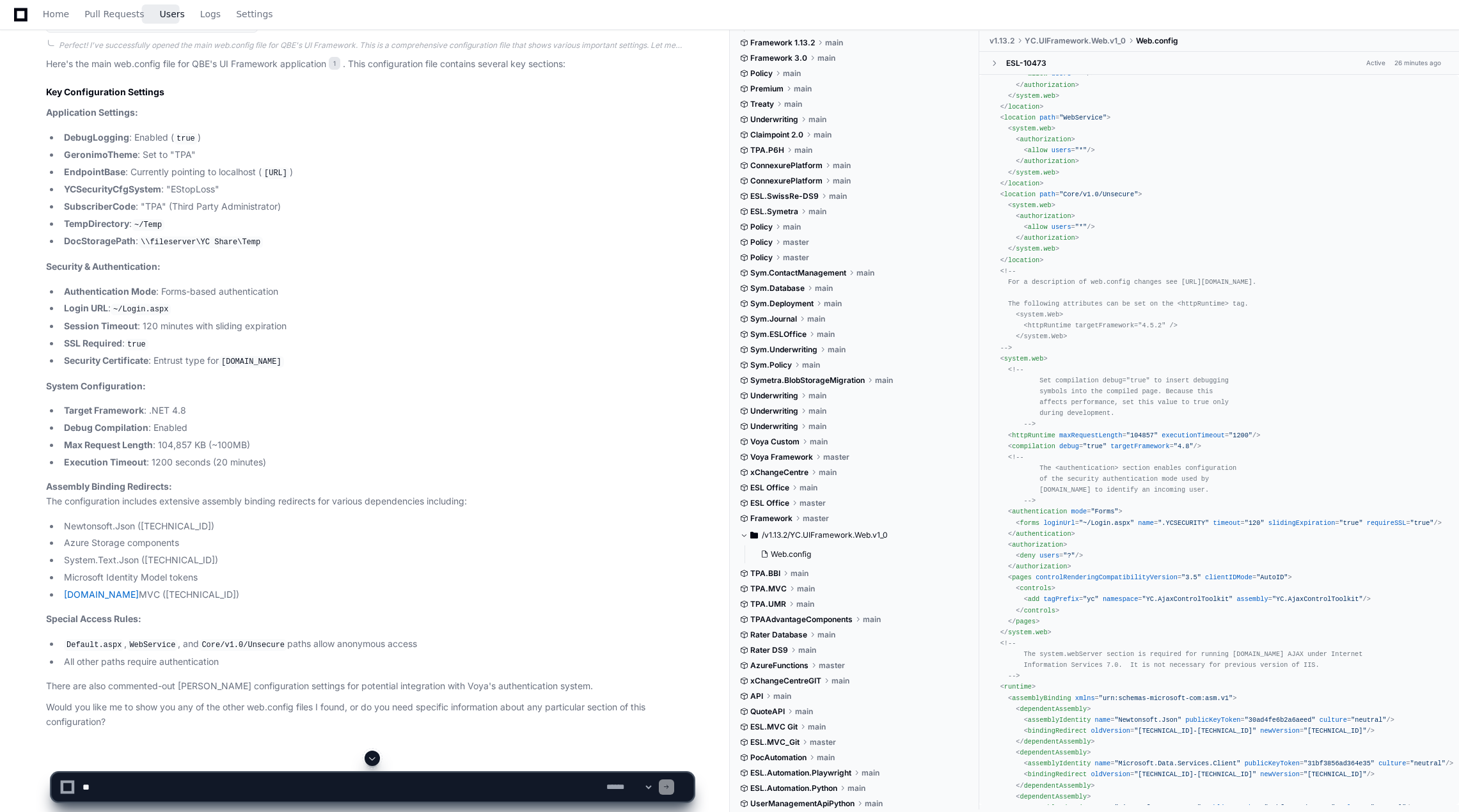
click at [167, 13] on span "Users" at bounding box center [172, 14] width 24 height 8
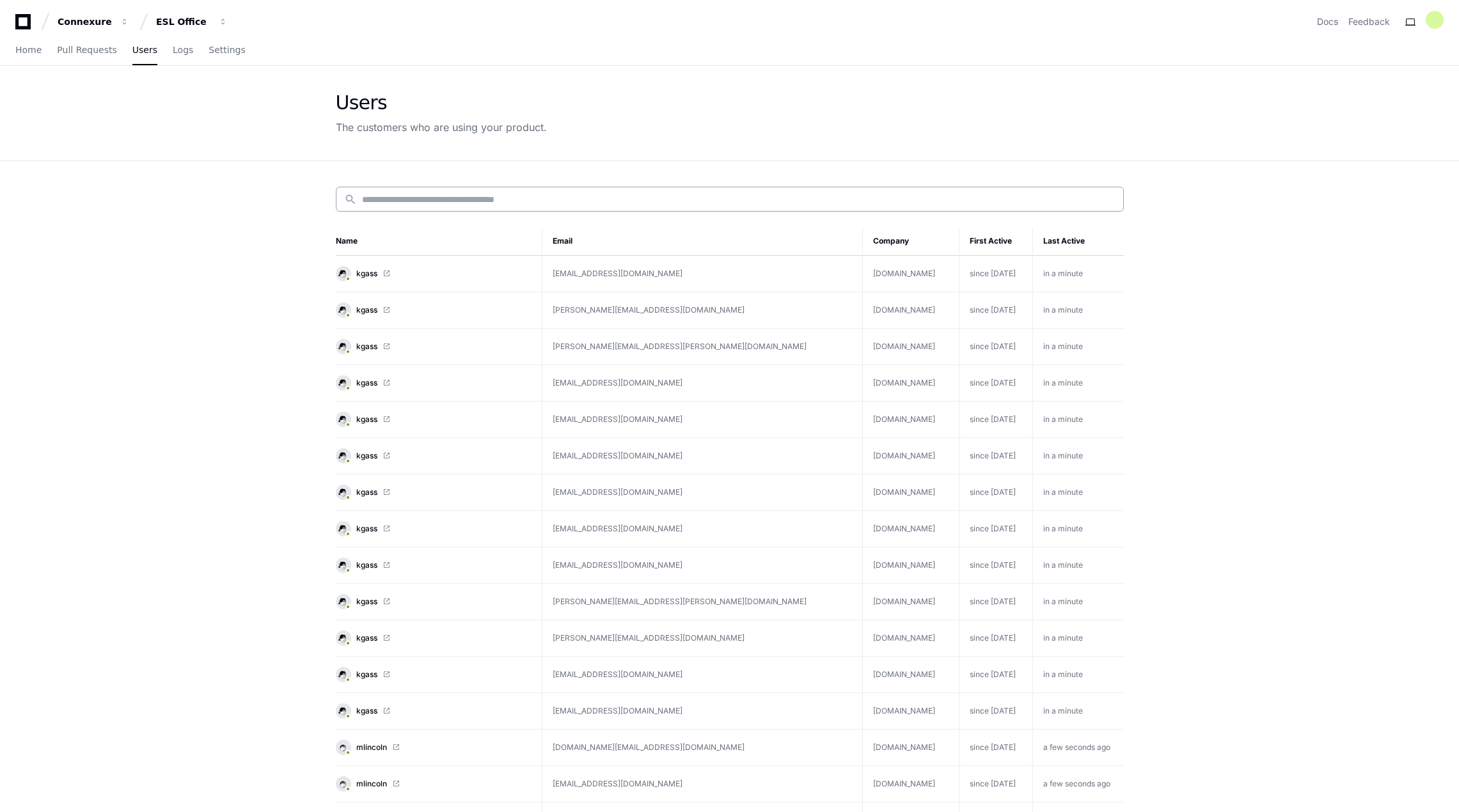
click at [515, 205] on div "search" at bounding box center [730, 199] width 788 height 24
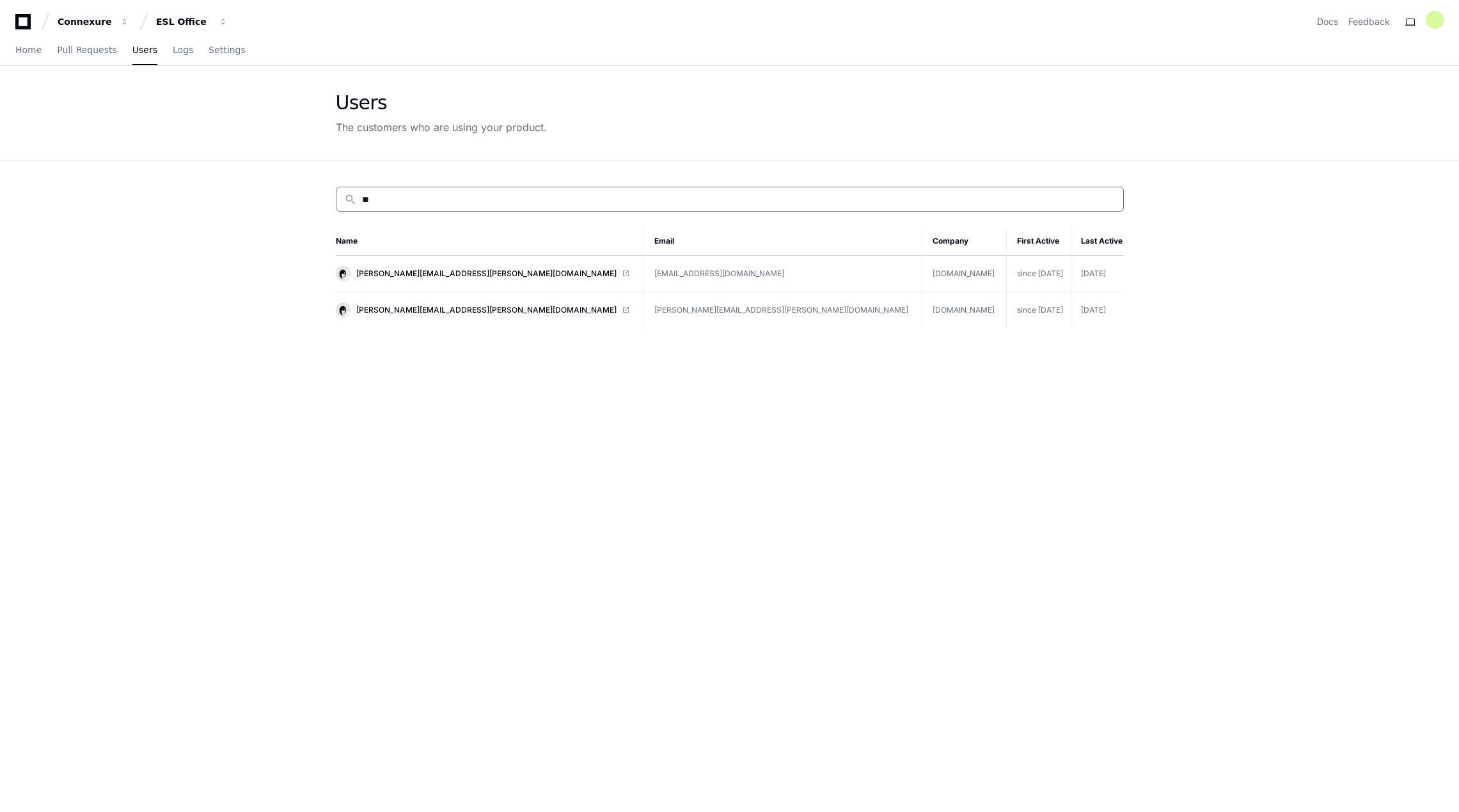
type input "*"
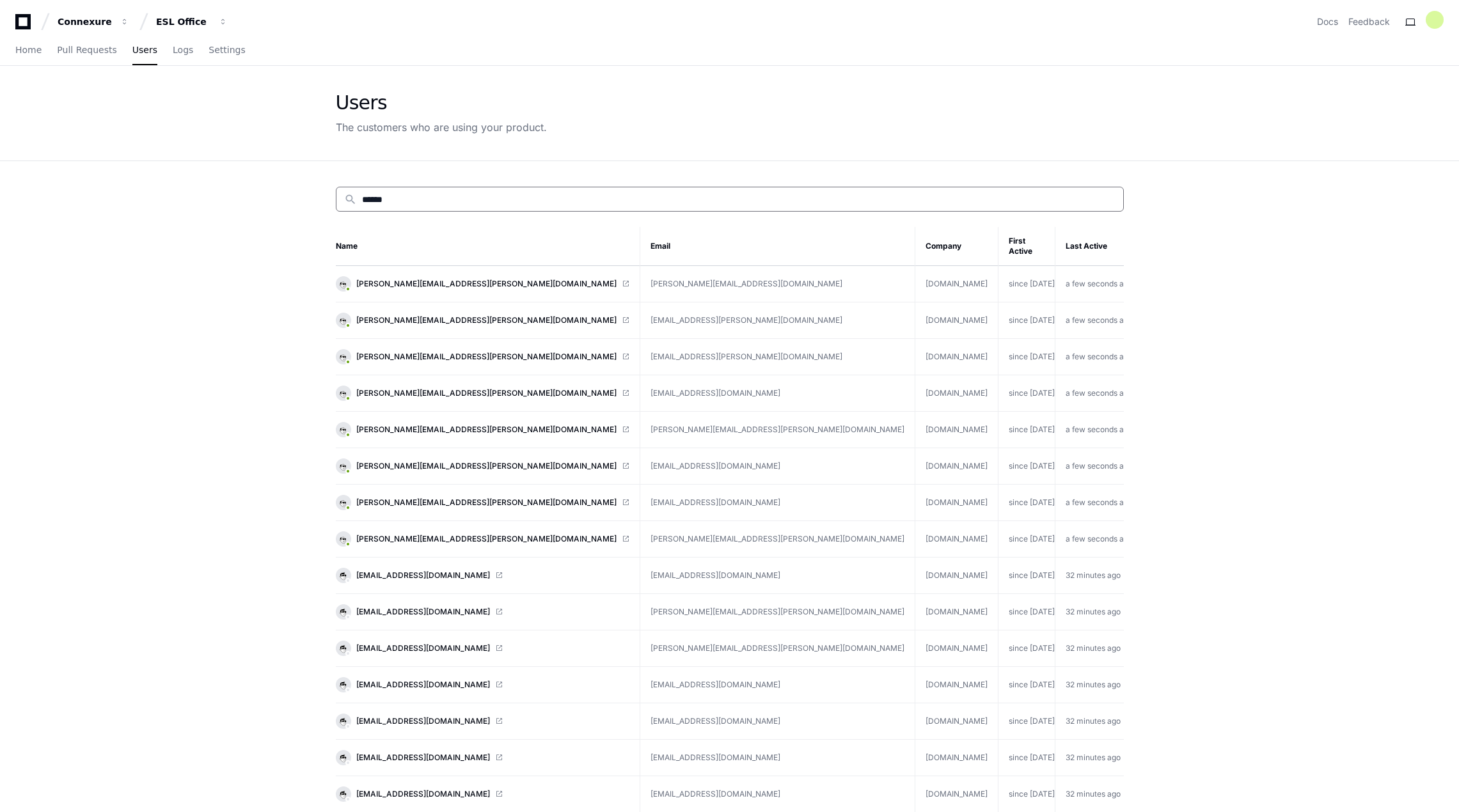
click at [730, 199] on input "******" at bounding box center [739, 199] width 753 height 13
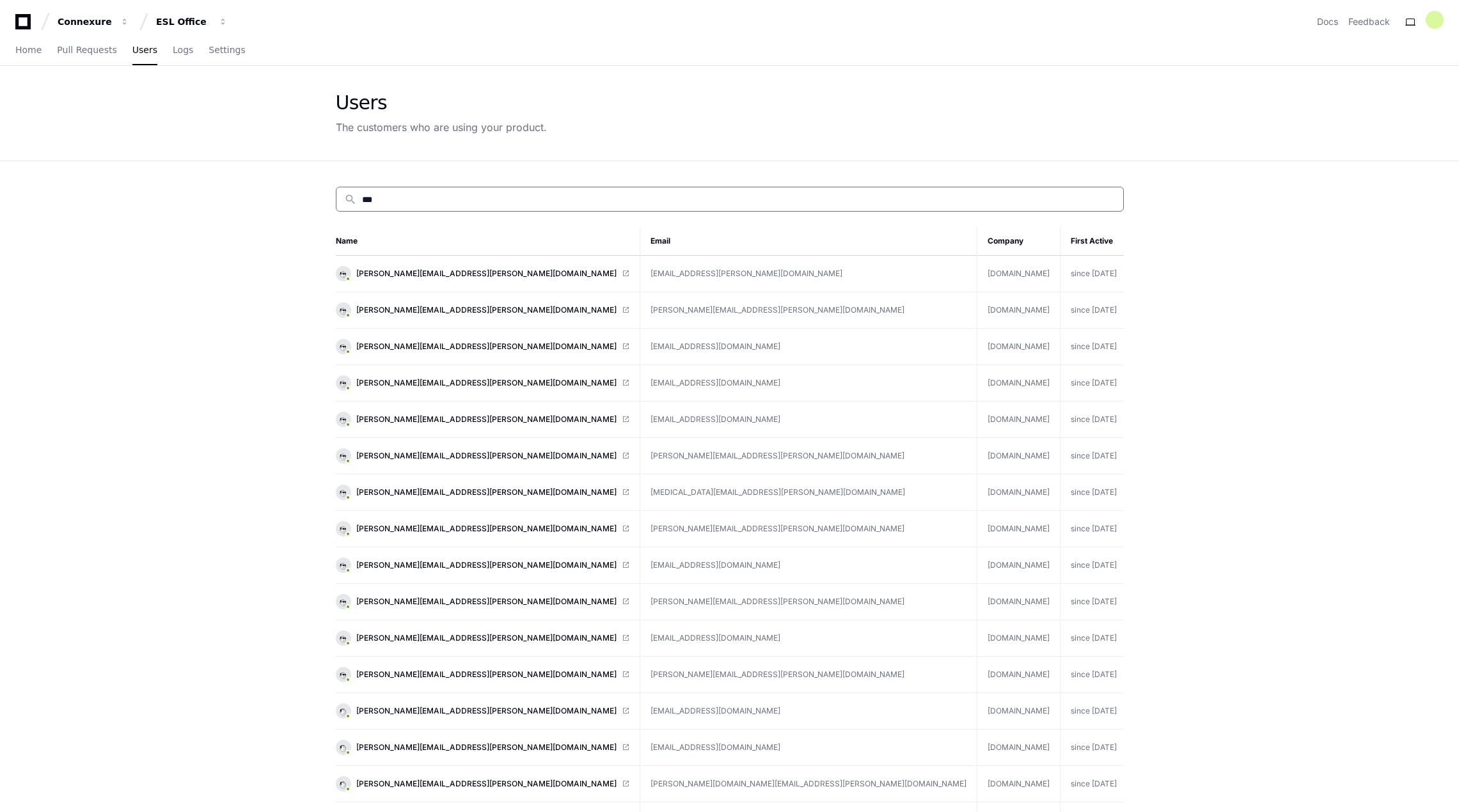
type input "***"
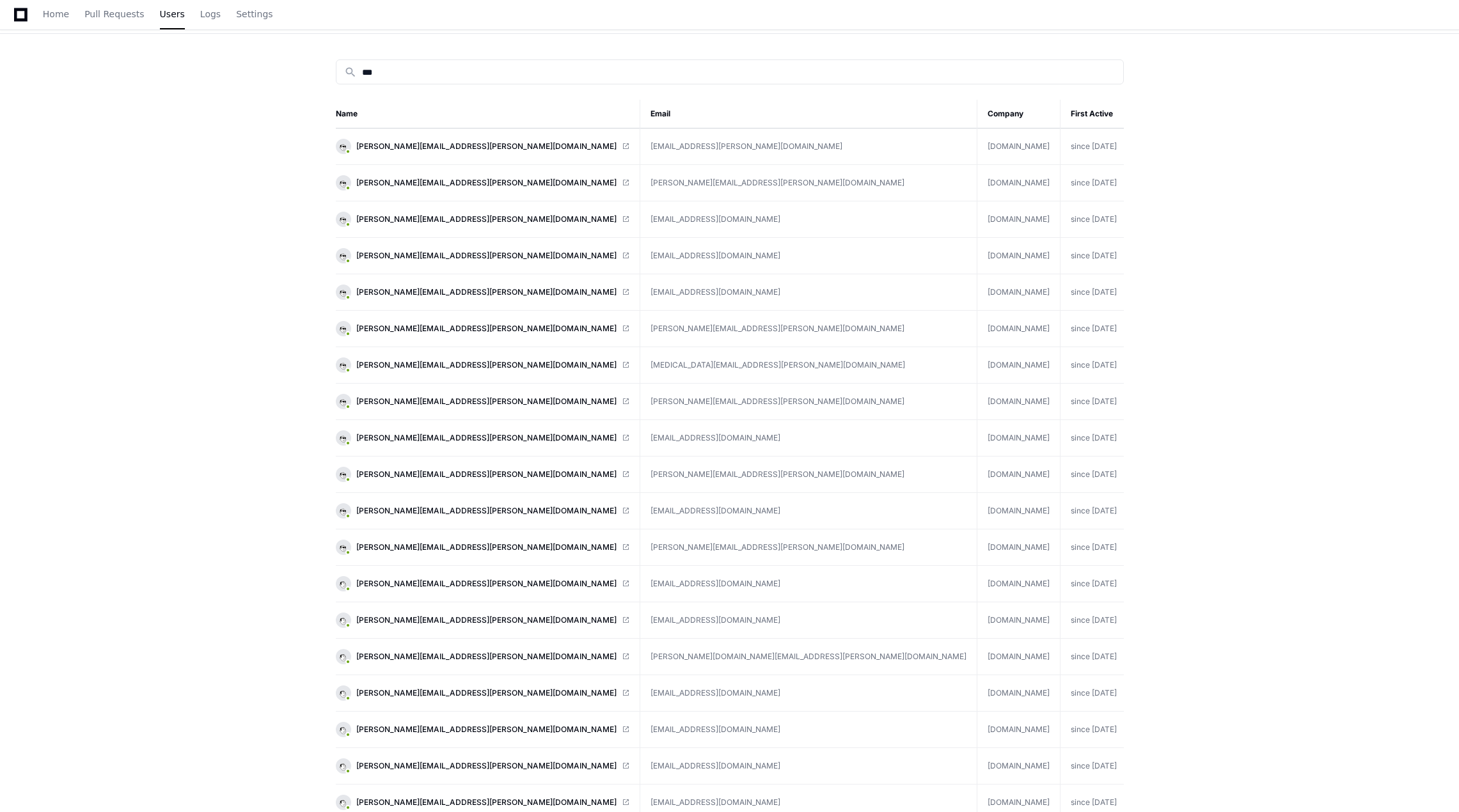
scroll to position [64, 0]
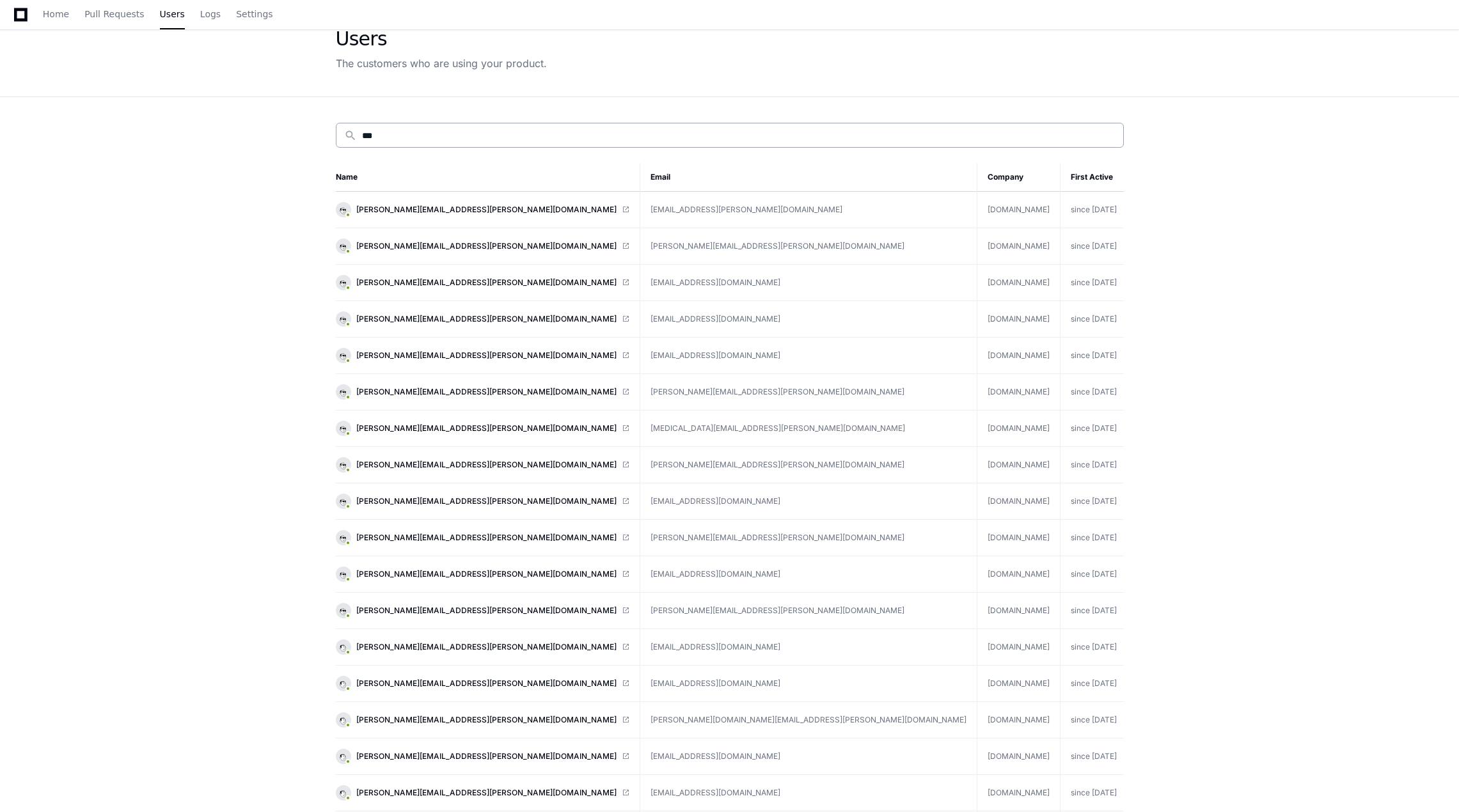
click at [642, 132] on input "***" at bounding box center [739, 135] width 753 height 13
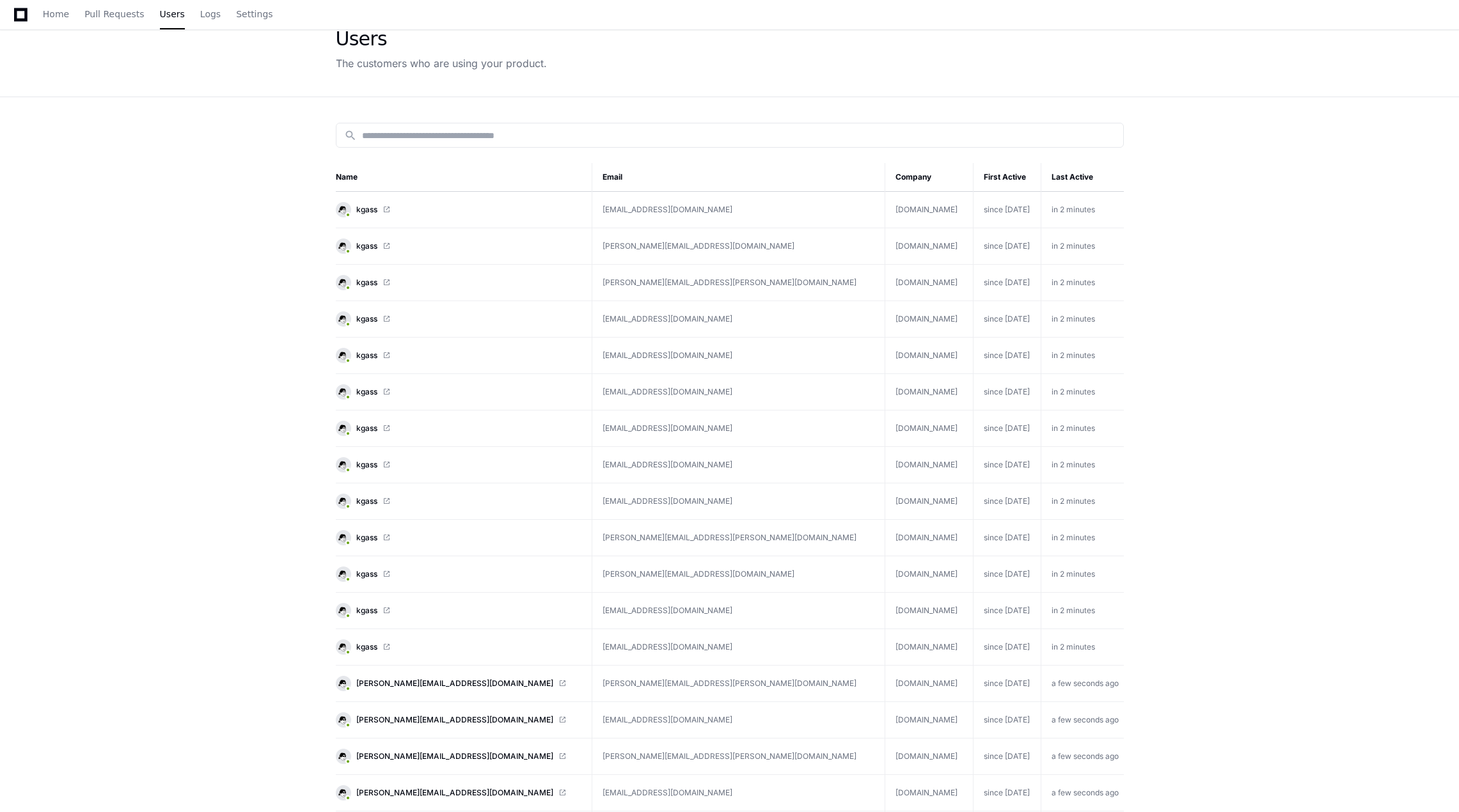
click at [1251, 448] on app-customers-list "Users The customers who are using your product. search Name Email Company First…" at bounding box center [730, 577] width 1459 height 1150
